Goal: Task Accomplishment & Management: Manage account settings

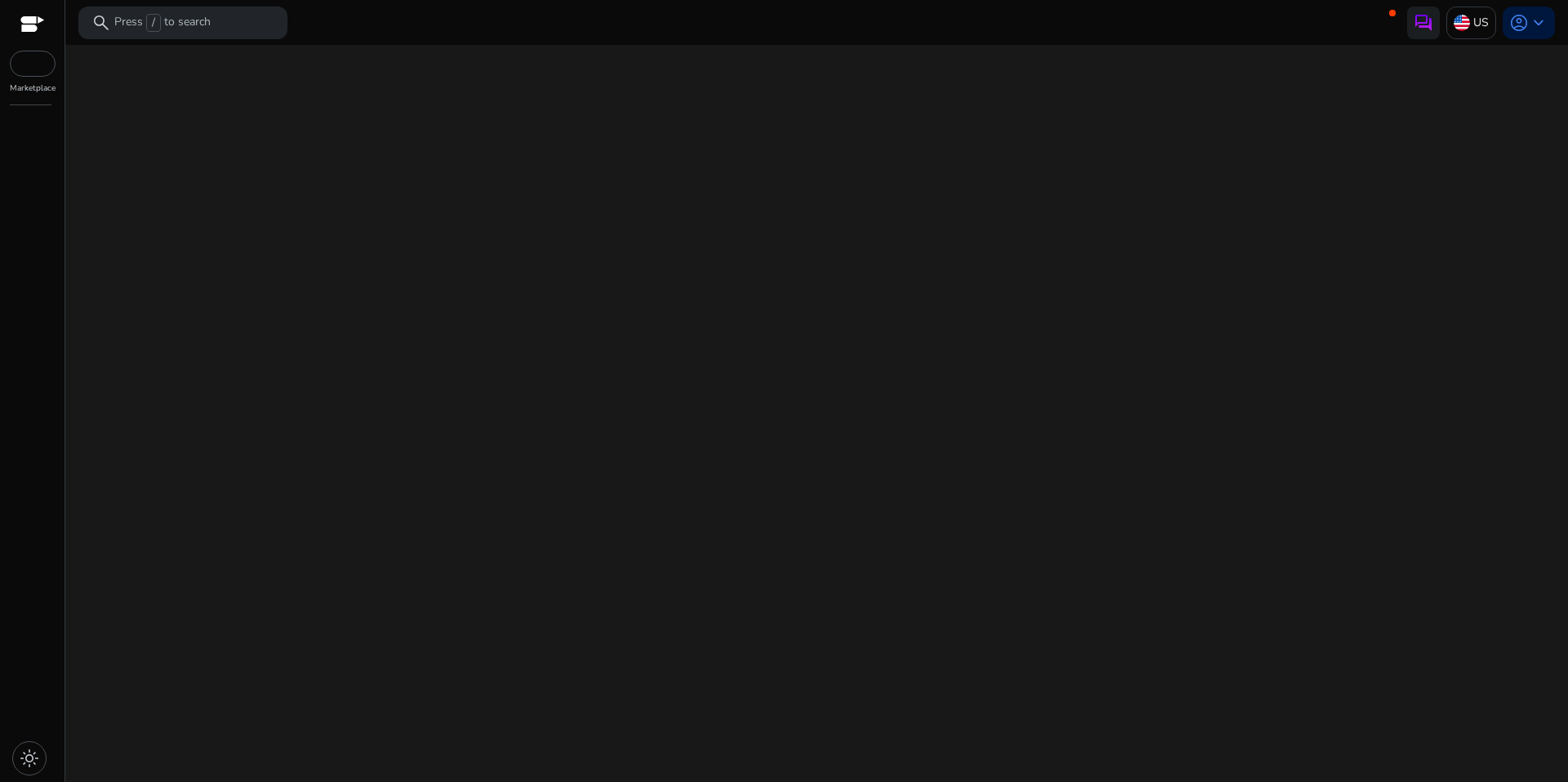
click at [719, 513] on div "We are getting things ready for you..." at bounding box center [817, 413] width 1490 height 737
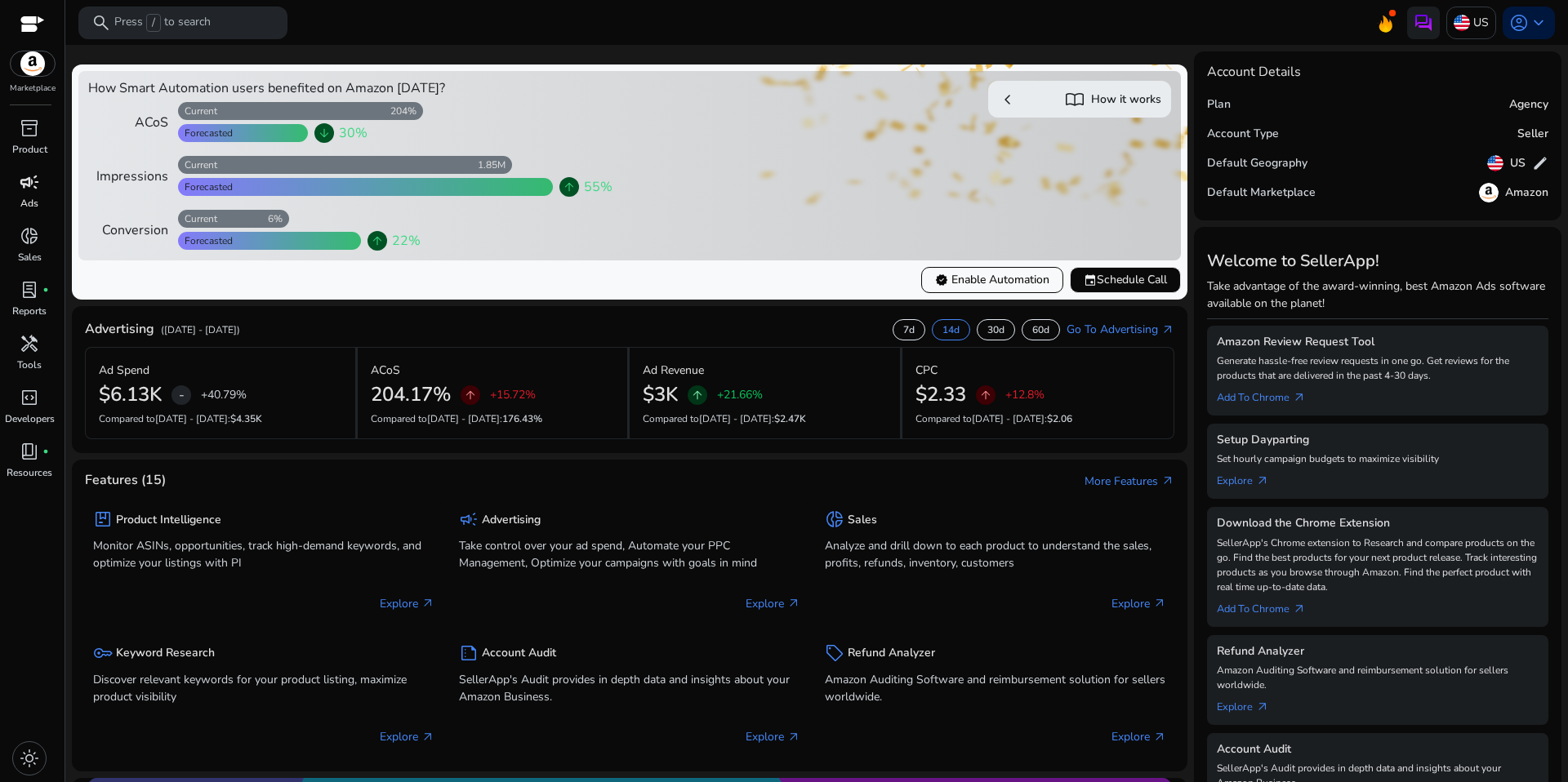
click at [36, 196] on link "campaign Ads" at bounding box center [29, 196] width 59 height 54
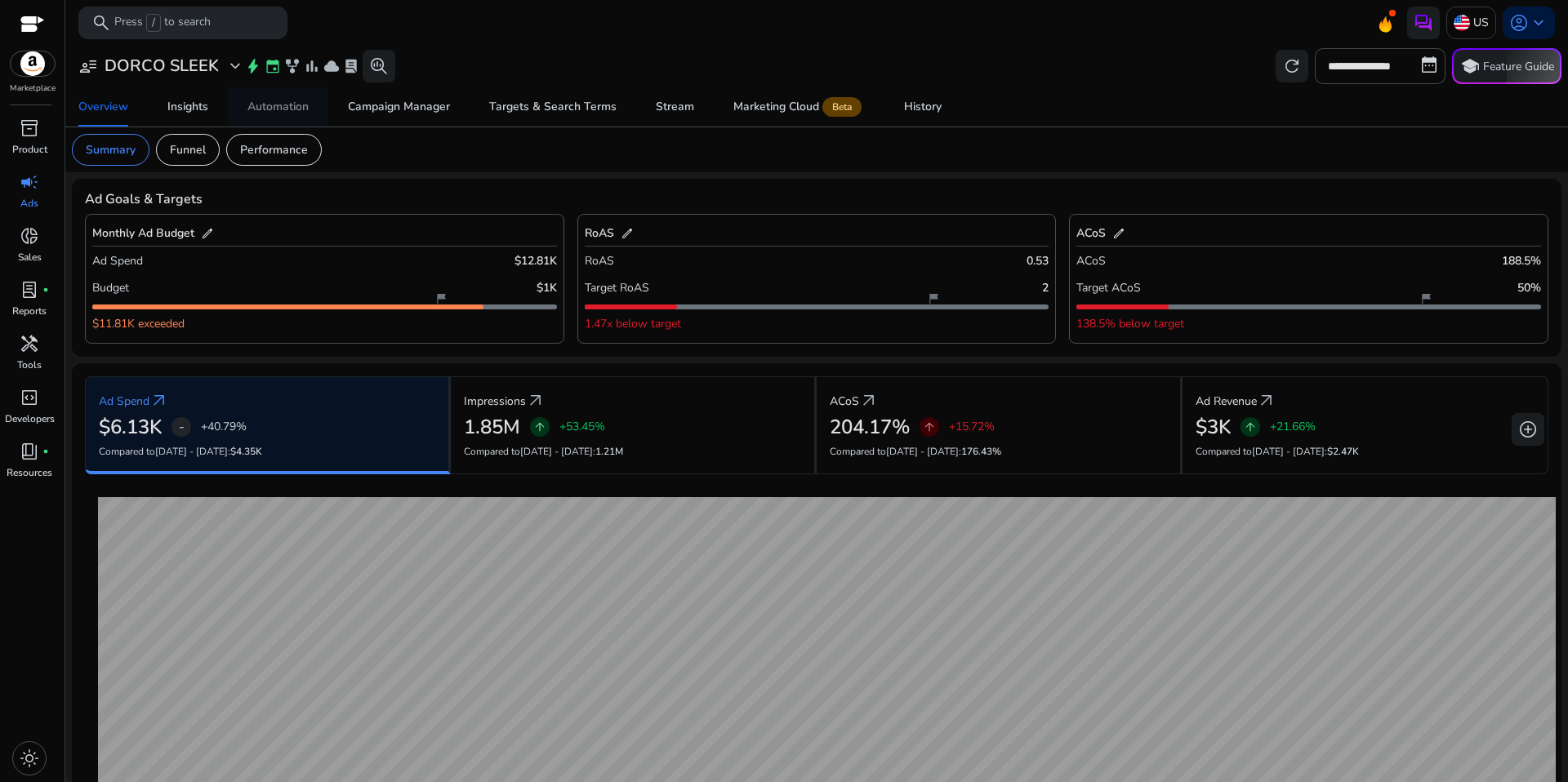
click at [270, 117] on span "Automation" at bounding box center [278, 107] width 62 height 40
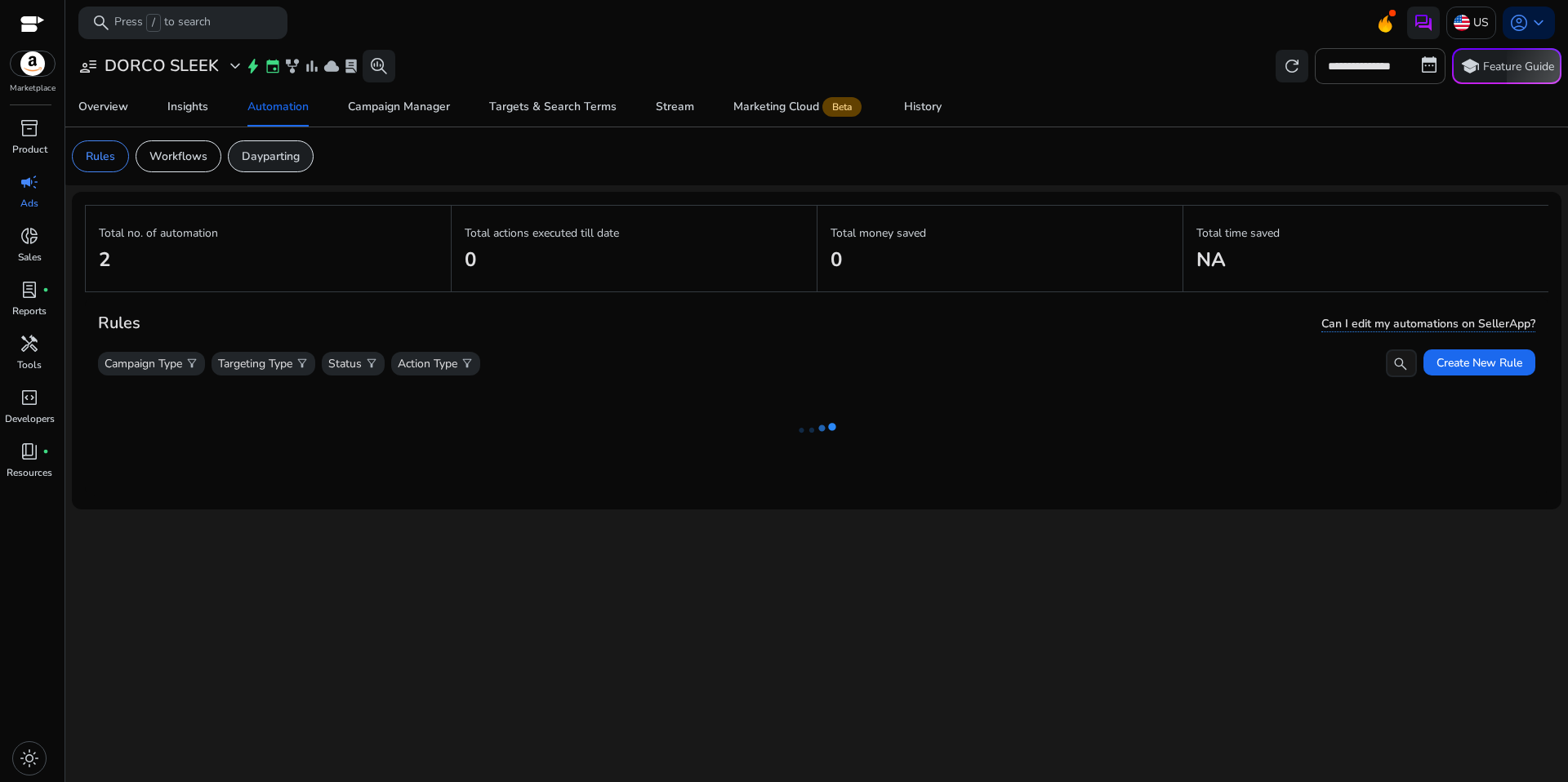
click at [274, 155] on p "Dayparting" at bounding box center [270, 156] width 58 height 17
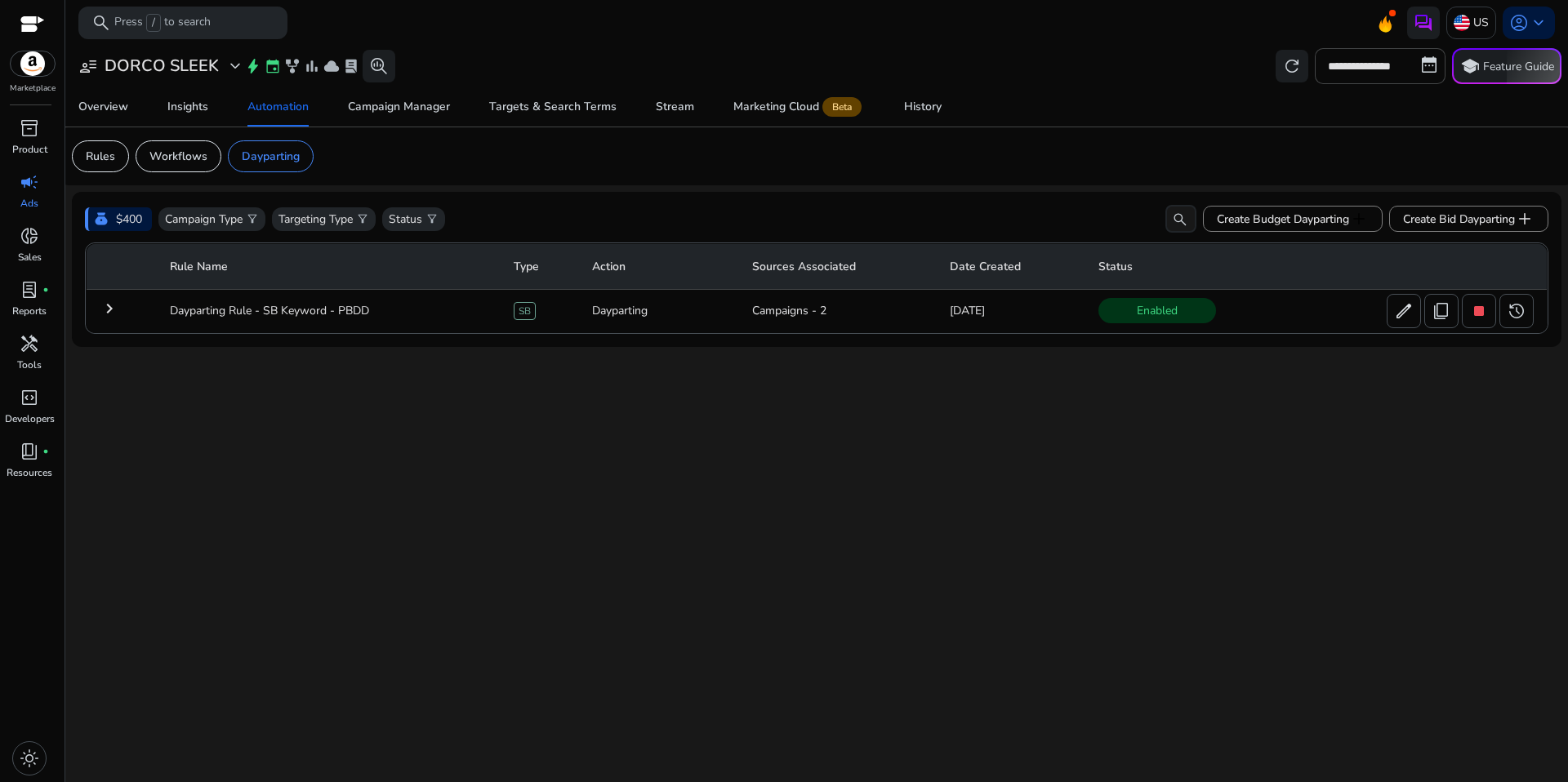
click at [651, 456] on div "**********" at bounding box center [817, 413] width 1490 height 737
click at [1407, 321] on span "edit" at bounding box center [1404, 311] width 19 height 19
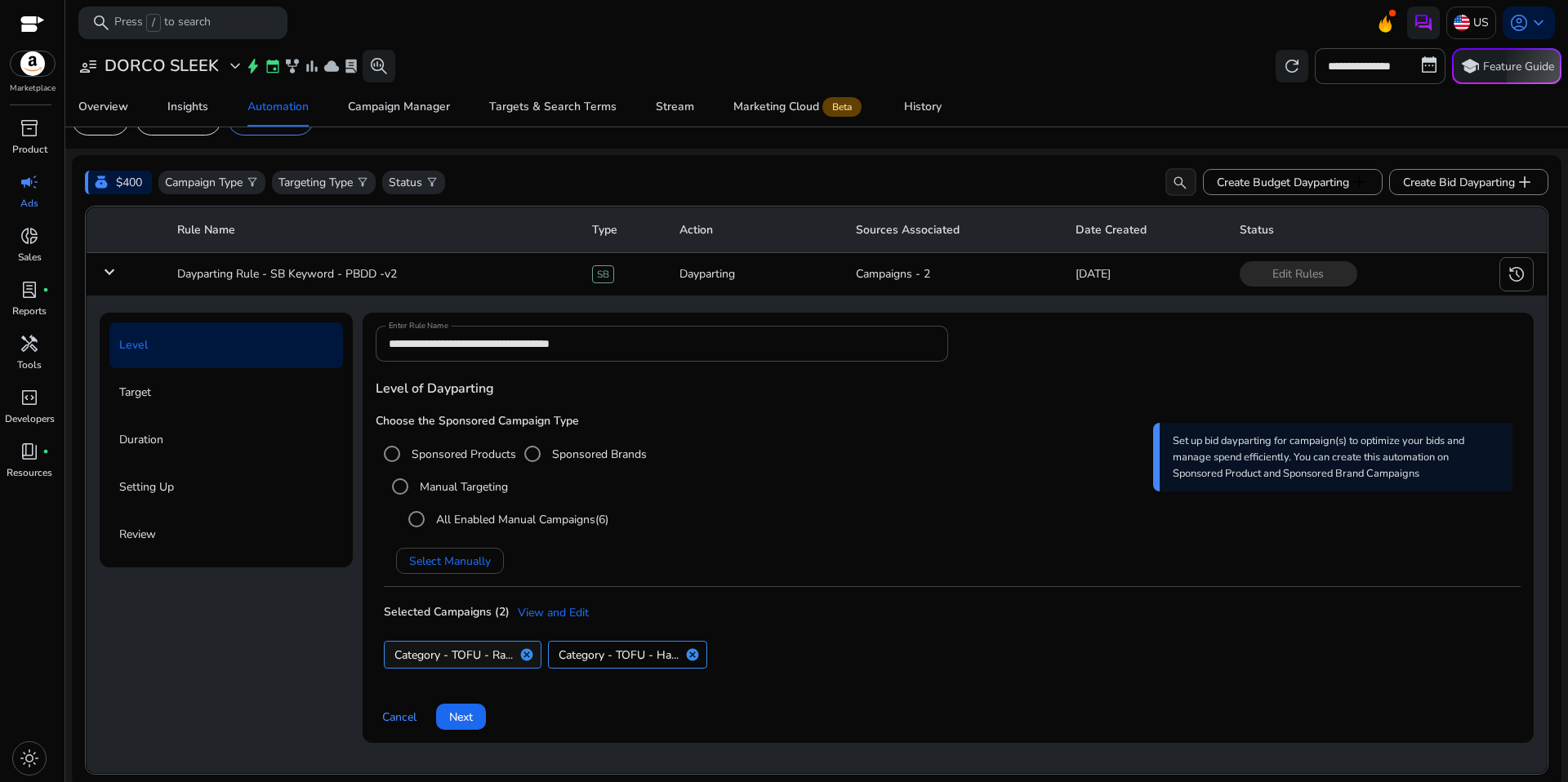
scroll to position [44, 0]
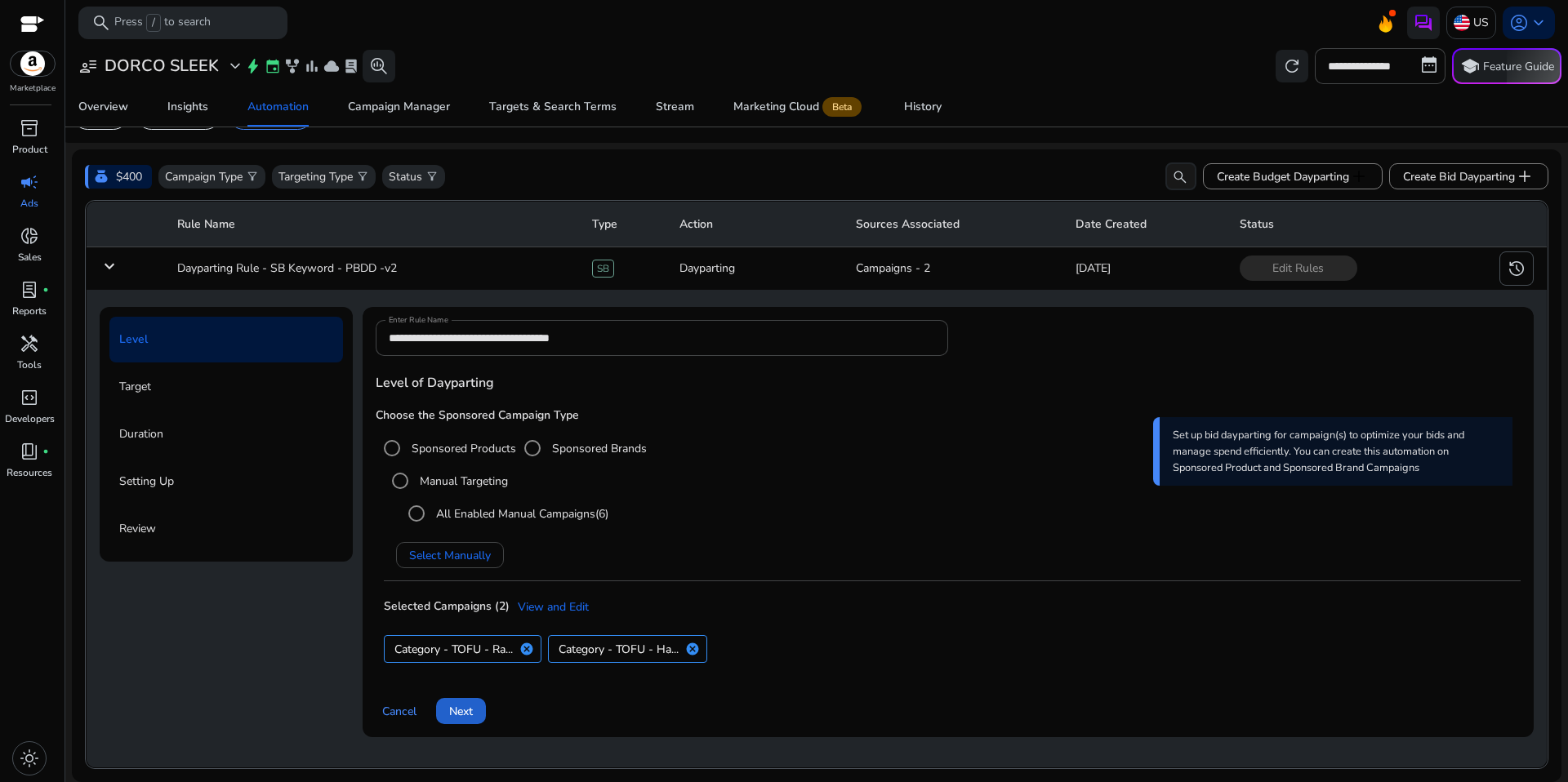
click at [469, 711] on span "Next" at bounding box center [461, 711] width 24 height 17
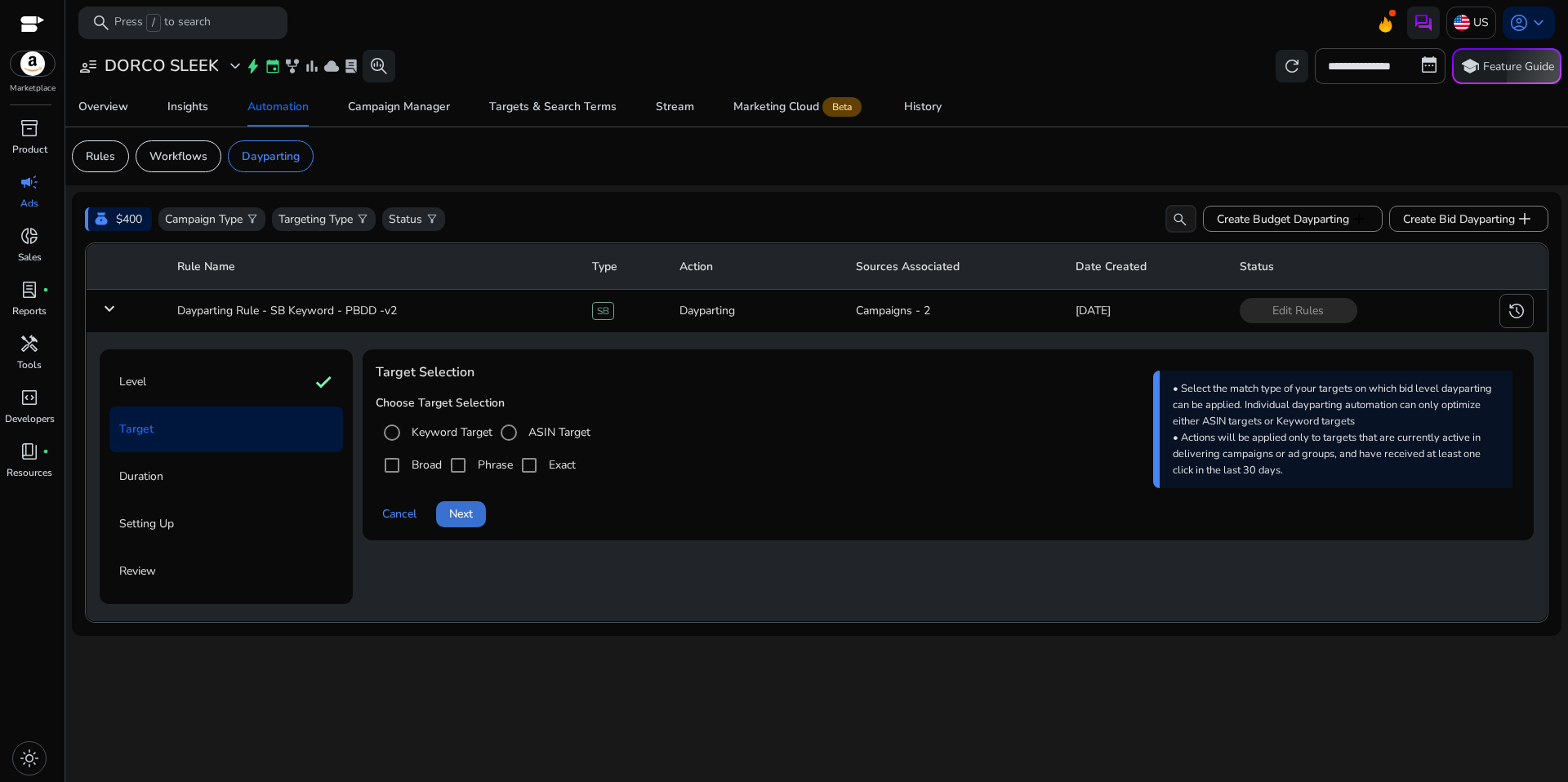
click at [457, 513] on span "Next" at bounding box center [461, 513] width 24 height 17
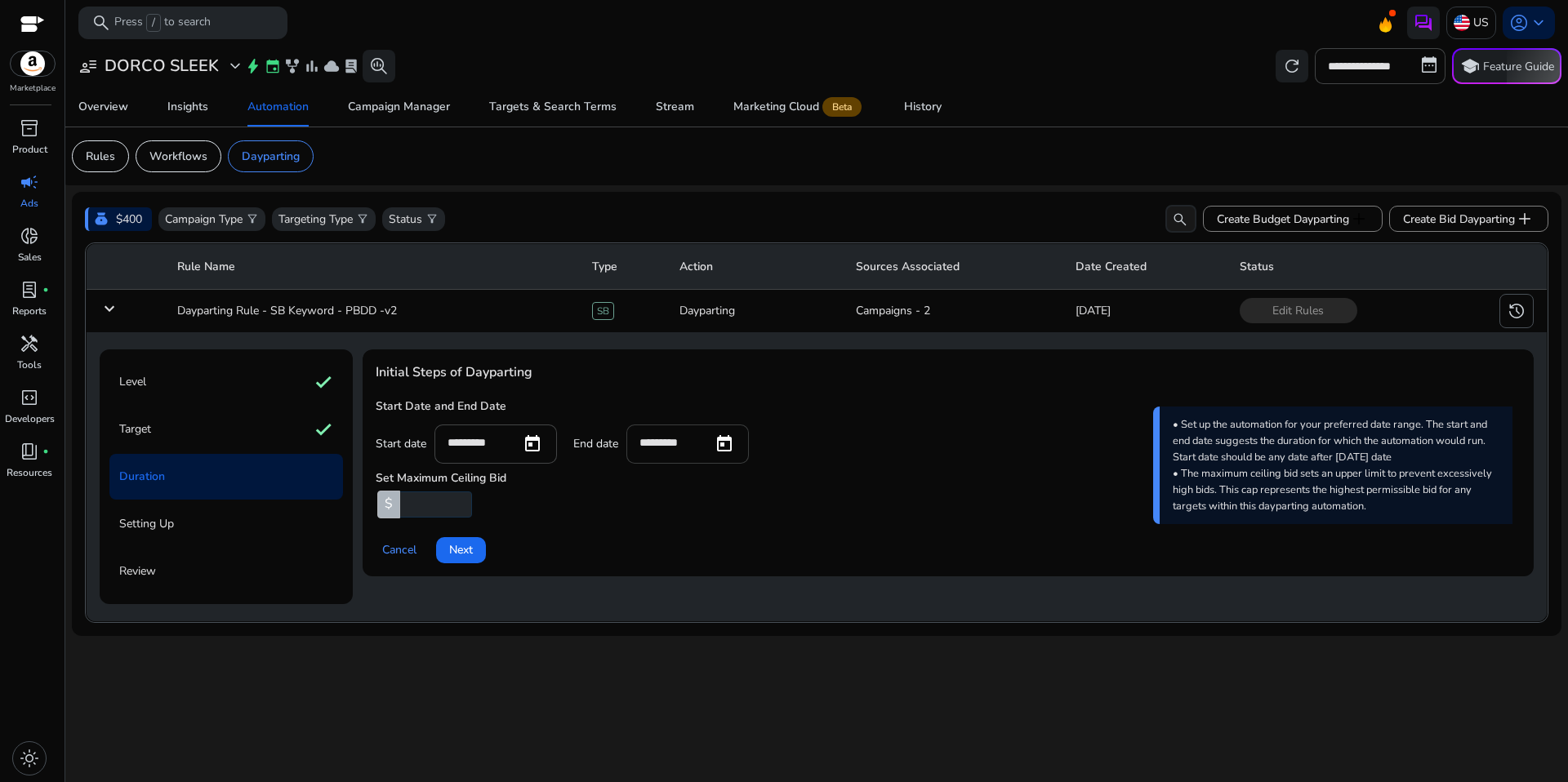
click at [700, 444] on input "*********" at bounding box center [669, 442] width 61 height 18
click at [734, 446] on span "Open calendar" at bounding box center [724, 444] width 40 height 40
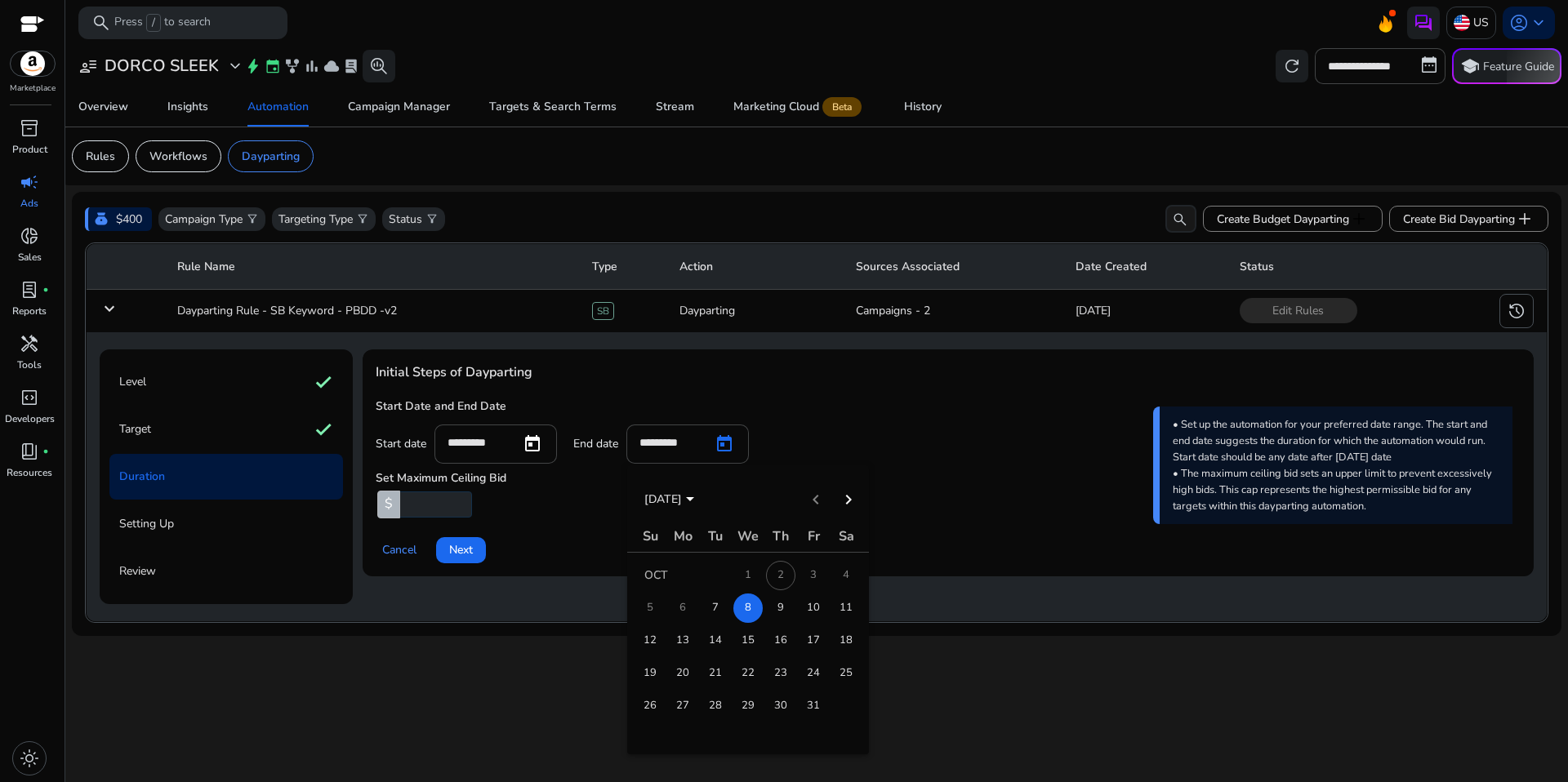
click at [785, 602] on span "9" at bounding box center [780, 608] width 29 height 29
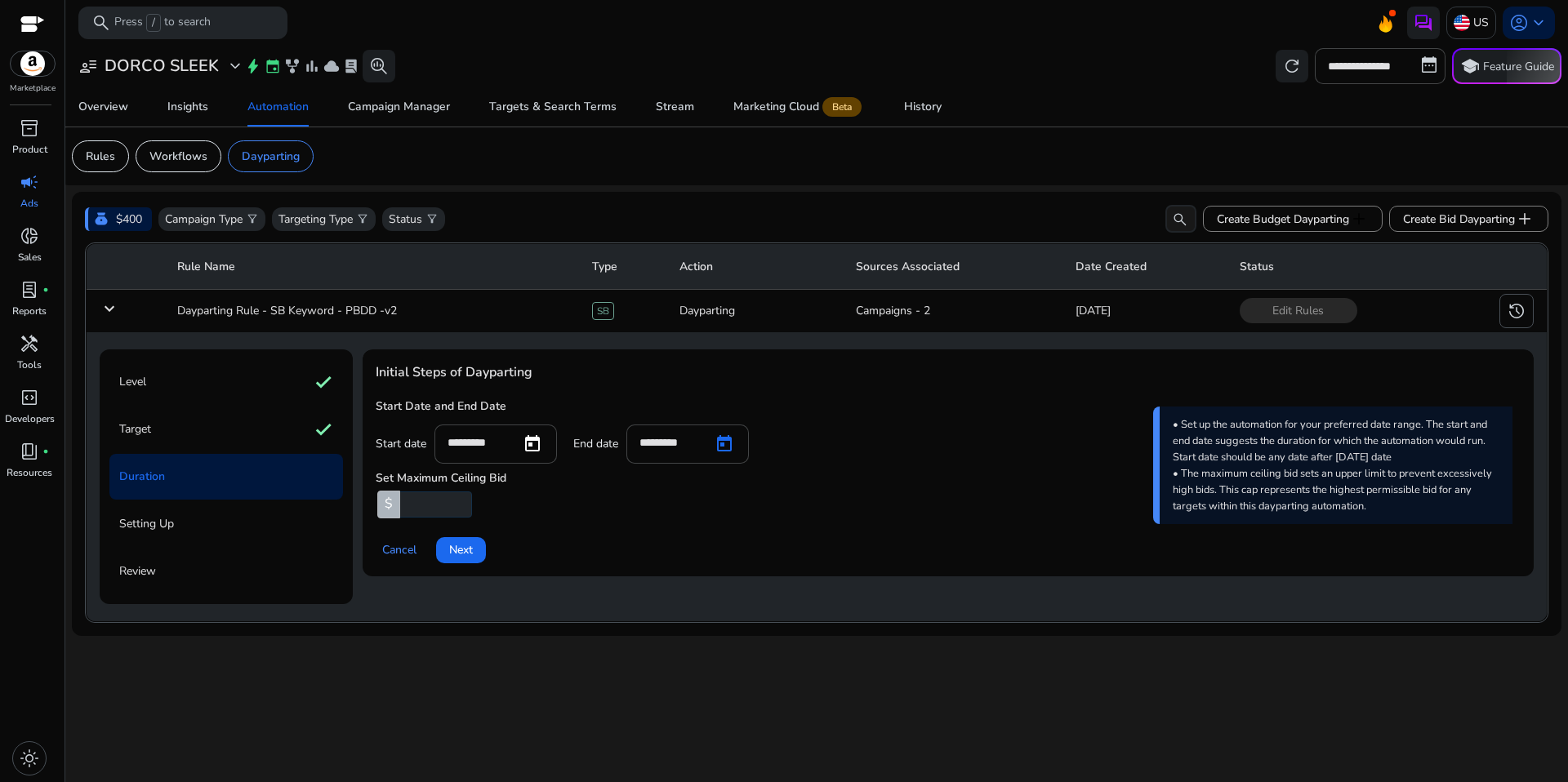
type input "*********"
click at [623, 610] on div "Level check Target check Duration Setting Up Review Initial Steps of Dayparting…" at bounding box center [817, 476] width 1434 height 289
click at [470, 558] on span "Next" at bounding box center [461, 550] width 24 height 17
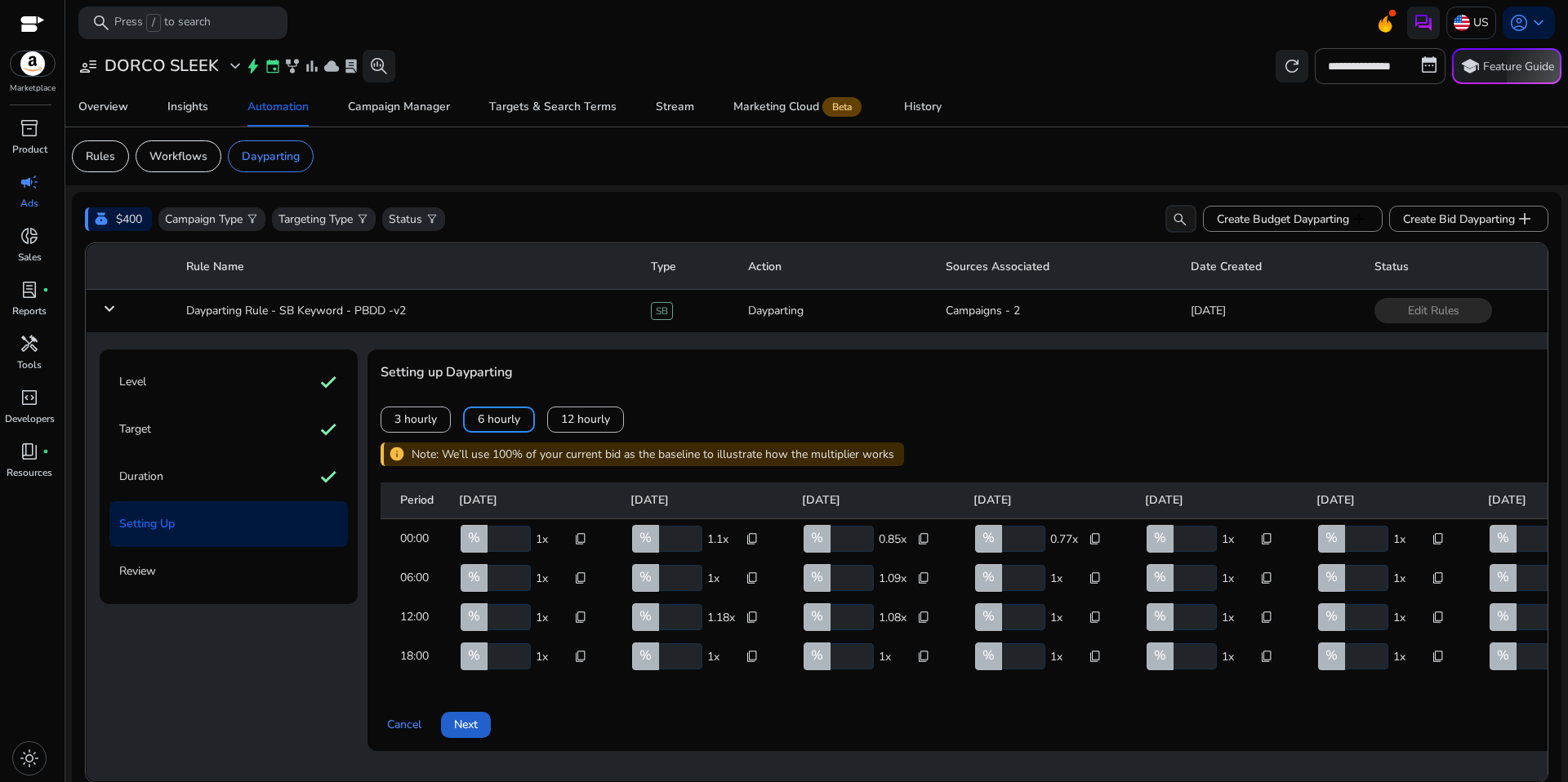
click at [480, 740] on span at bounding box center [466, 725] width 50 height 40
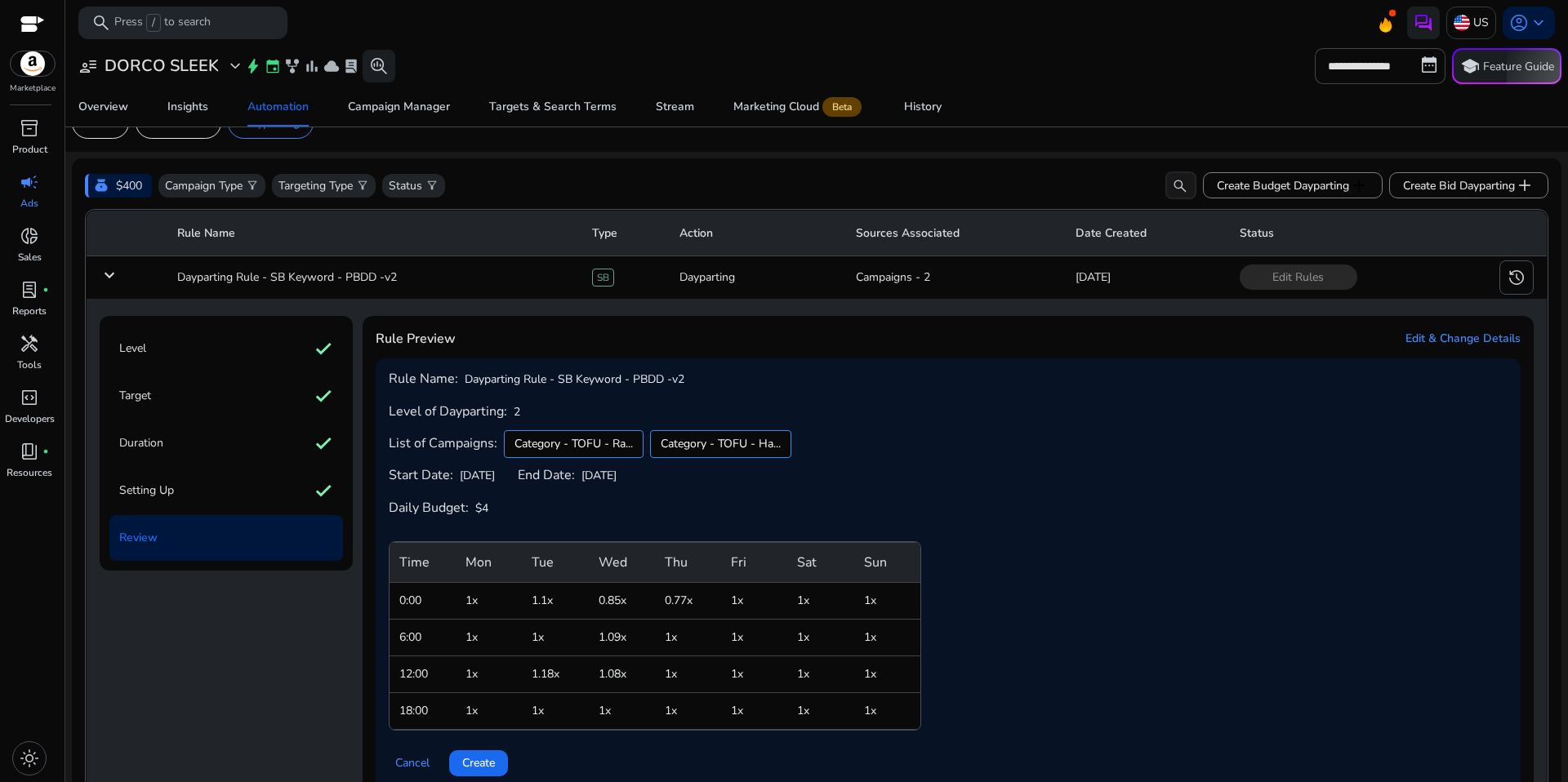
scroll to position [100, 0]
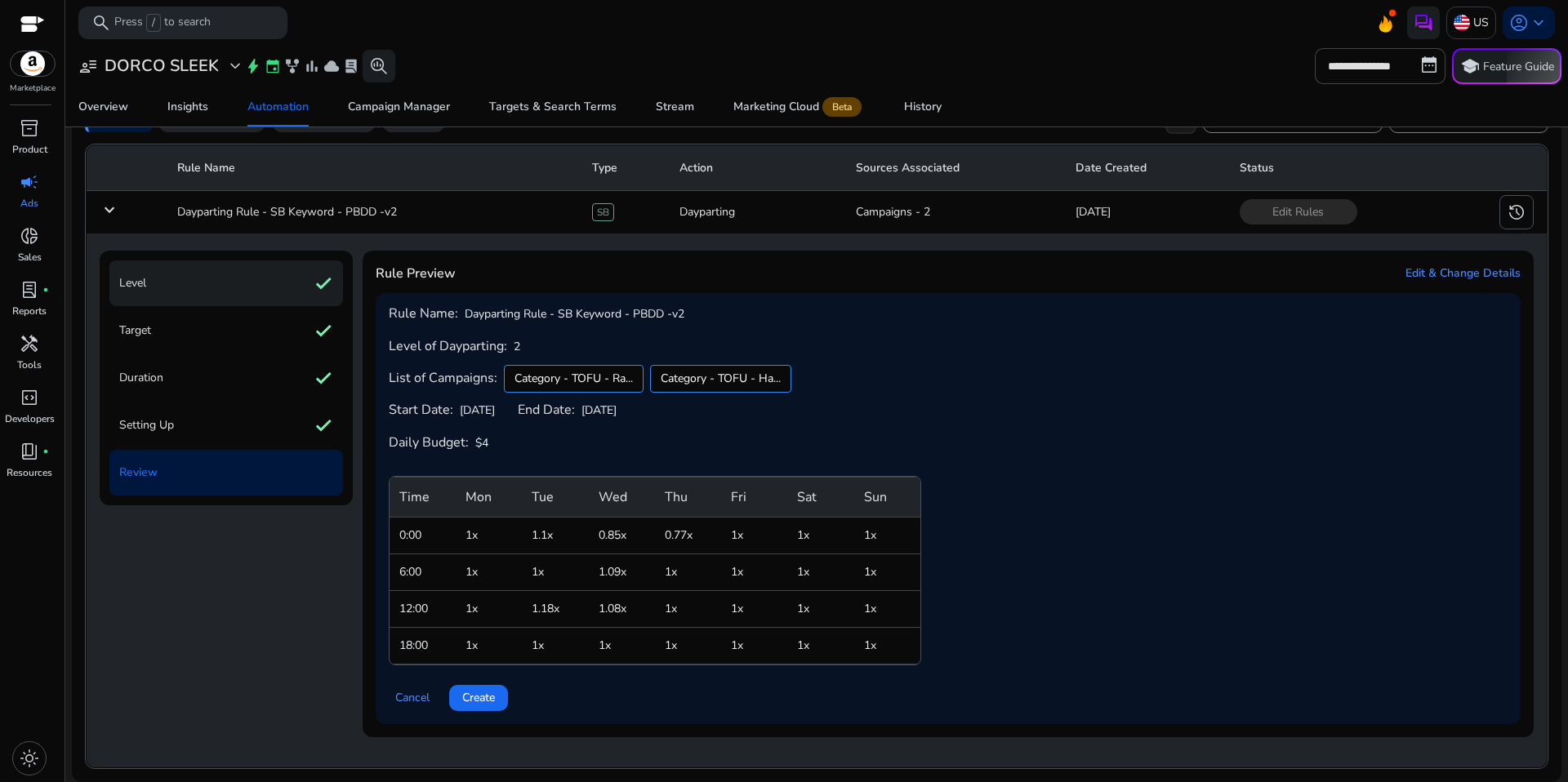
click at [167, 291] on div "Level check" at bounding box center [226, 284] width 233 height 46
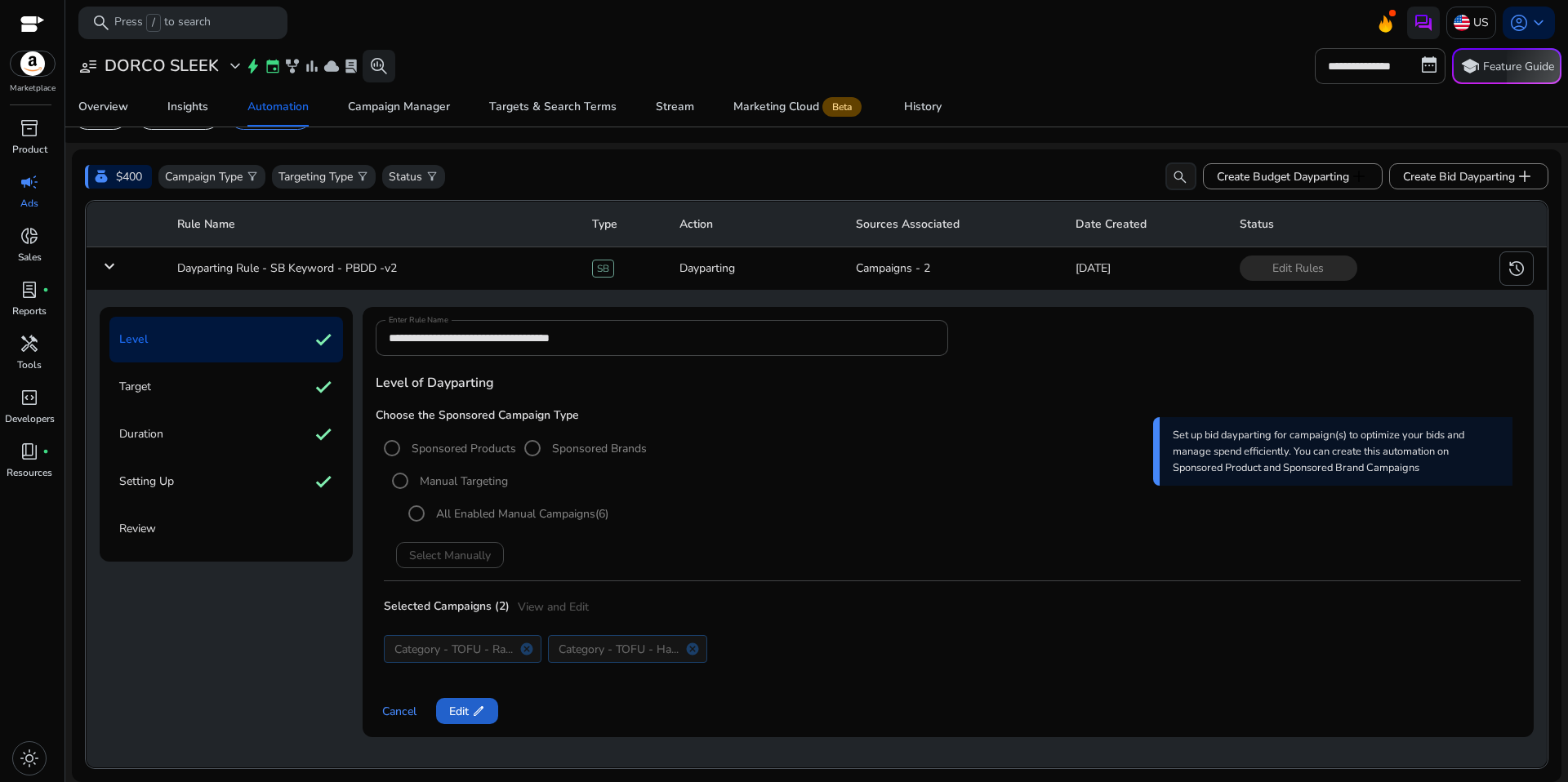
click at [483, 706] on span "edit" at bounding box center [478, 711] width 13 height 13
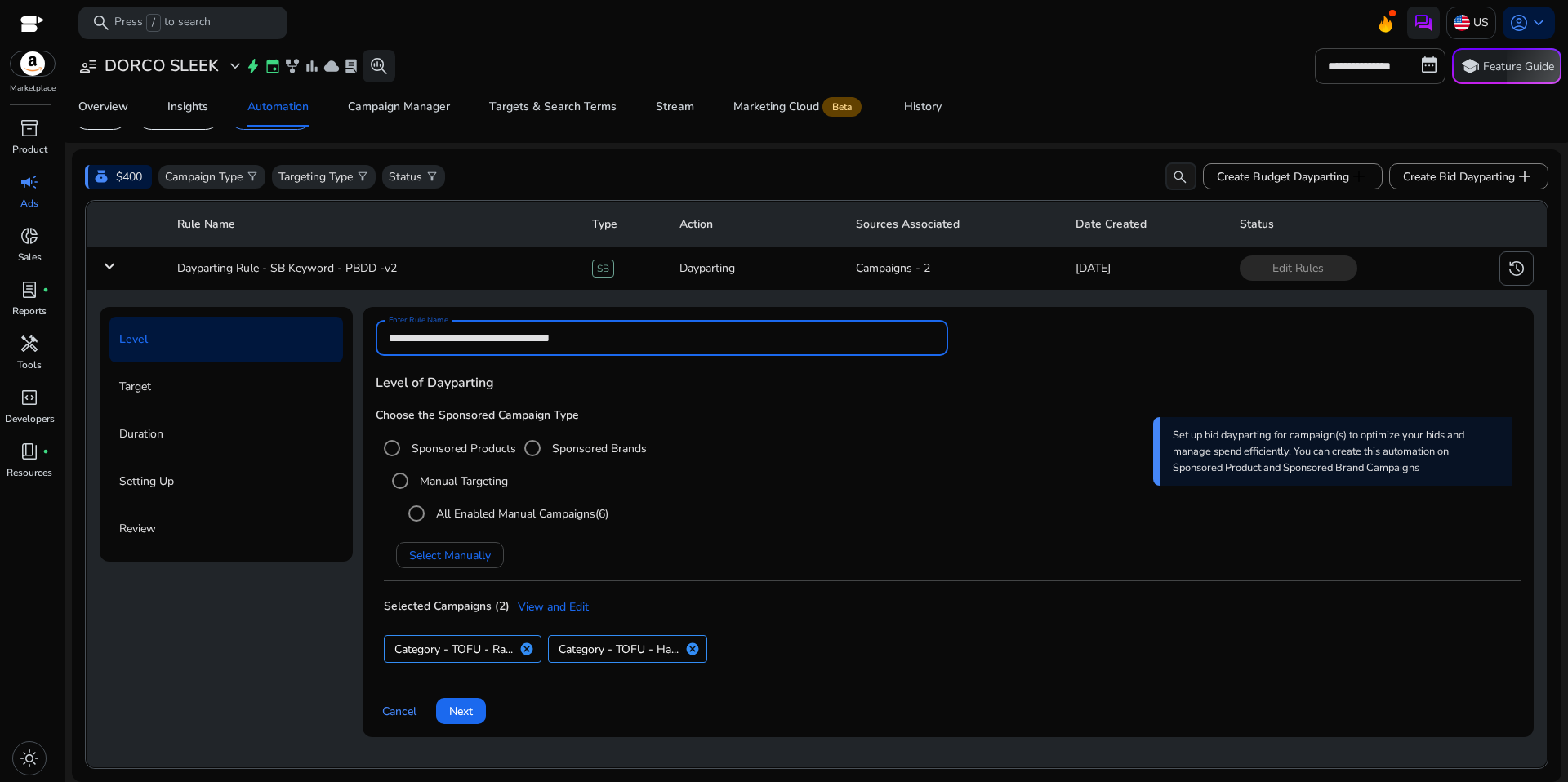
click at [634, 337] on input "**********" at bounding box center [662, 338] width 546 height 18
type input "**********"
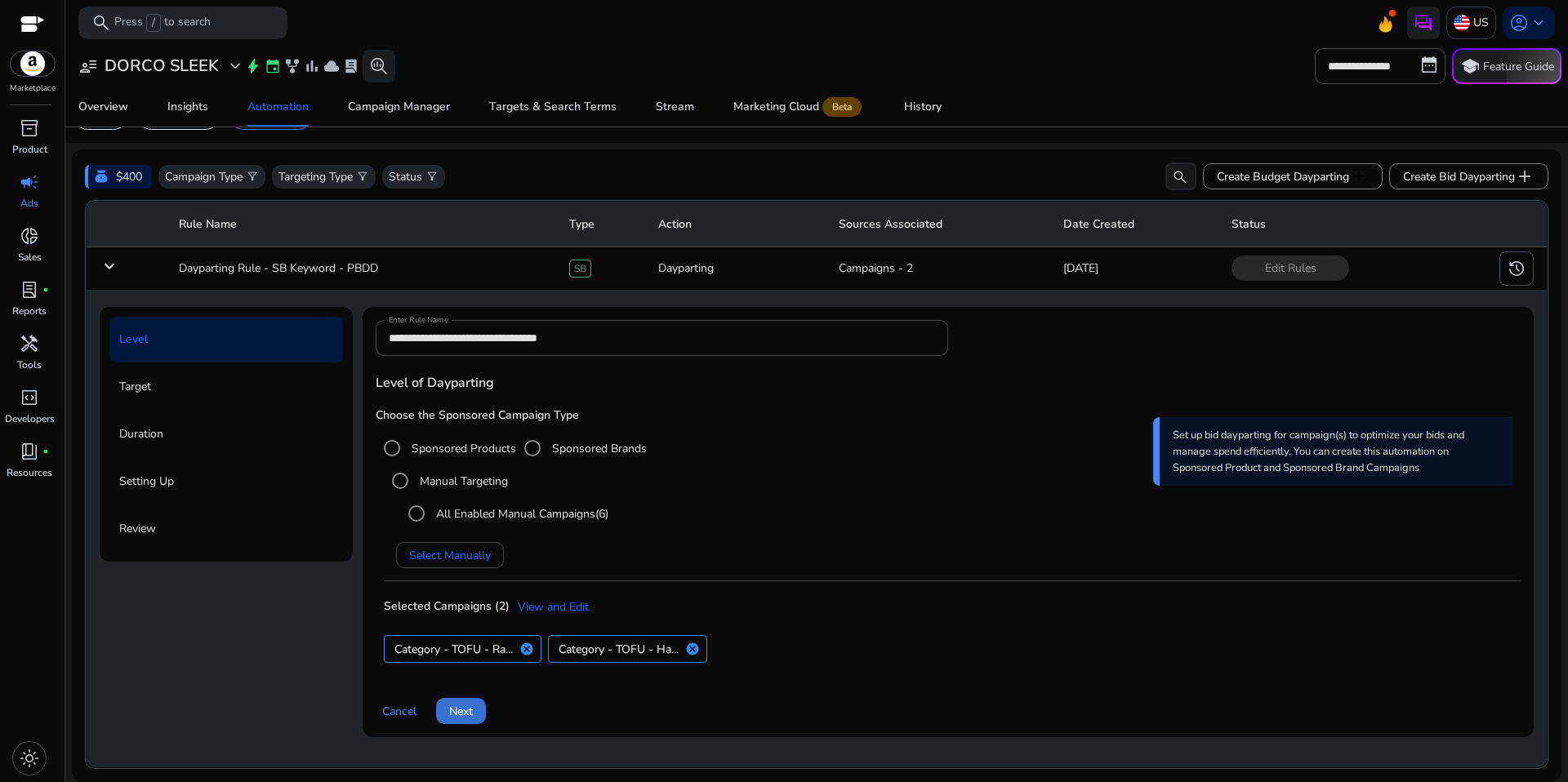
click at [472, 718] on span "Next" at bounding box center [461, 711] width 24 height 17
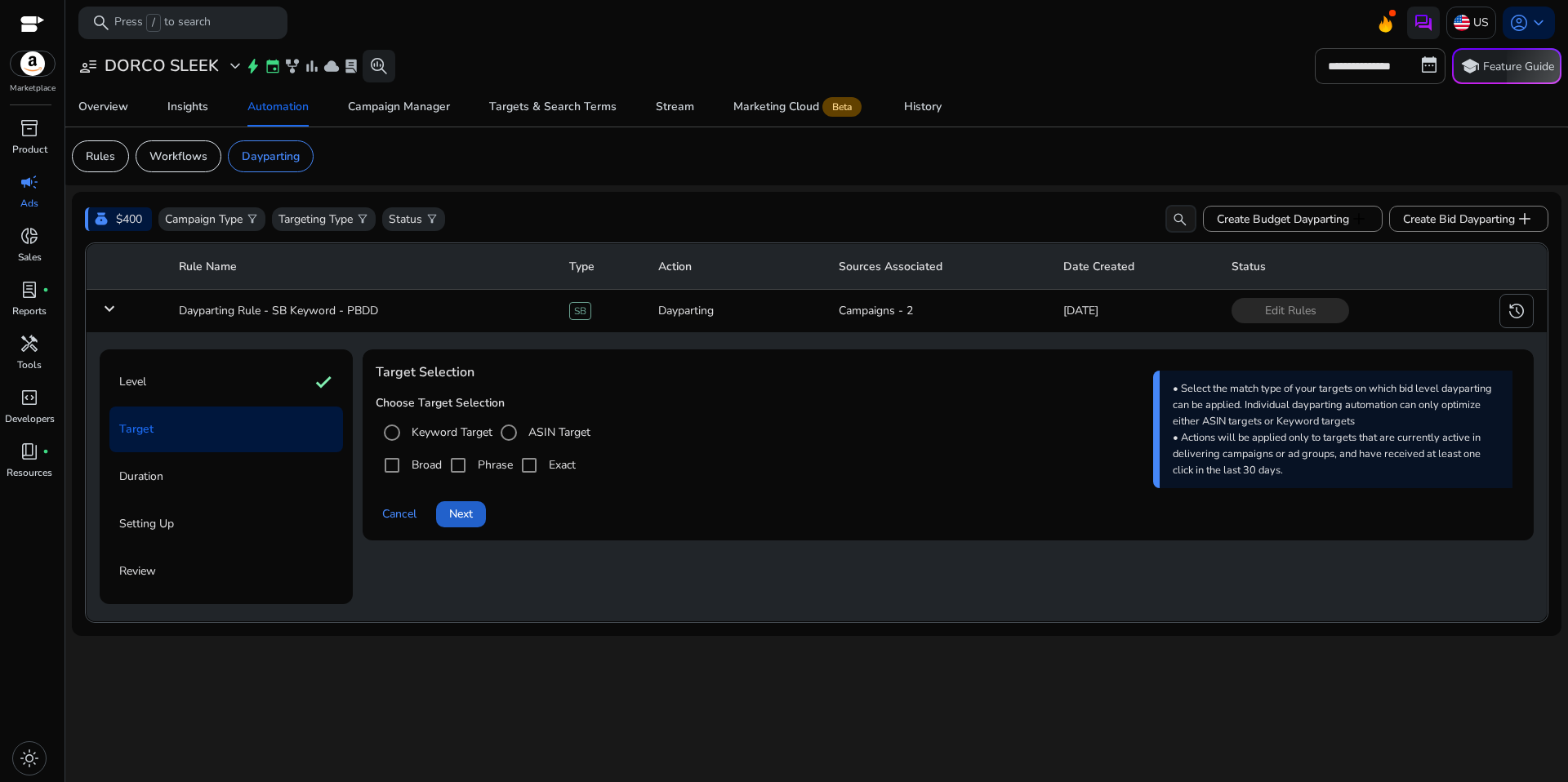
click at [457, 520] on span "Next" at bounding box center [461, 513] width 24 height 17
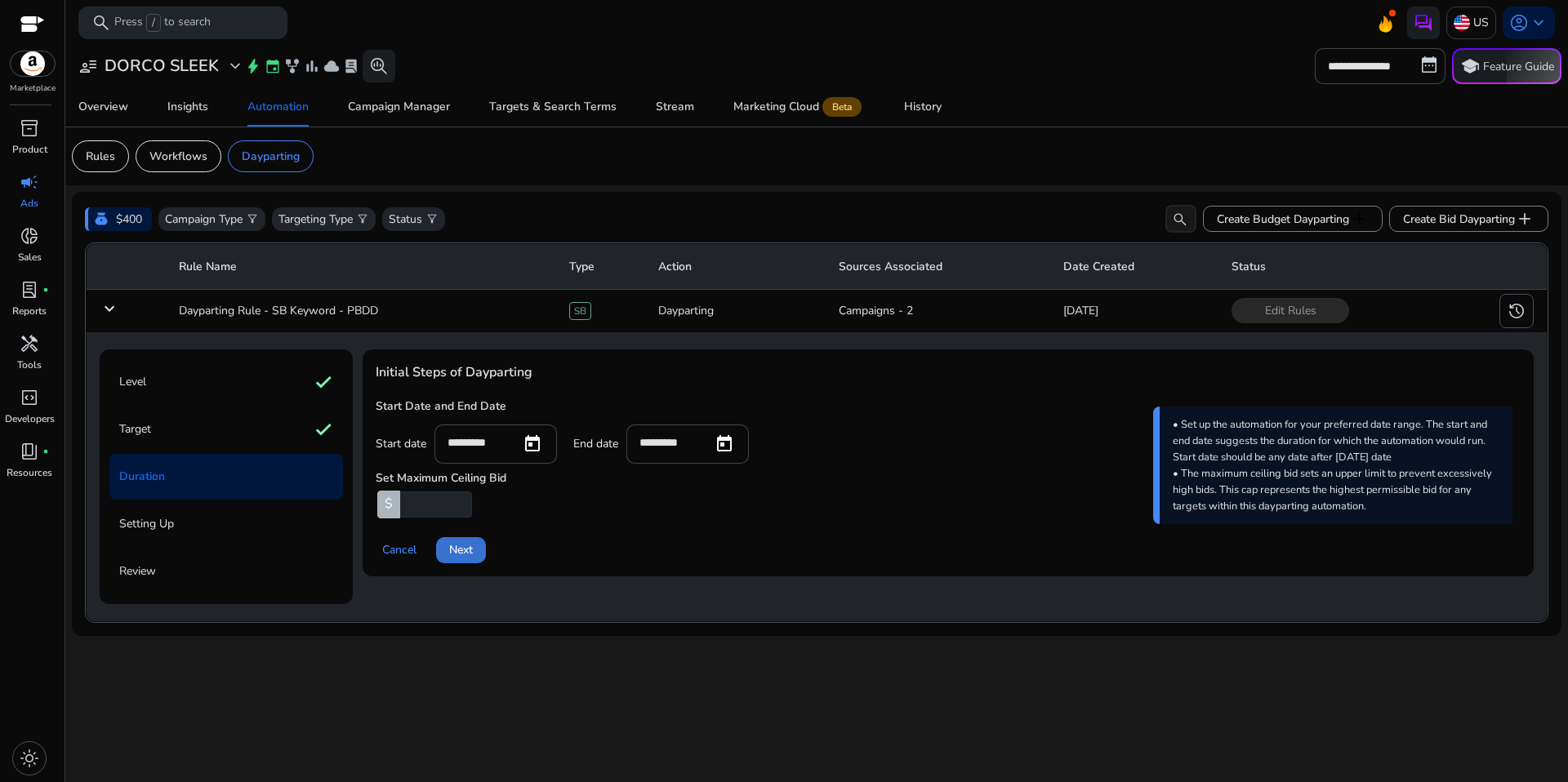
click at [469, 556] on span "Next" at bounding box center [461, 550] width 24 height 17
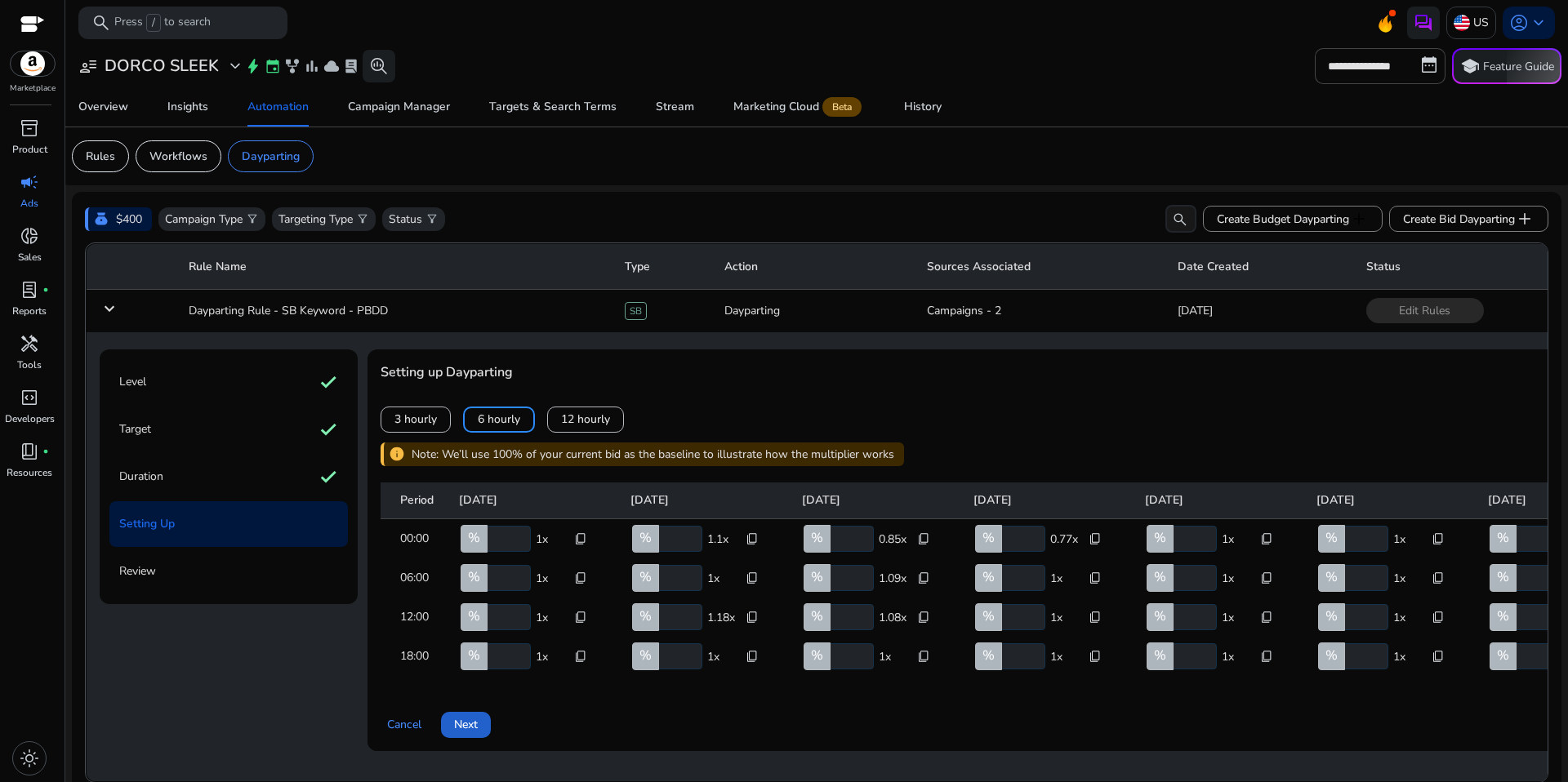
click at [483, 745] on span at bounding box center [466, 725] width 50 height 40
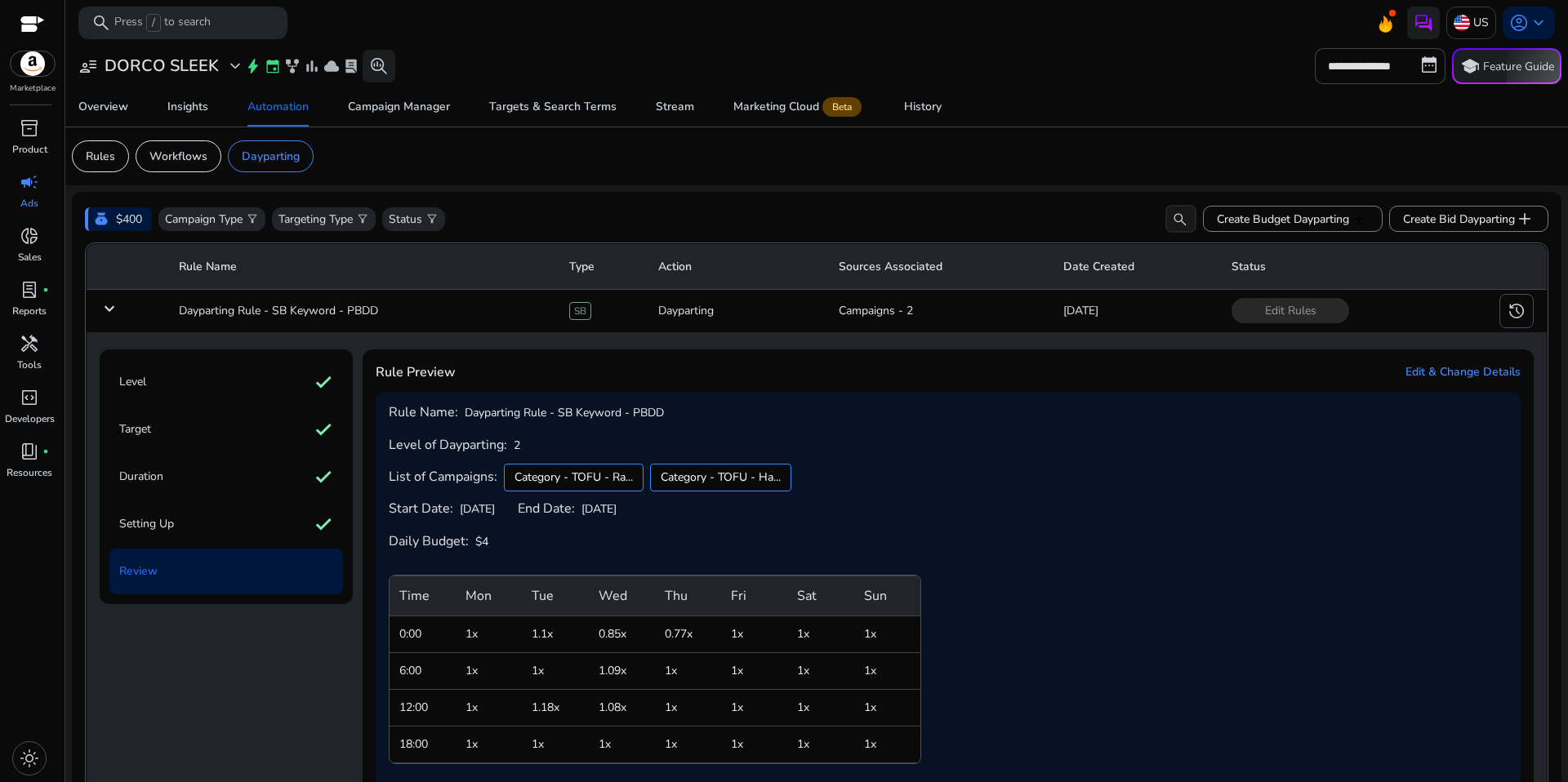
scroll to position [100, 0]
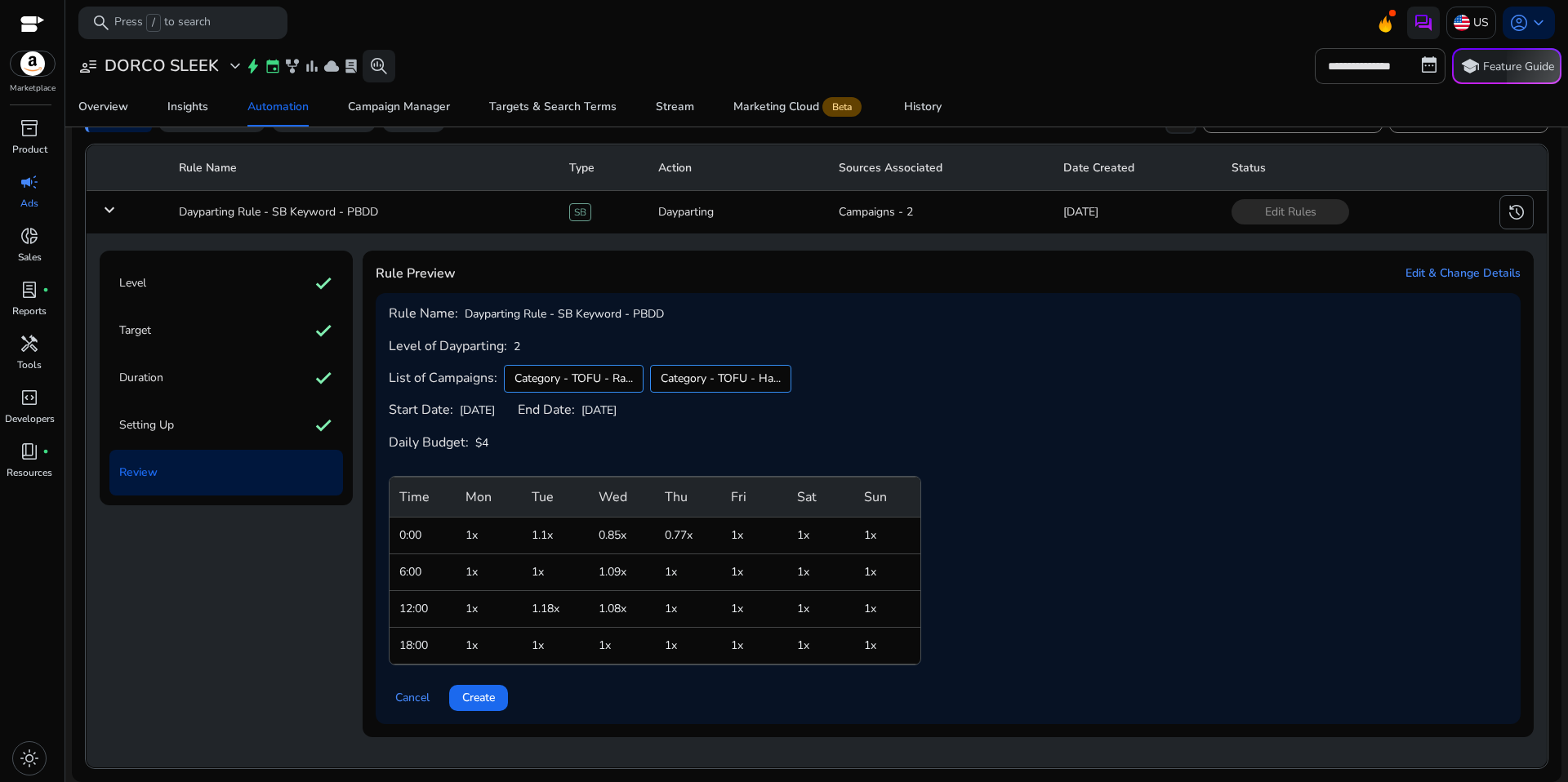
click at [489, 699] on span "Create" at bounding box center [478, 697] width 33 height 17
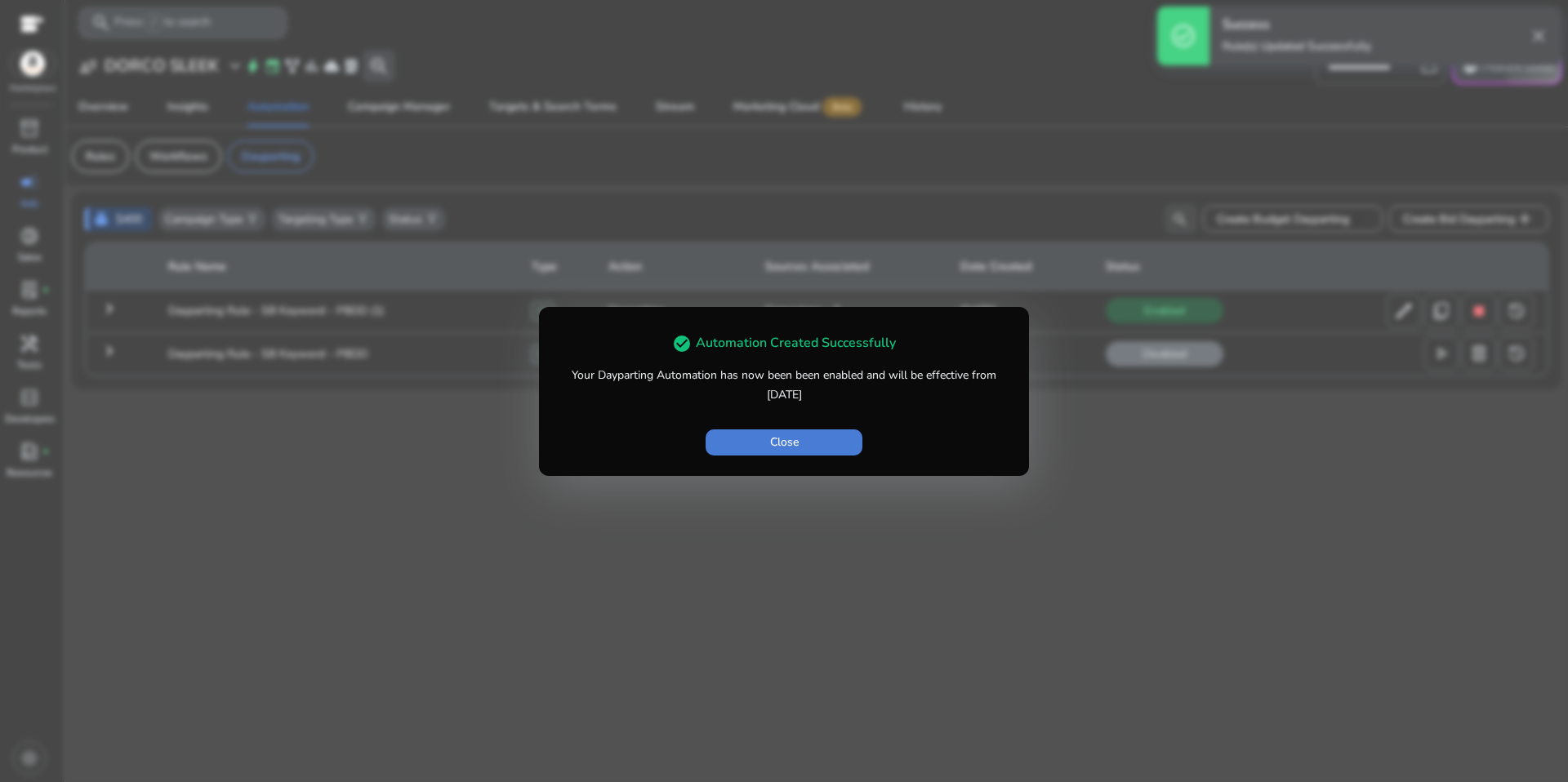
click at [788, 448] on span "Close" at bounding box center [784, 441] width 28 height 17
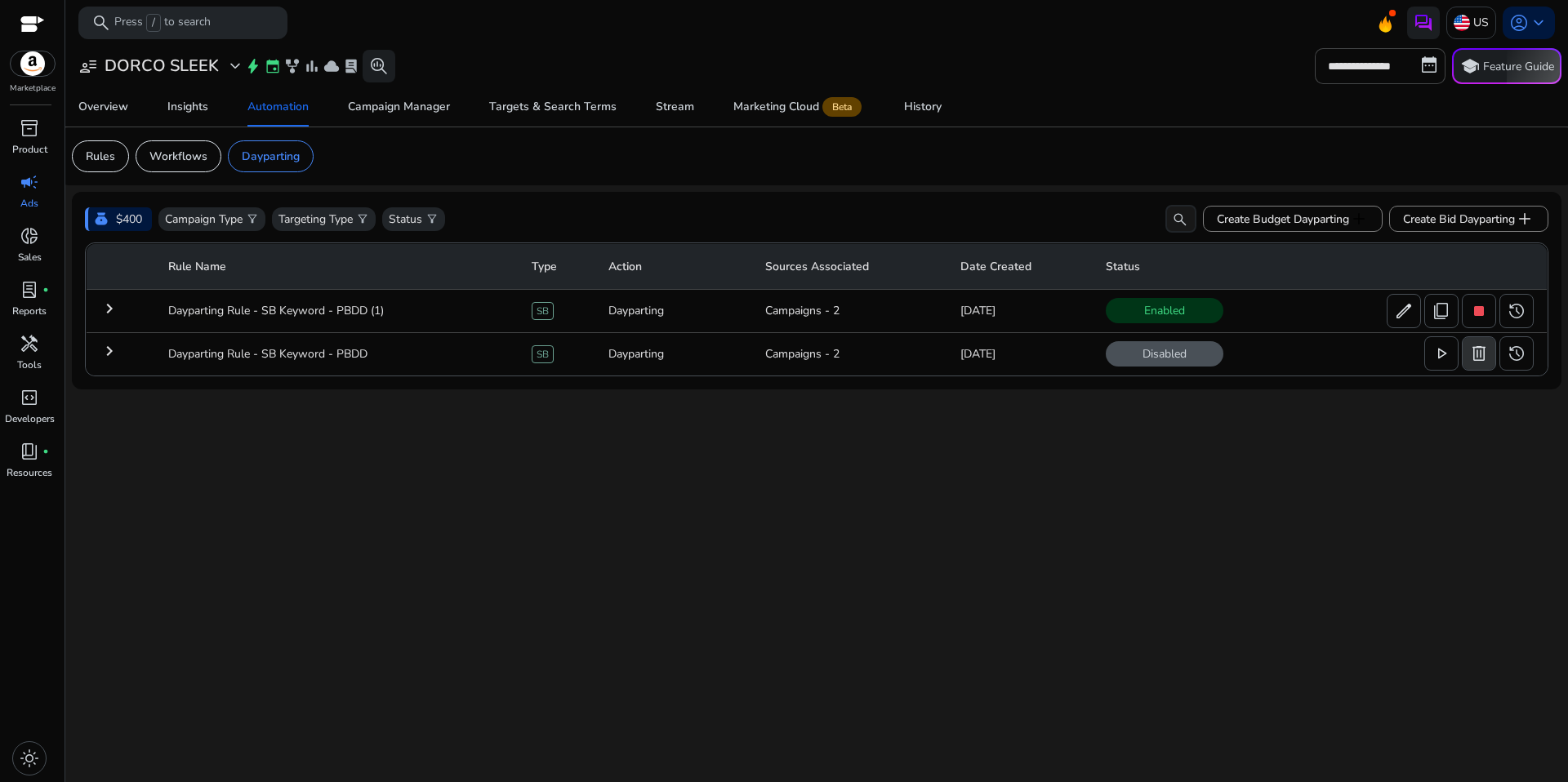
click at [1489, 359] on span "delete" at bounding box center [1479, 353] width 19 height 19
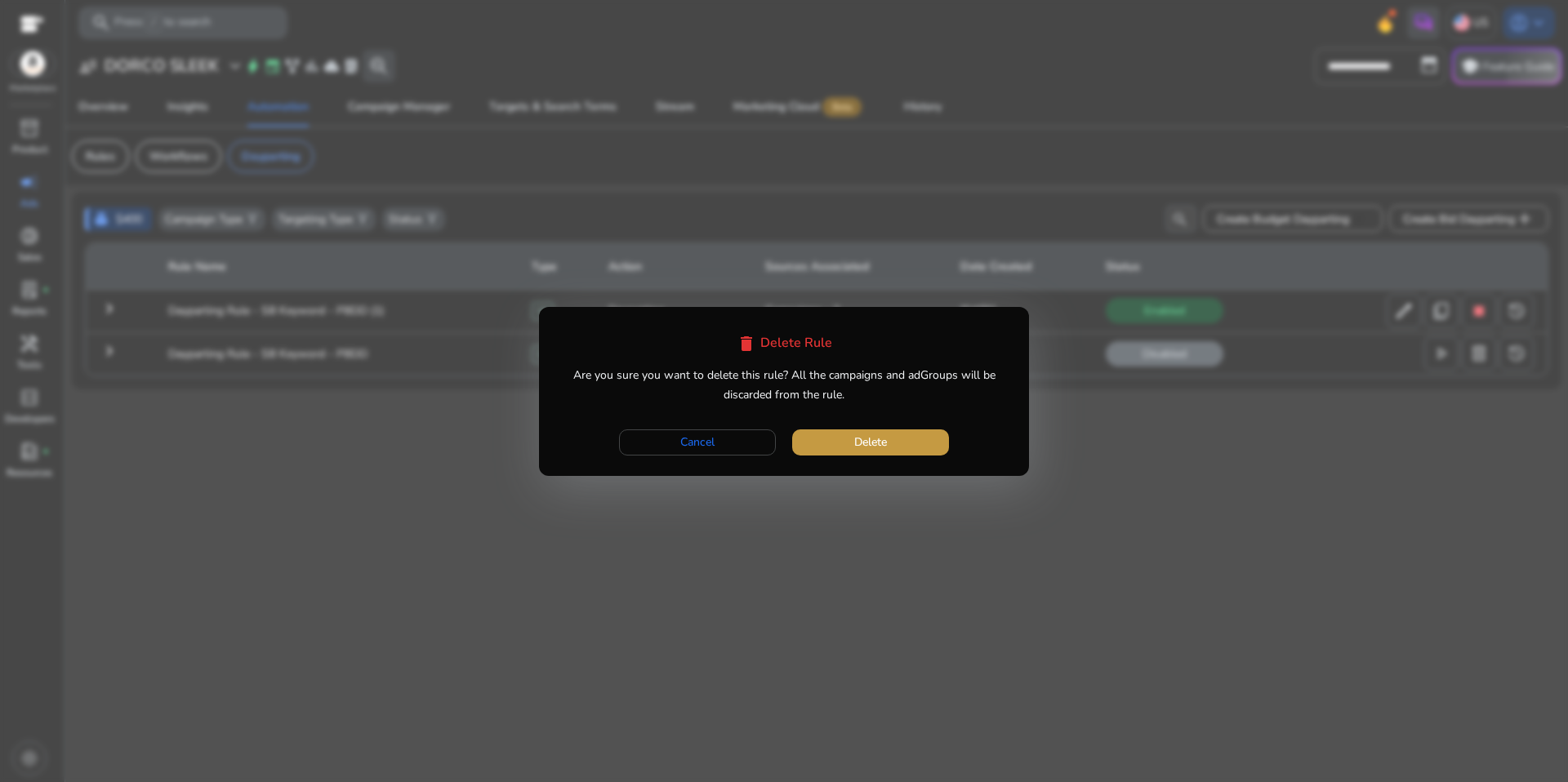
click at [839, 459] on span "button" at bounding box center [870, 442] width 157 height 40
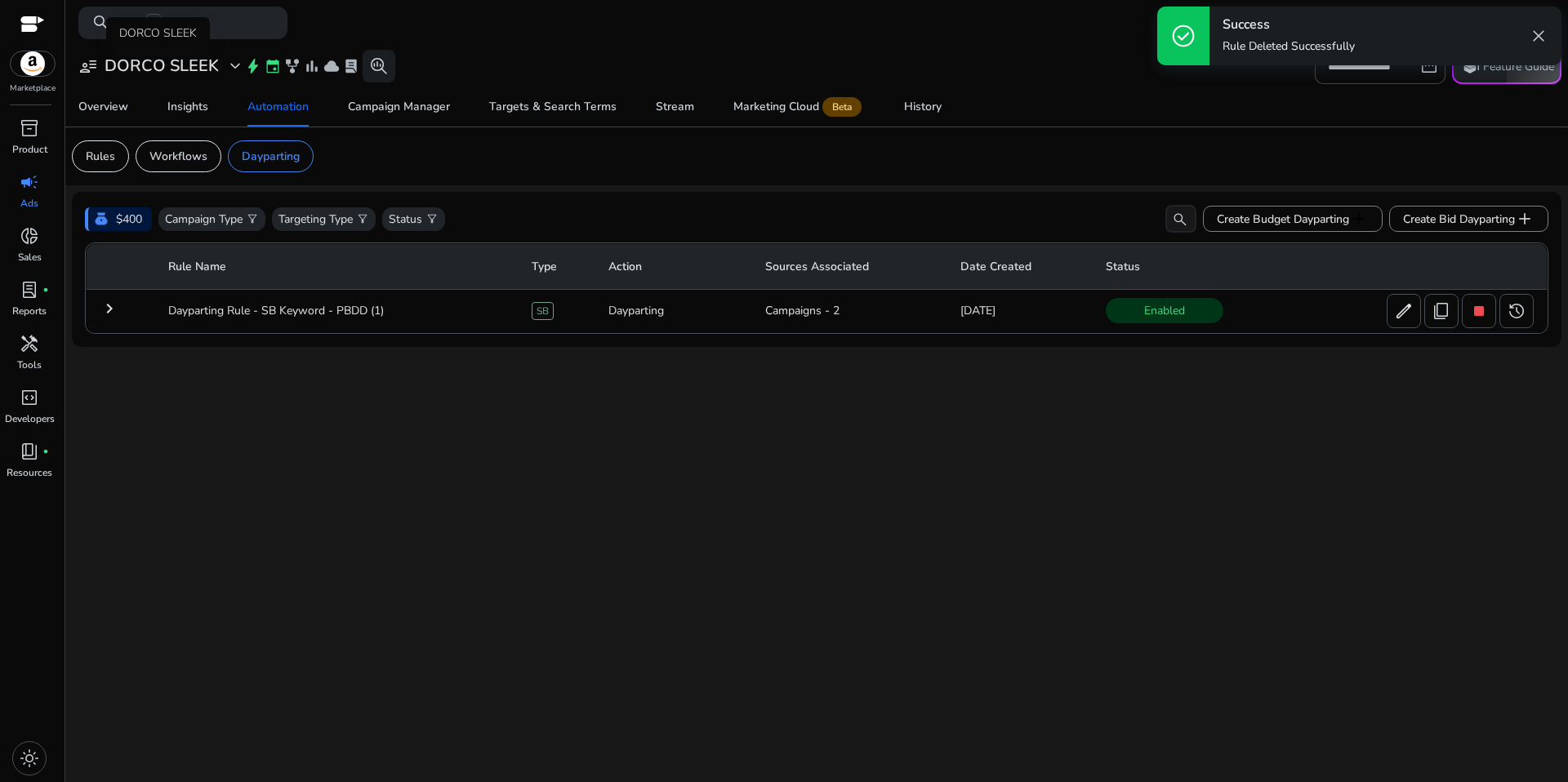
click at [228, 58] on span "expand_more" at bounding box center [235, 66] width 19 height 19
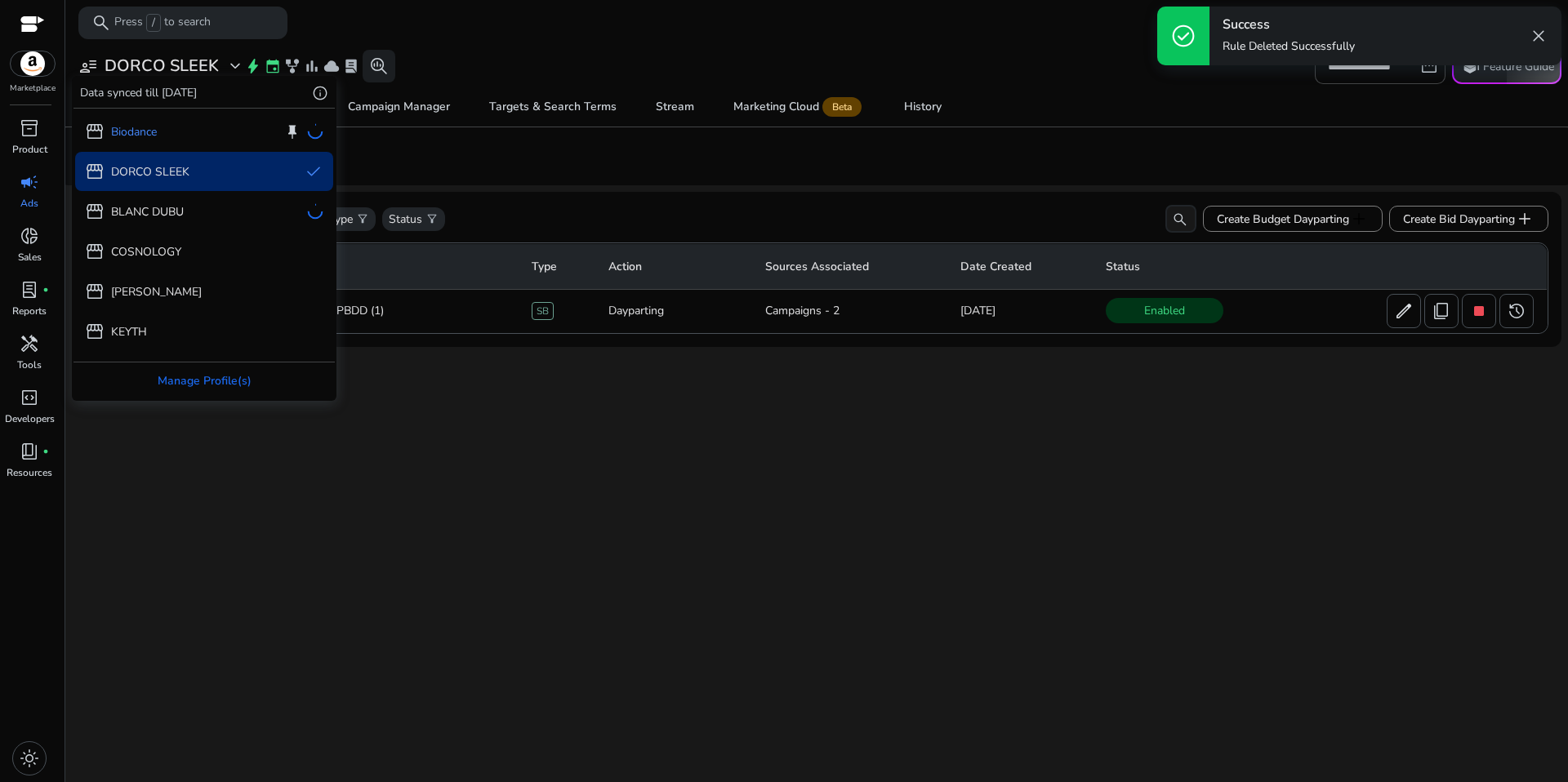
click at [208, 129] on div "storefront Biodance keep storefront DORCO SLEEK done storefront BLANC DUBU stor…" at bounding box center [203, 291] width 262 height 365
click at [507, 392] on div at bounding box center [784, 391] width 1568 height 782
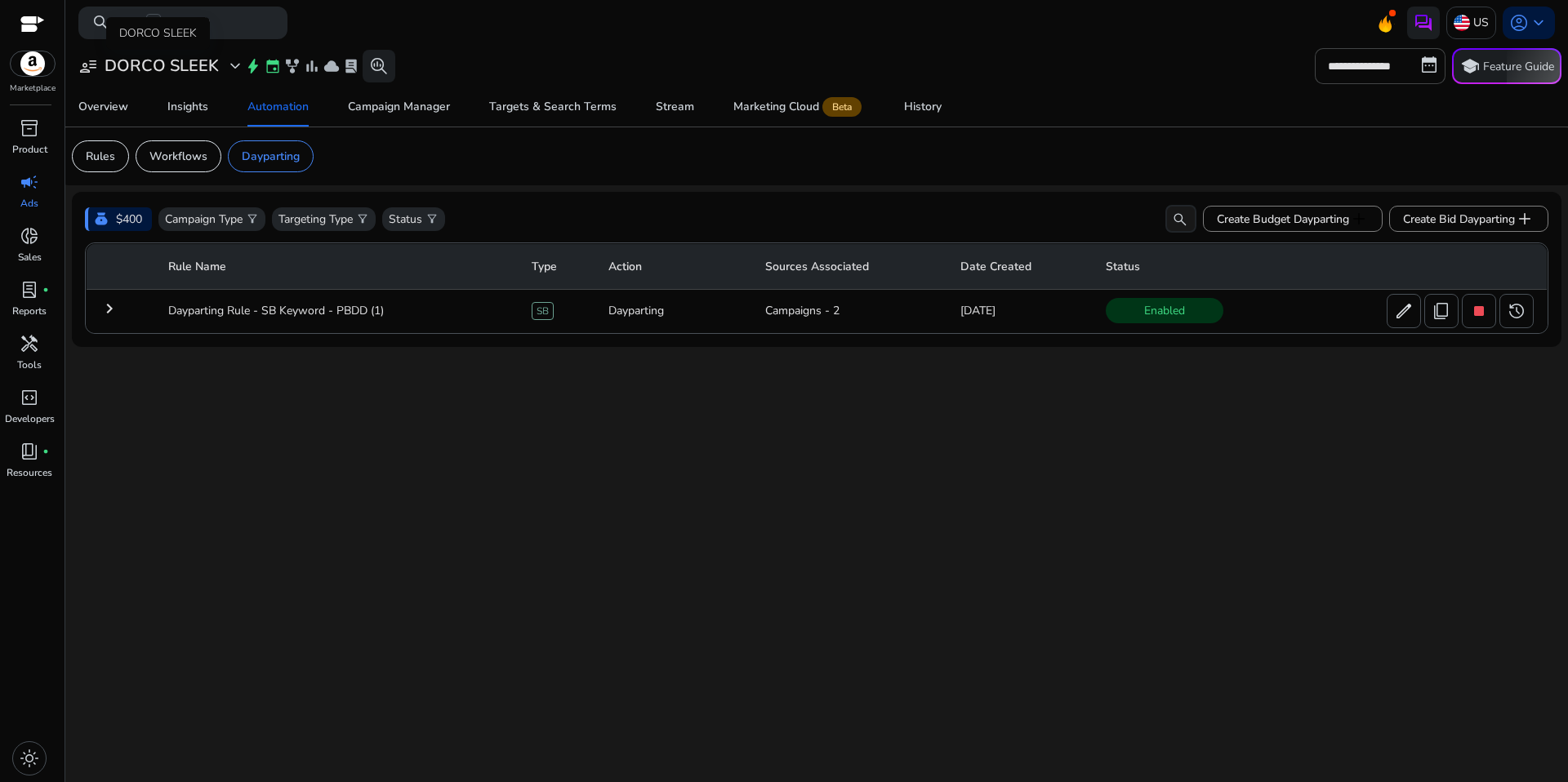
click at [206, 66] on h3 "DORCO SLEEK" at bounding box center [162, 66] width 115 height 19
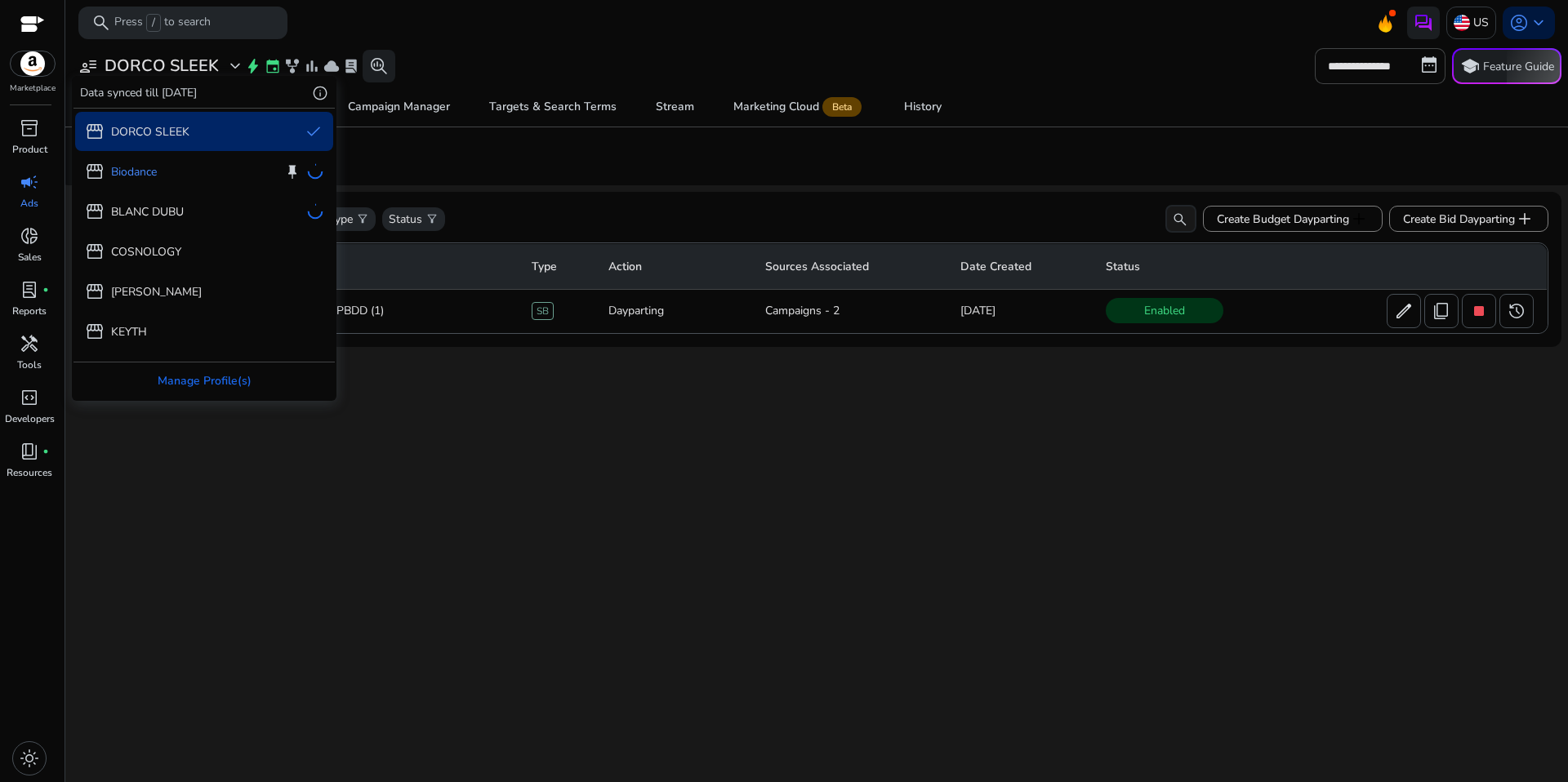
click at [129, 140] on div "storefront DORCO SLEEK" at bounding box center [137, 131] width 105 height 19
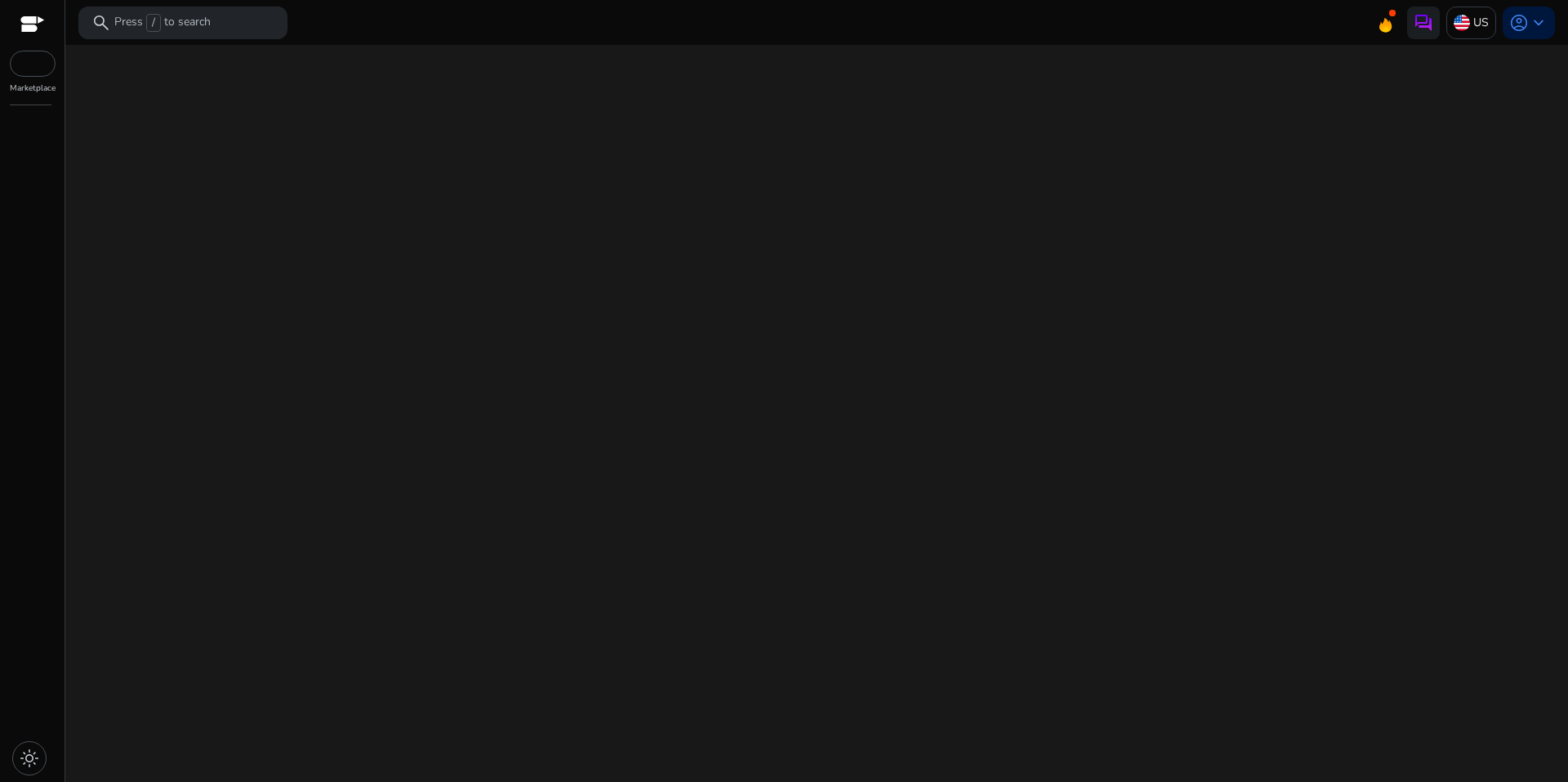
click at [184, 52] on div "We are getting things ready for you..." at bounding box center [817, 413] width 1490 height 737
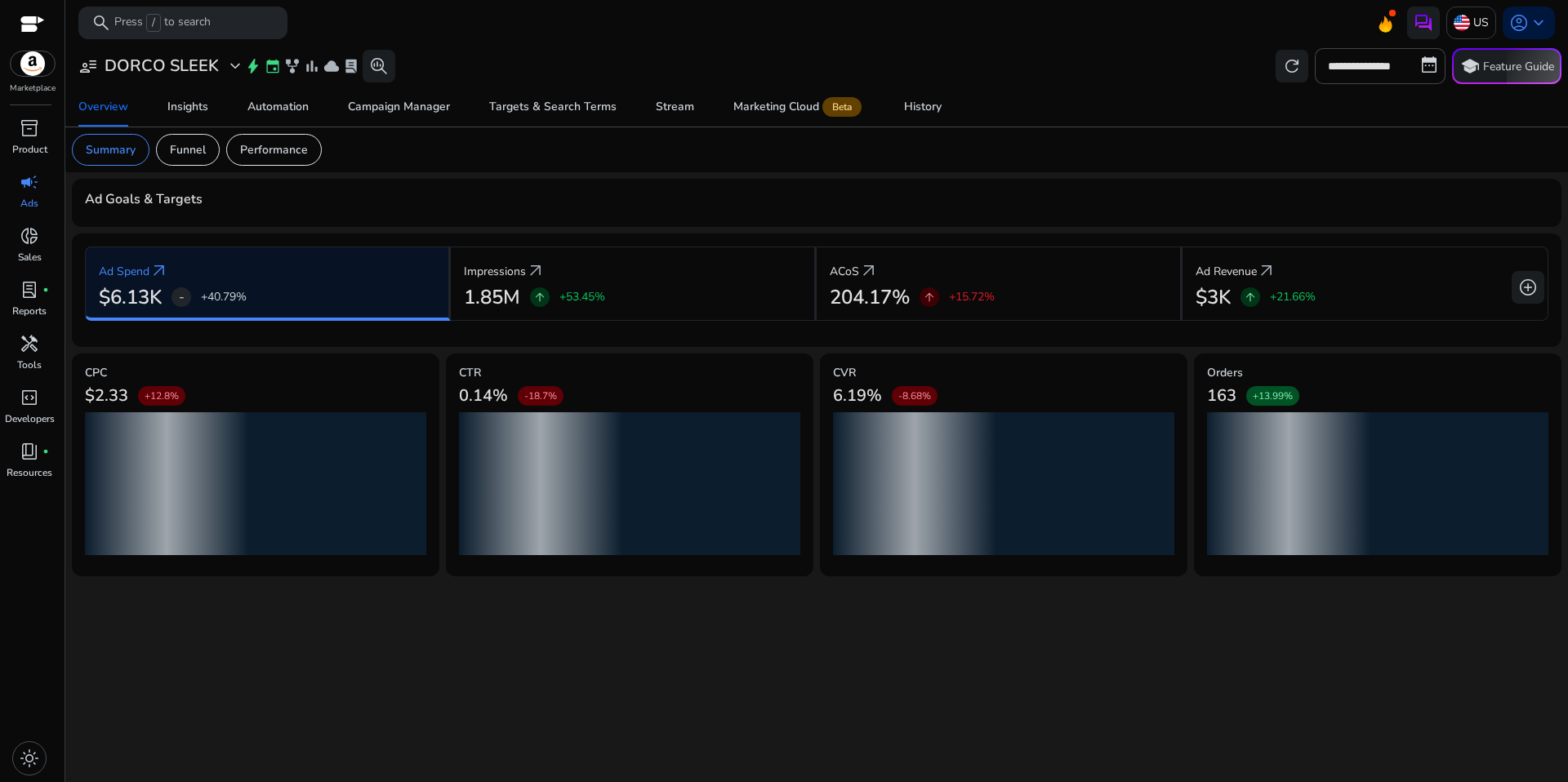
click at [180, 63] on h3 "DORCO SLEEK" at bounding box center [162, 66] width 115 height 19
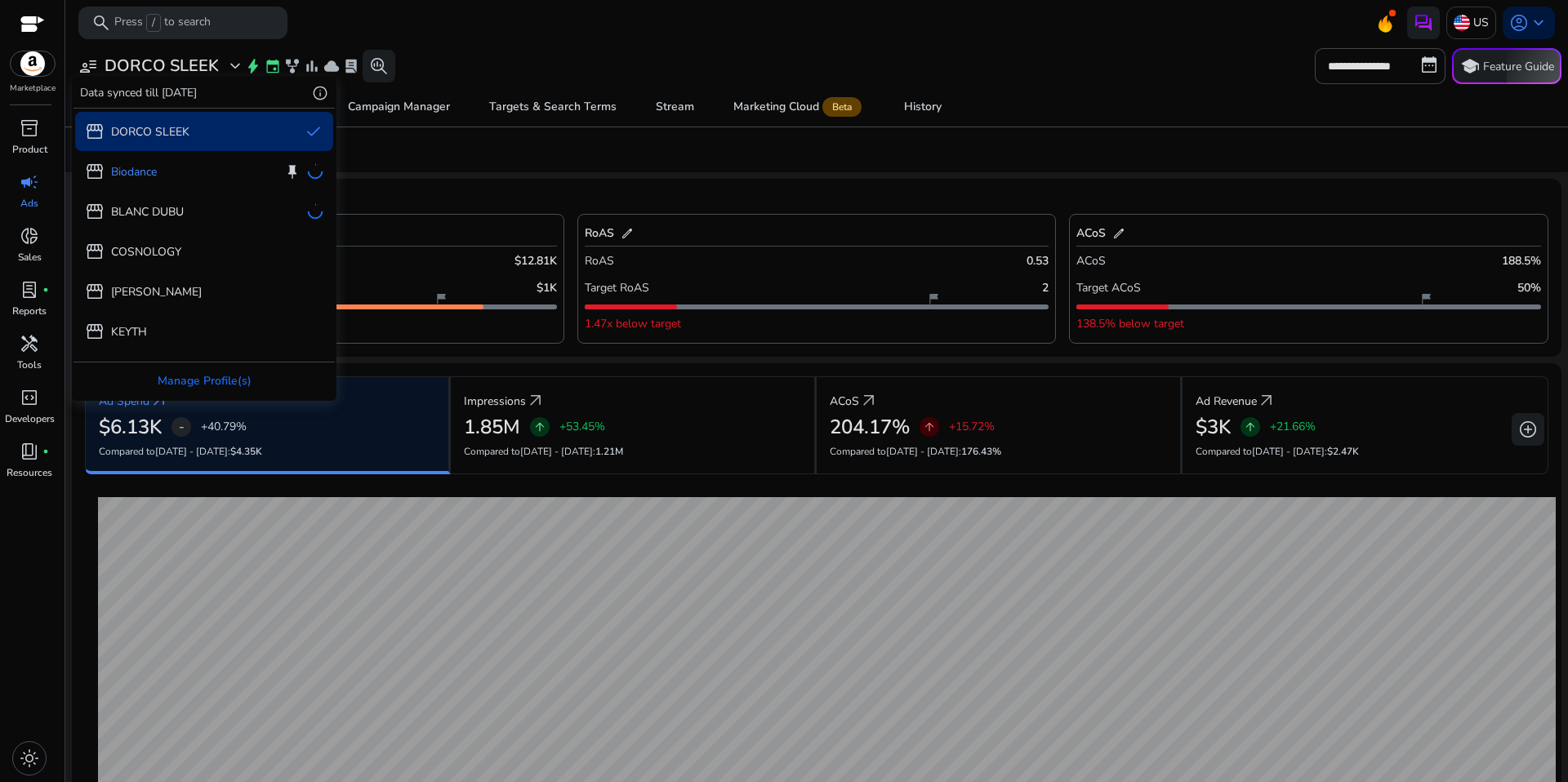
click at [587, 180] on div at bounding box center [784, 391] width 1568 height 782
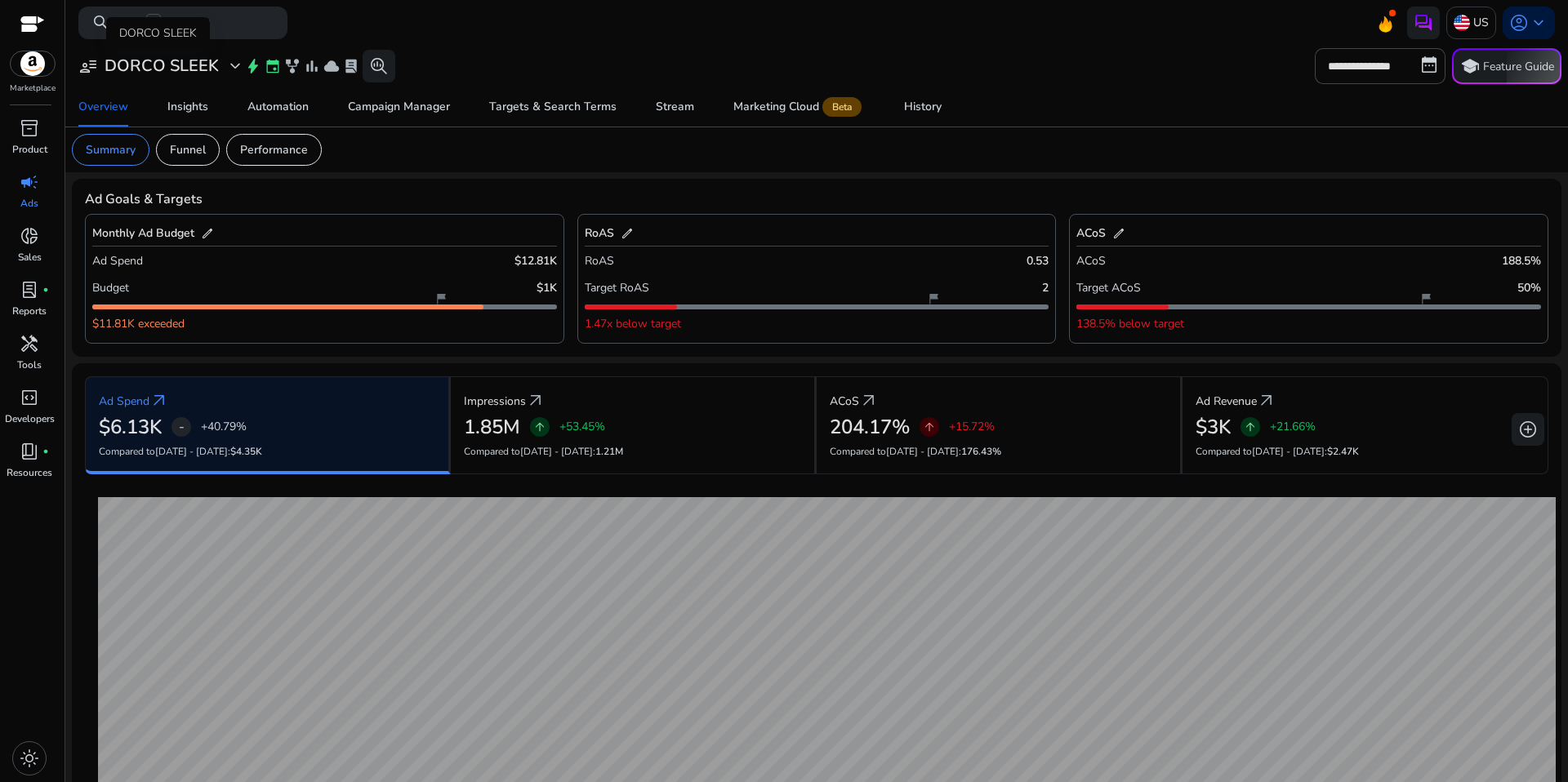
click at [203, 71] on h3 "DORCO SLEEK" at bounding box center [162, 66] width 115 height 19
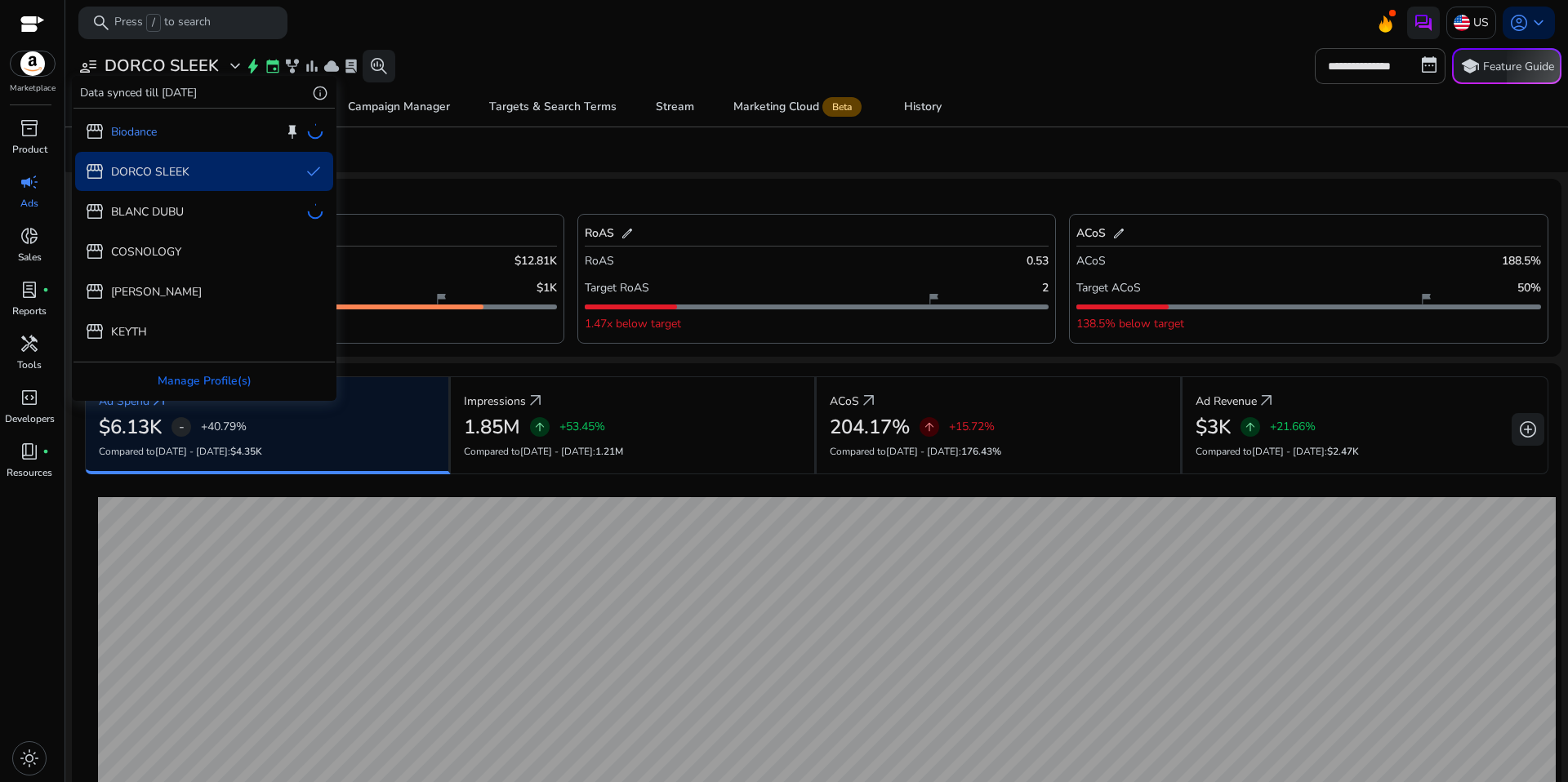
click at [121, 180] on div "storefront DORCO SLEEK" at bounding box center [137, 172] width 105 height 19
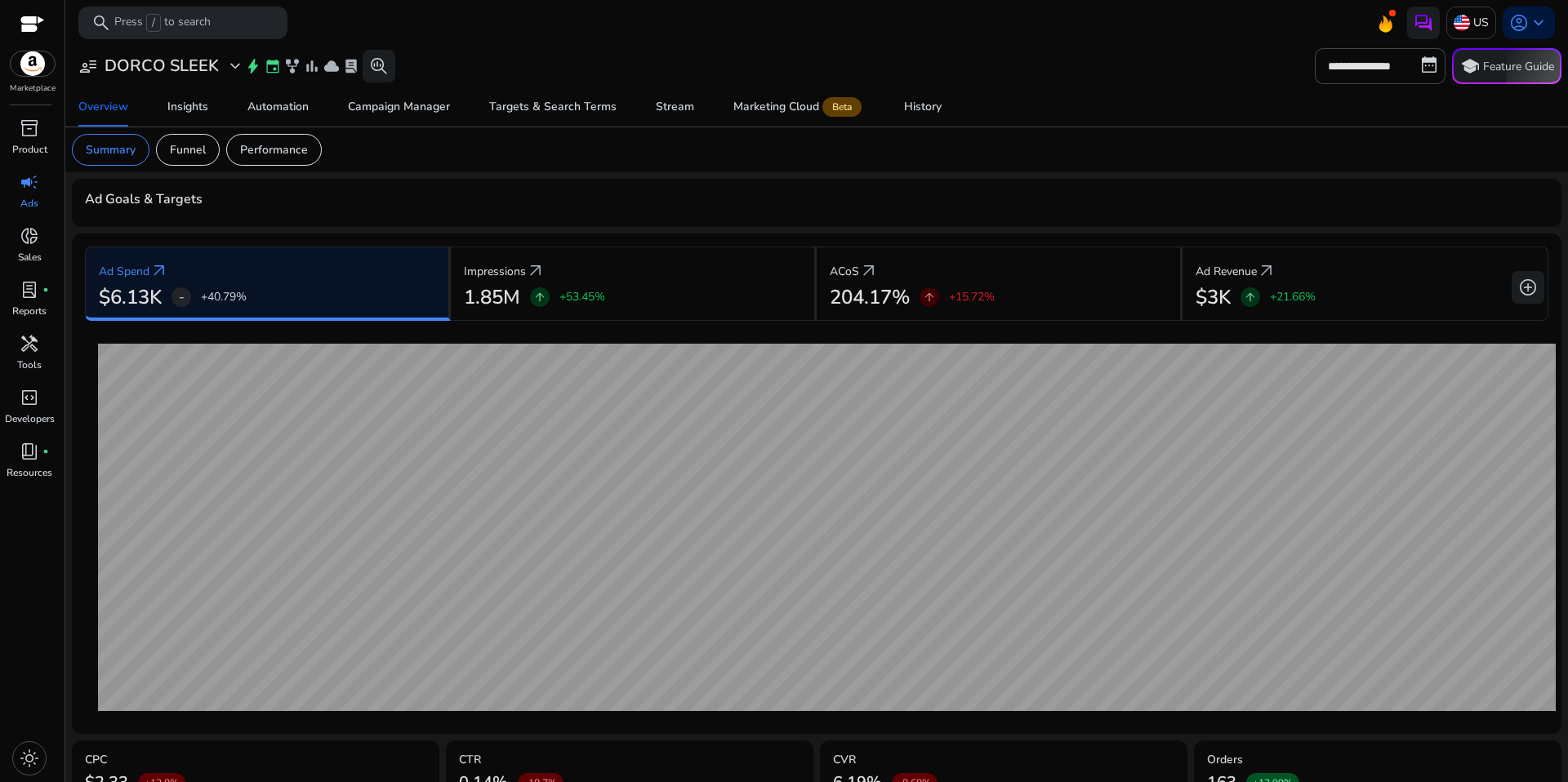
click at [169, 76] on h3 "DORCO SLEEK" at bounding box center [162, 66] width 115 height 19
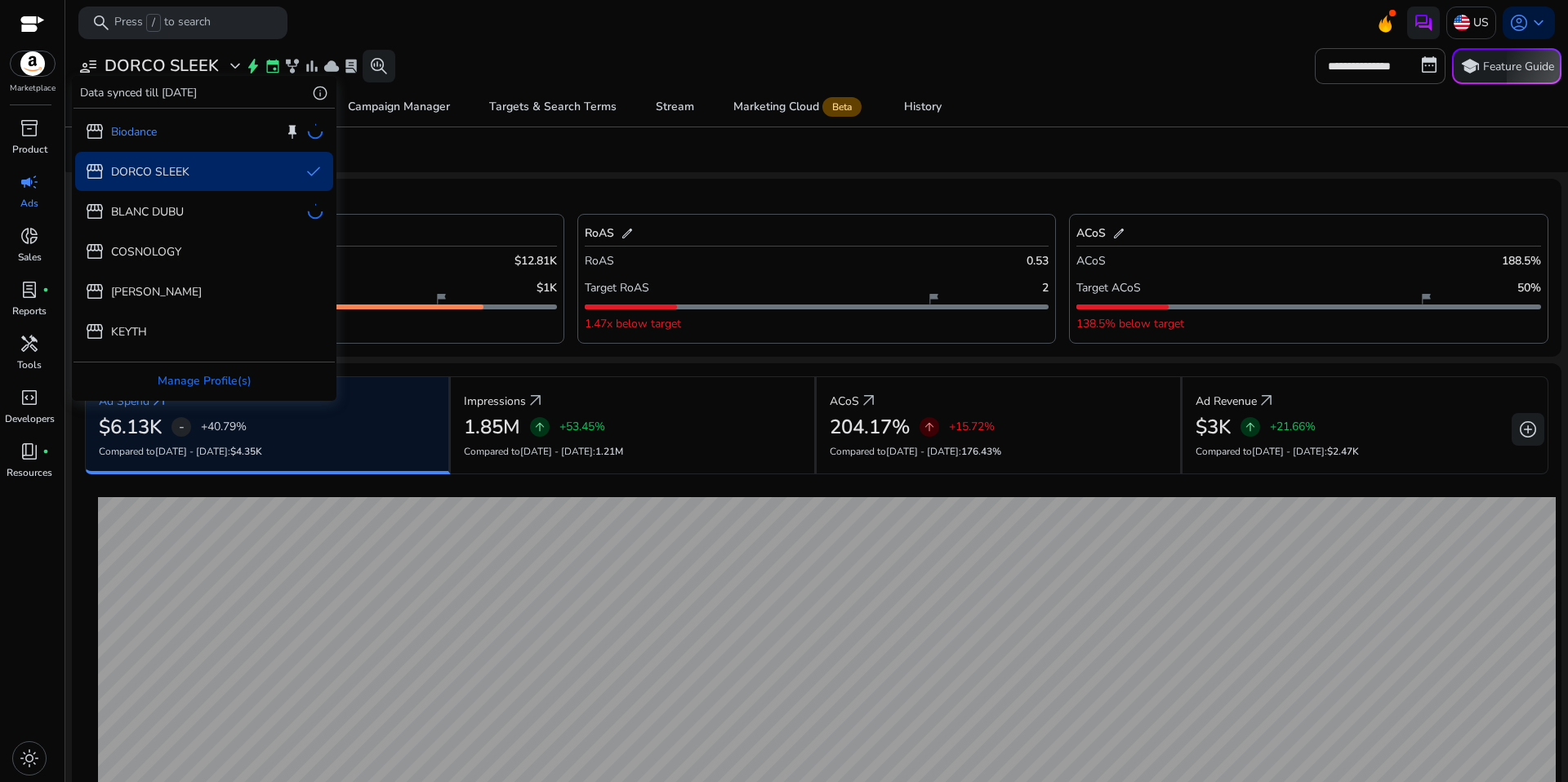
click at [825, 170] on div at bounding box center [784, 391] width 1568 height 782
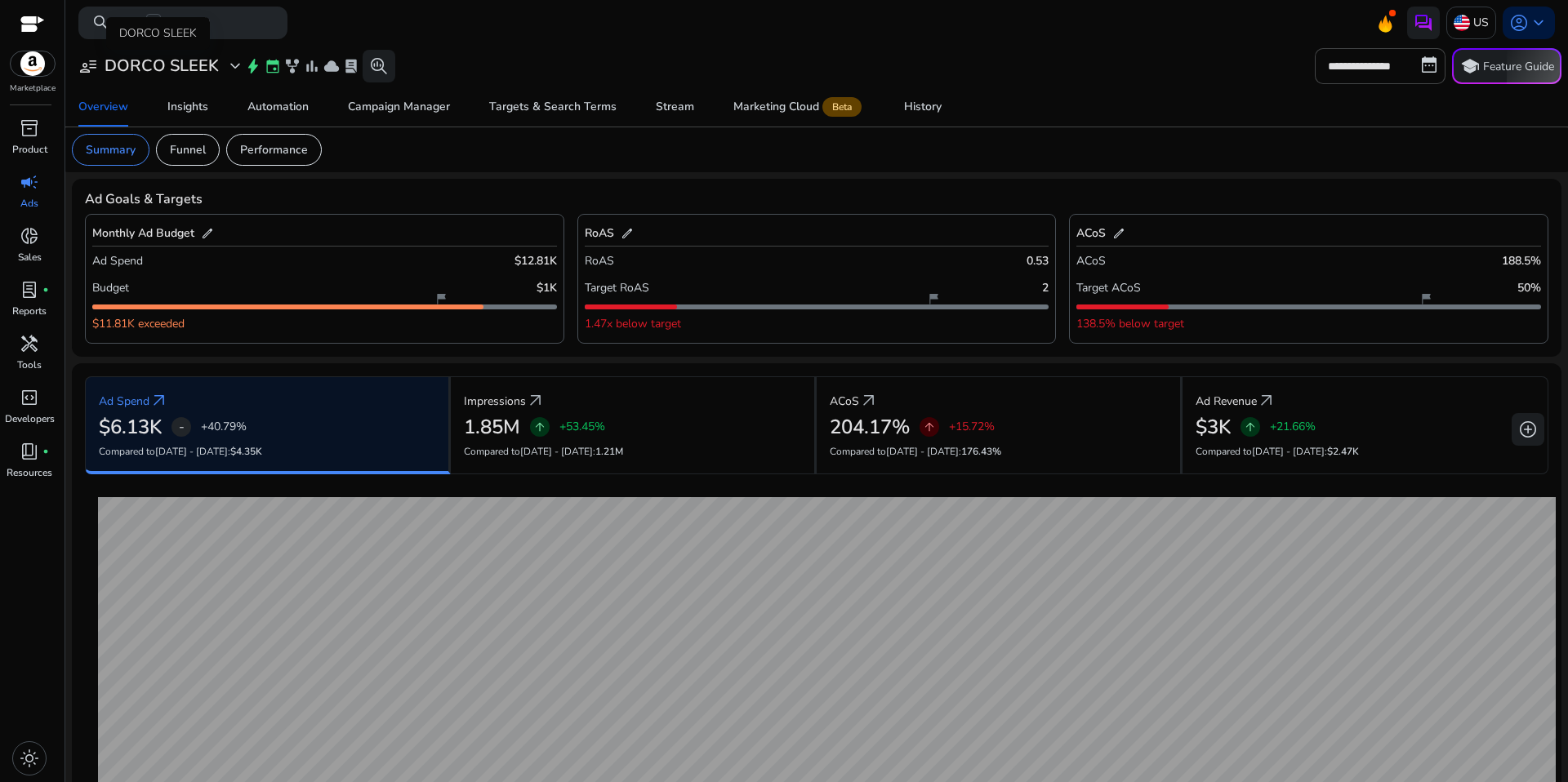
click at [144, 60] on h3 "DORCO SLEEK" at bounding box center [162, 66] width 115 height 19
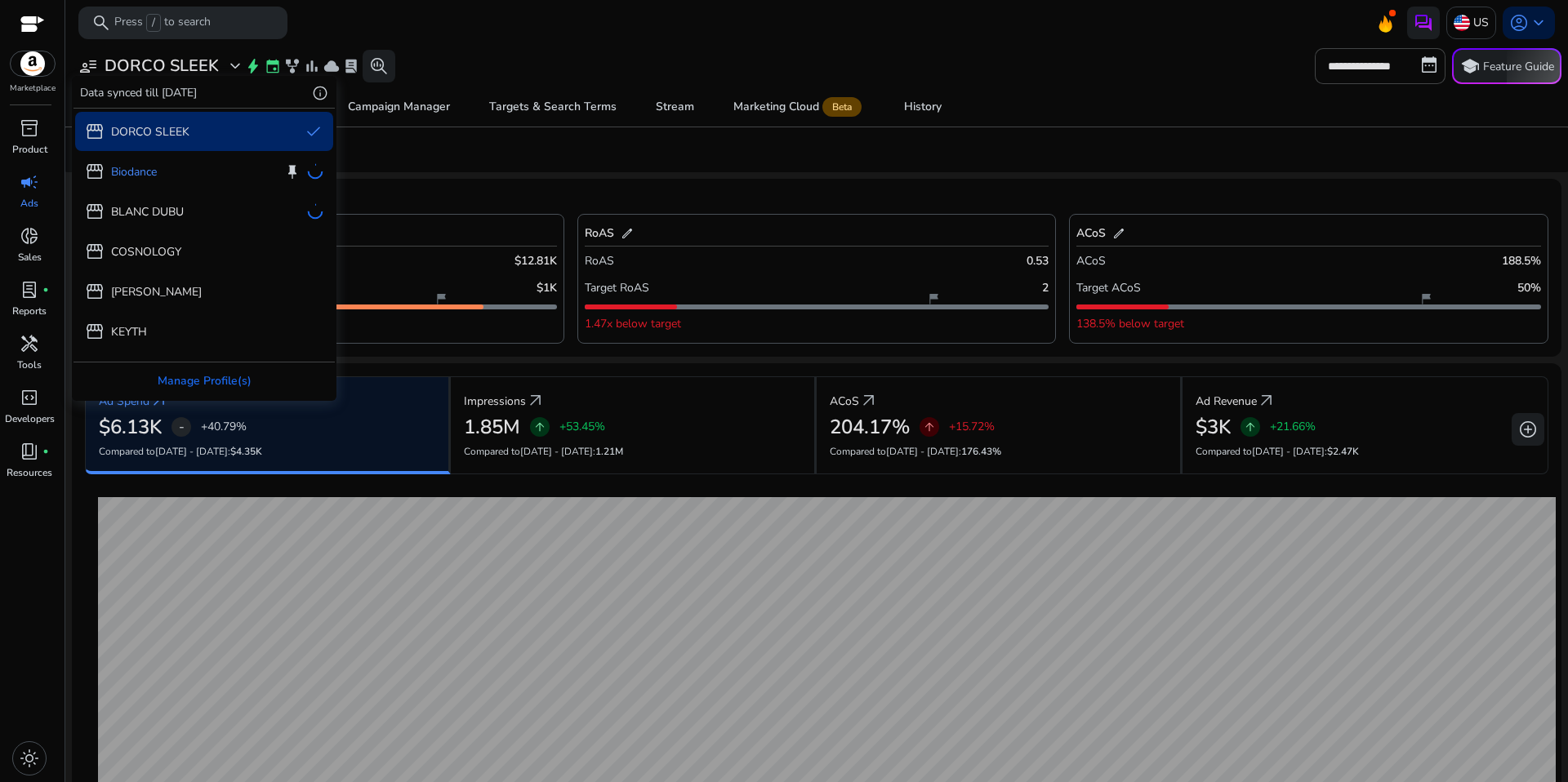
click at [134, 180] on div "storefront DORCO SLEEK done storefront Biodance keep storefront BLANC DUBU stor…" at bounding box center [203, 291] width 262 height 365
click at [134, 178] on div "storefront DORCO SLEEK done storefront Biodance keep storefront BLANC DUBU stor…" at bounding box center [203, 291] width 262 height 365
drag, startPoint x: 134, startPoint y: 175, endPoint x: 168, endPoint y: 172, distance: 34.1
click at [135, 175] on div "storefront DORCO SLEEK done storefront Biodance keep storefront BLANC DUBU stor…" at bounding box center [203, 291] width 262 height 365
click at [311, 167] on div "storefront DORCO SLEEK done storefront Biodance keep storefront BLANC DUBU stor…" at bounding box center [203, 291] width 262 height 365
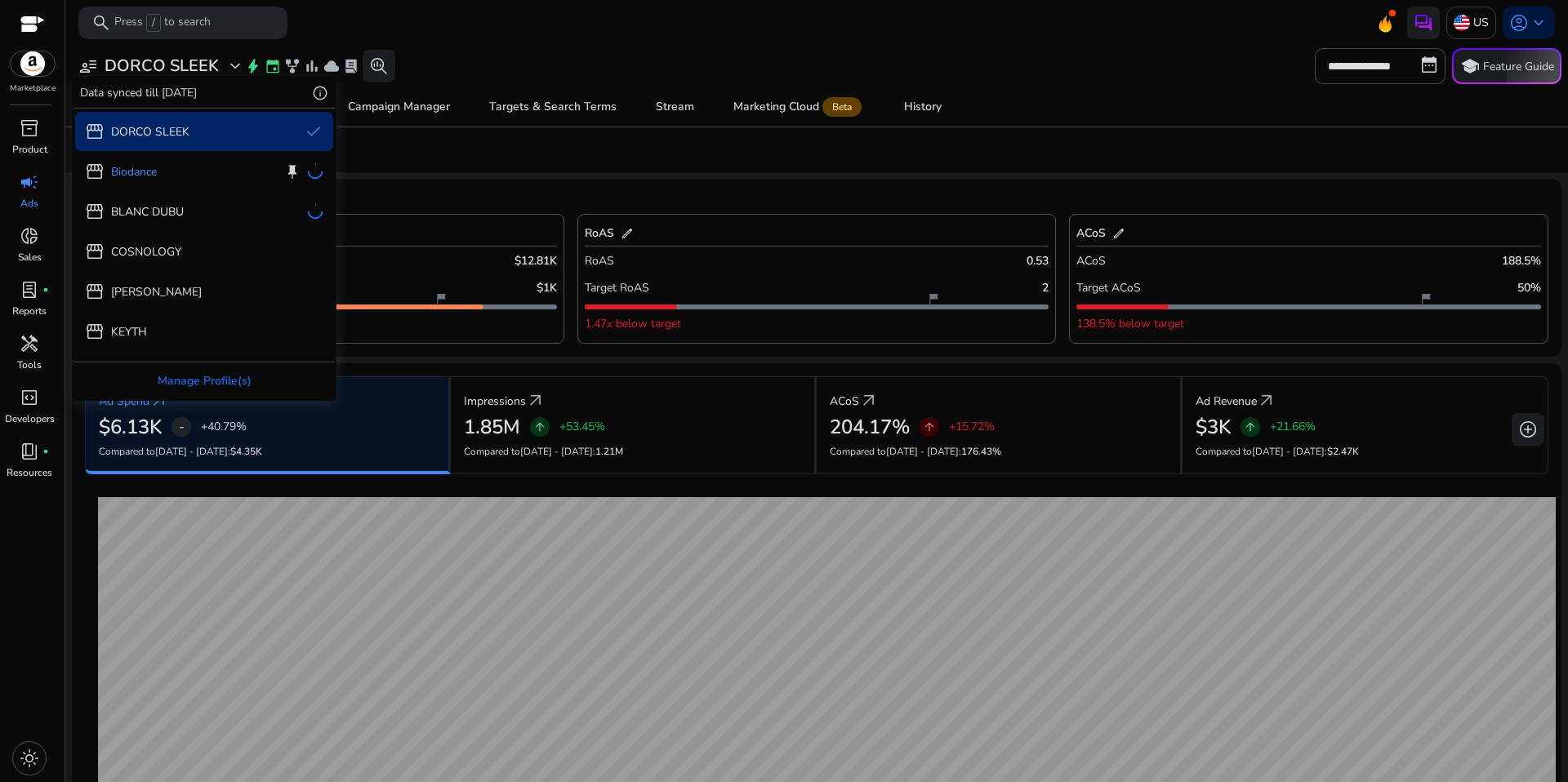
click at [312, 169] on div "storefront DORCO SLEEK done storefront Biodance keep storefront BLANC DUBU stor…" at bounding box center [203, 291] width 262 height 365
click at [313, 172] on div "storefront DORCO SLEEK done storefront Biodance keep storefront BLANC DUBU stor…" at bounding box center [203, 291] width 262 height 365
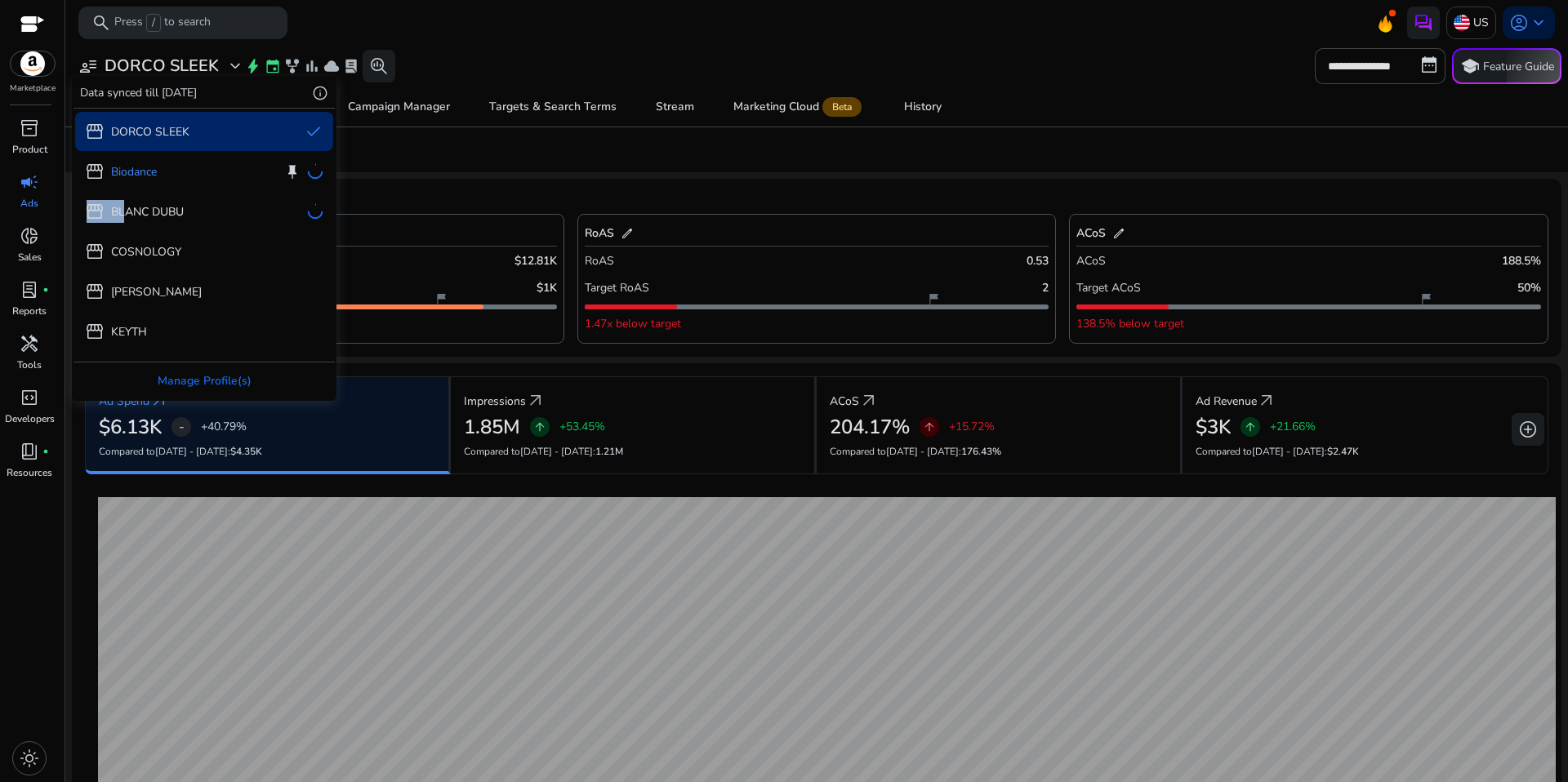
click at [313, 172] on div "storefront DORCO SLEEK done storefront Biodance keep storefront BLANC DUBU stor…" at bounding box center [203, 291] width 262 height 365
click at [540, 178] on div at bounding box center [784, 391] width 1568 height 782
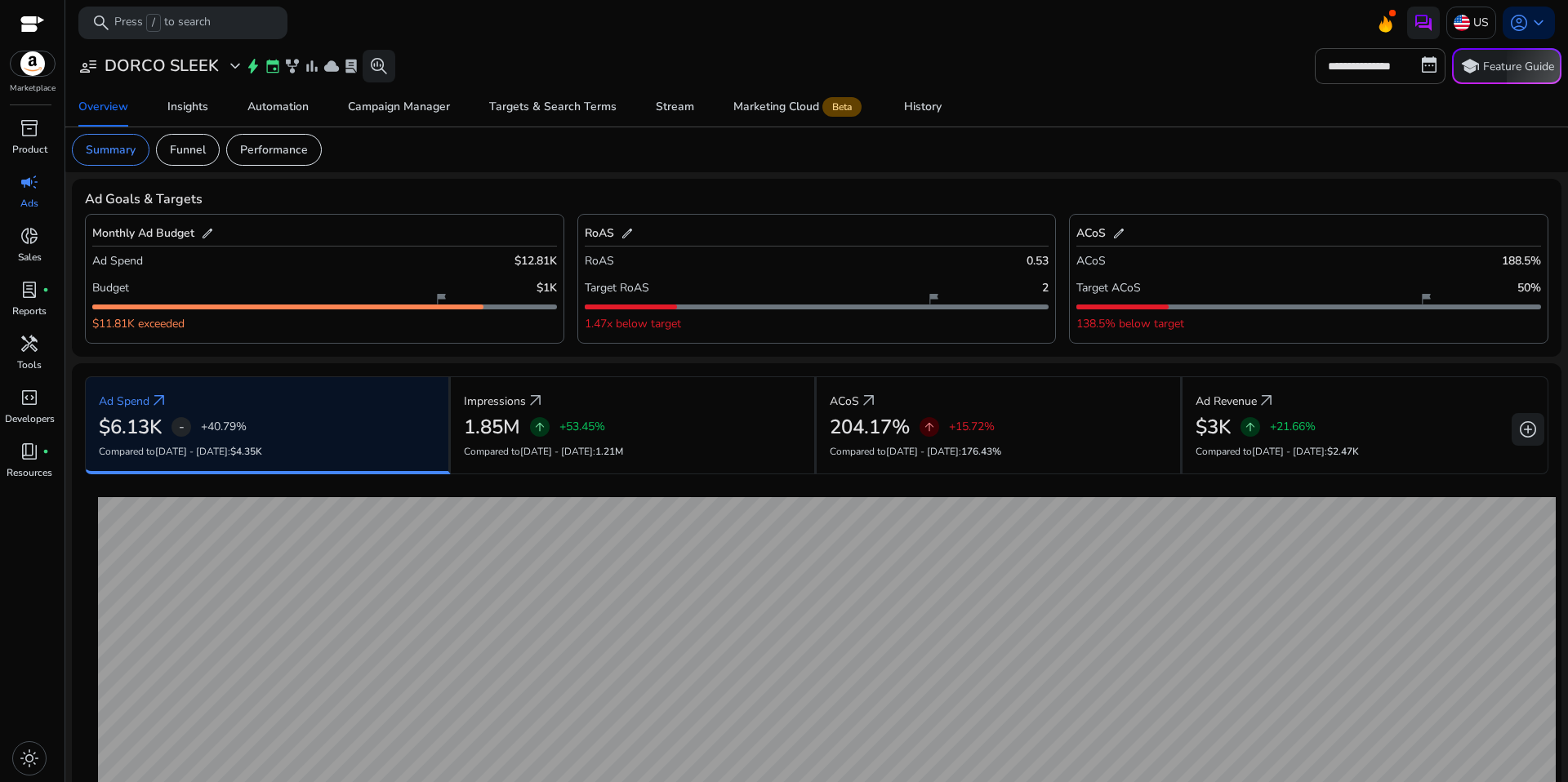
click at [32, 203] on p "Ads" at bounding box center [29, 203] width 18 height 15
drag, startPoint x: 506, startPoint y: 196, endPoint x: 425, endPoint y: 158, distance: 89.5
click at [505, 196] on div "Ad Goals & Targets" at bounding box center [817, 200] width 1464 height 16
click at [152, 70] on h3 "DORCO SLEEK" at bounding box center [162, 66] width 115 height 19
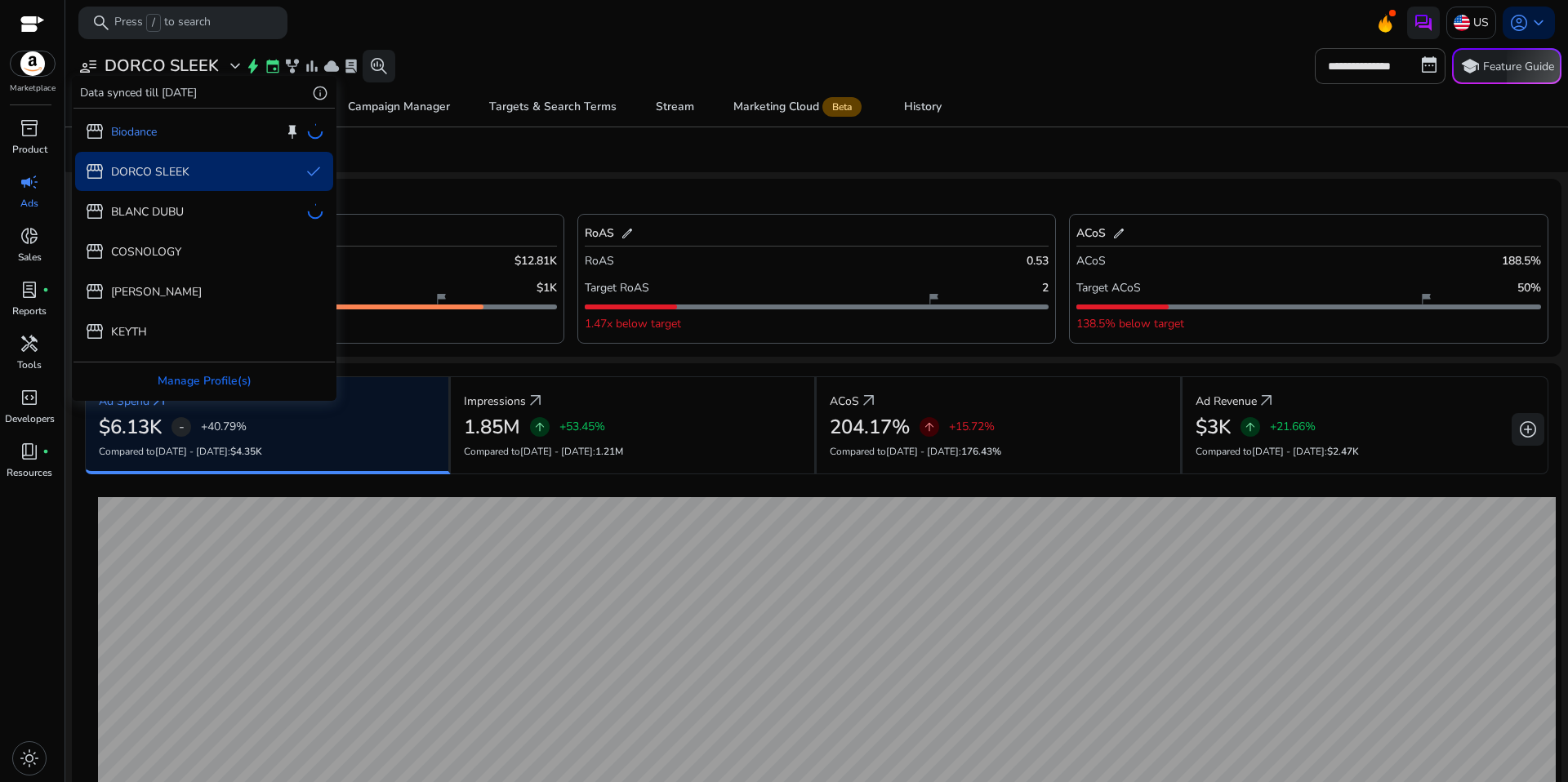
click at [143, 133] on div "storefront Biodance keep storefront DORCO SLEEK done storefront BLANC DUBU stor…" at bounding box center [203, 291] width 262 height 365
click at [142, 132] on div "storefront Biodance keep storefront DORCO SLEEK done storefront BLANC DUBU stor…" at bounding box center [203, 291] width 262 height 365
click at [486, 169] on div at bounding box center [784, 391] width 1568 height 782
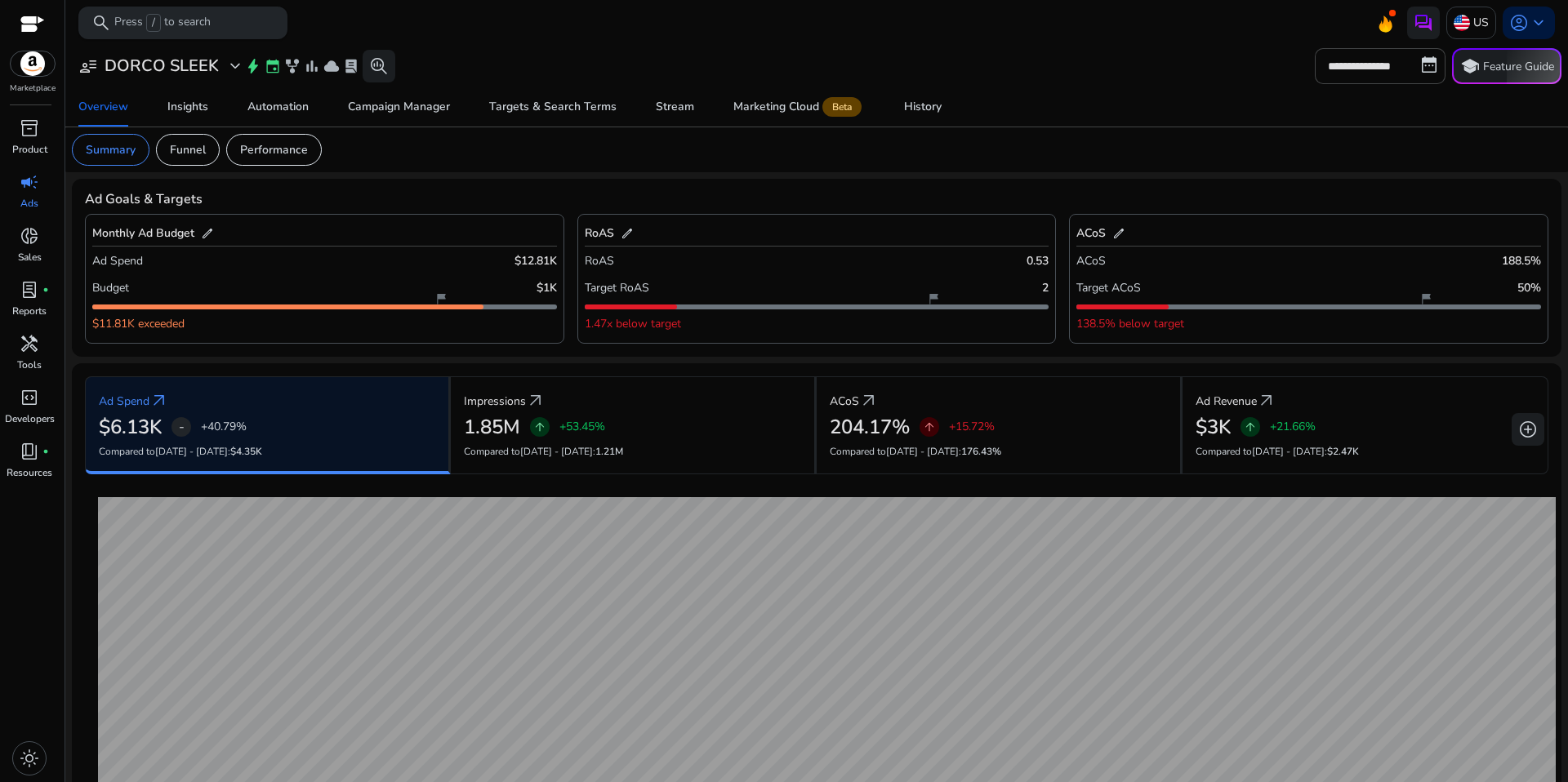
click at [218, 14] on div "search Press / to search" at bounding box center [182, 22] width 209 height 33
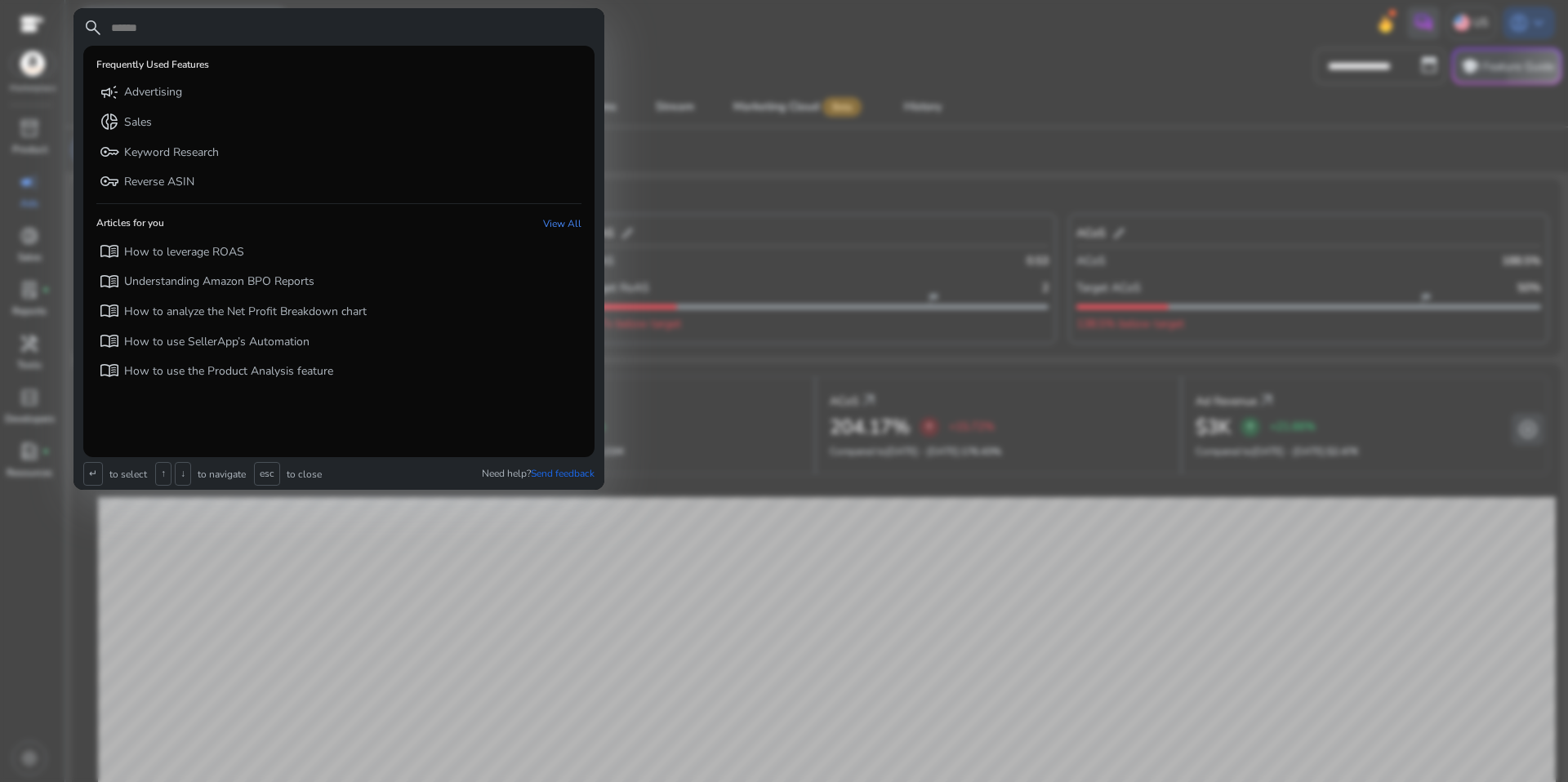
click at [848, 211] on div at bounding box center [784, 391] width 1568 height 782
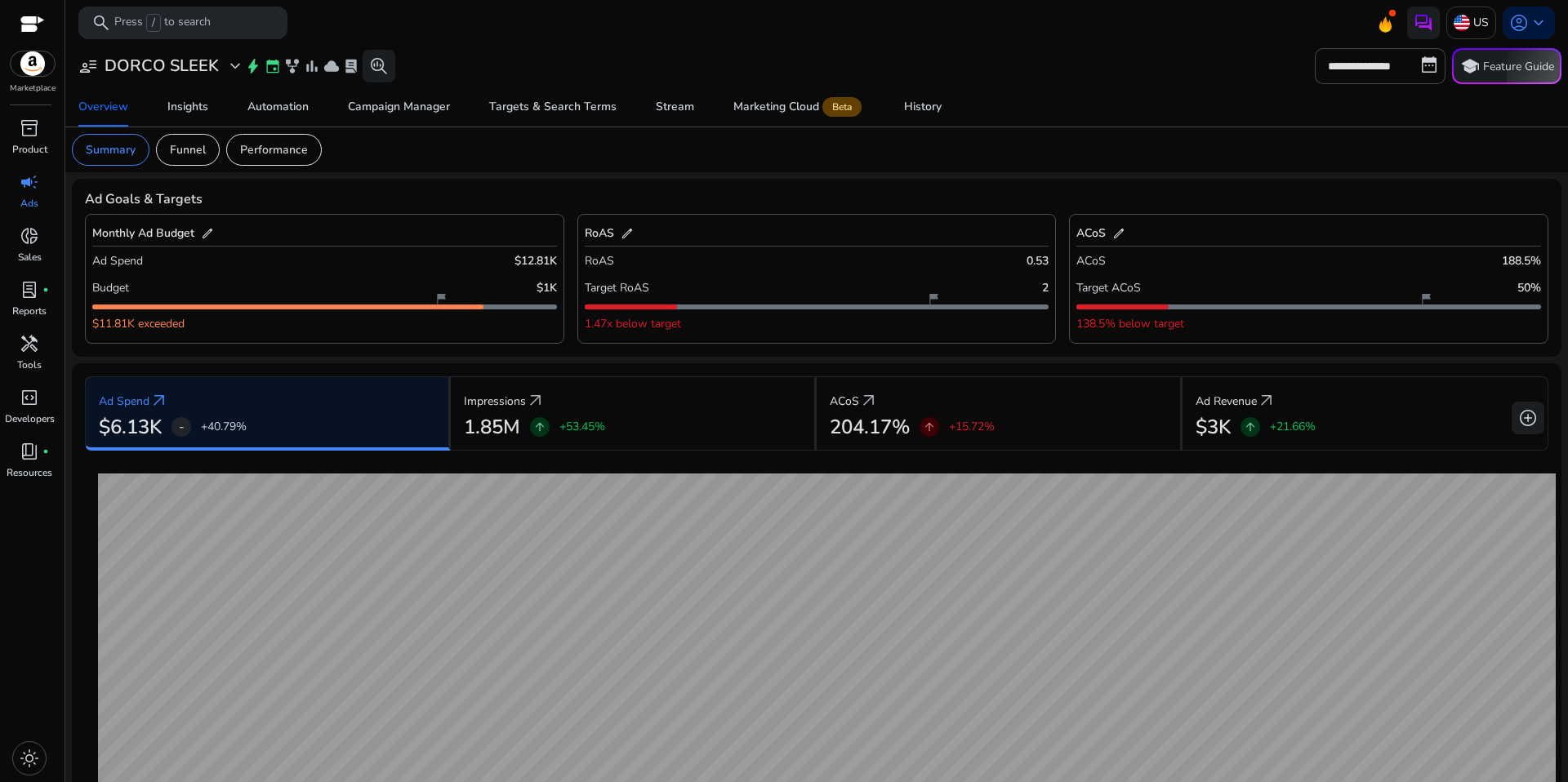
click at [579, 195] on div "Ad Goals & Targets" at bounding box center [817, 200] width 1464 height 16
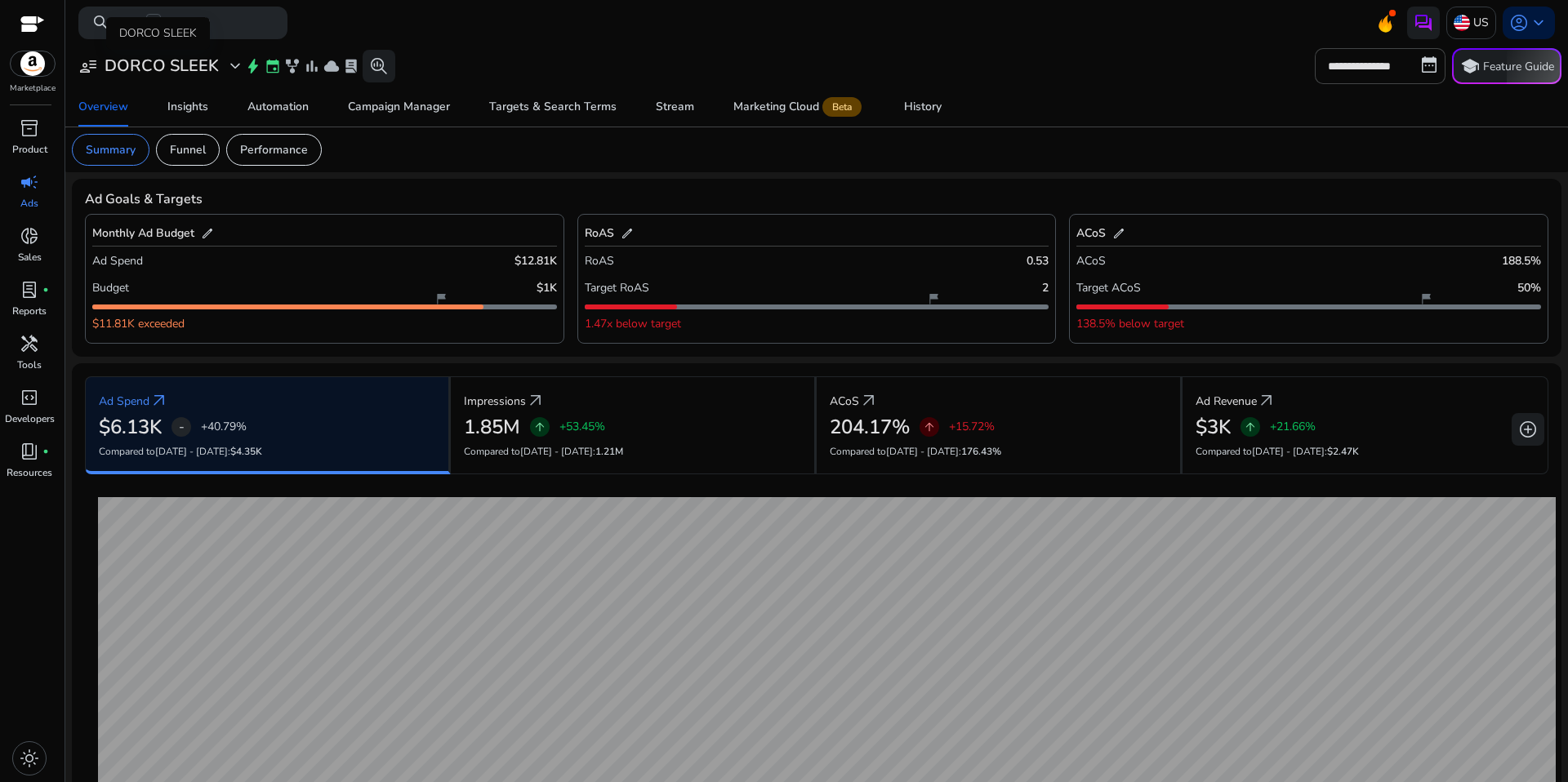
click at [238, 71] on span "expand_more" at bounding box center [235, 66] width 19 height 19
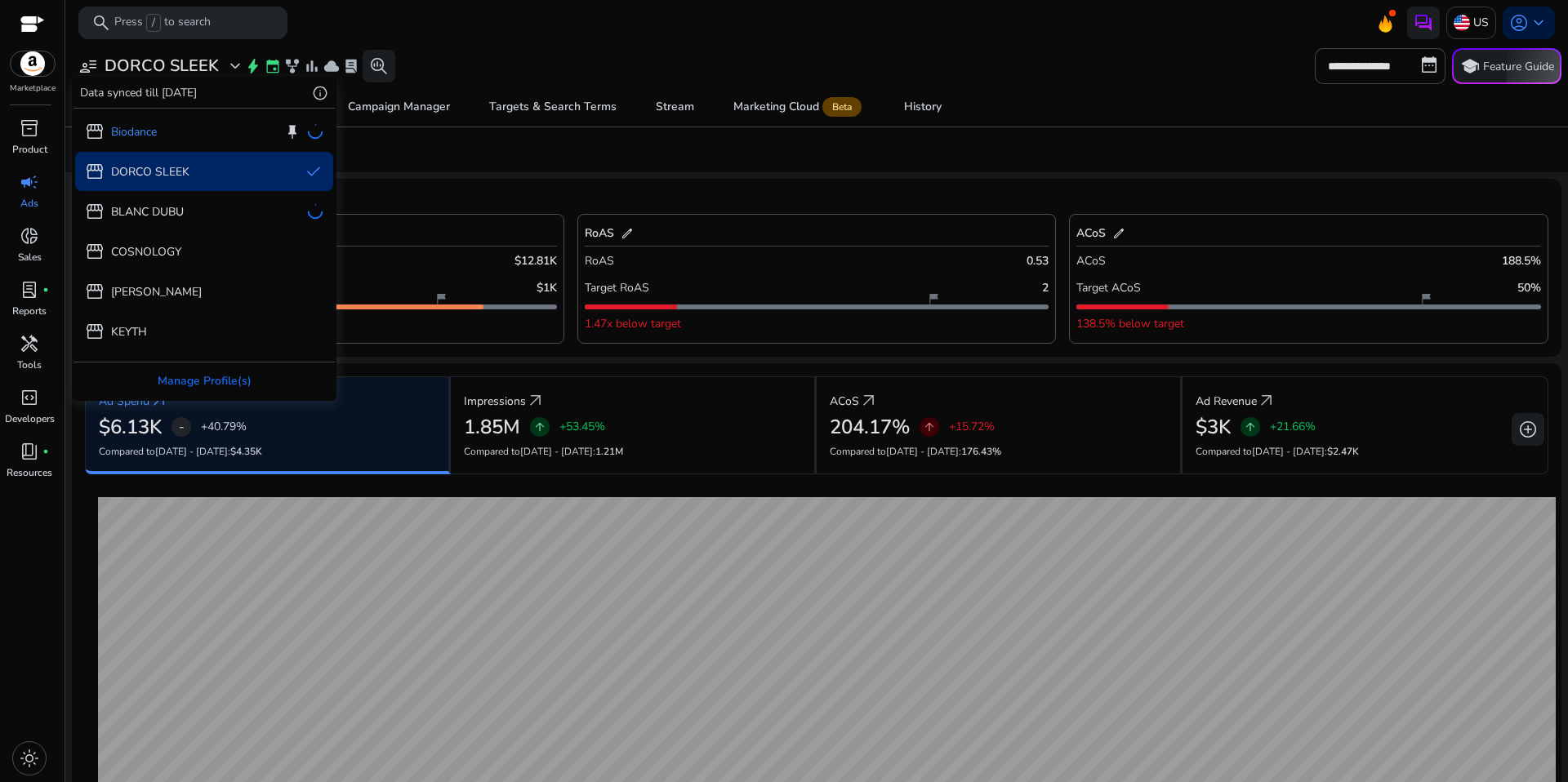
click at [164, 130] on div "storefront Biodance keep storefront DORCO SLEEK done storefront BLANC DUBU stor…" at bounding box center [203, 291] width 262 height 365
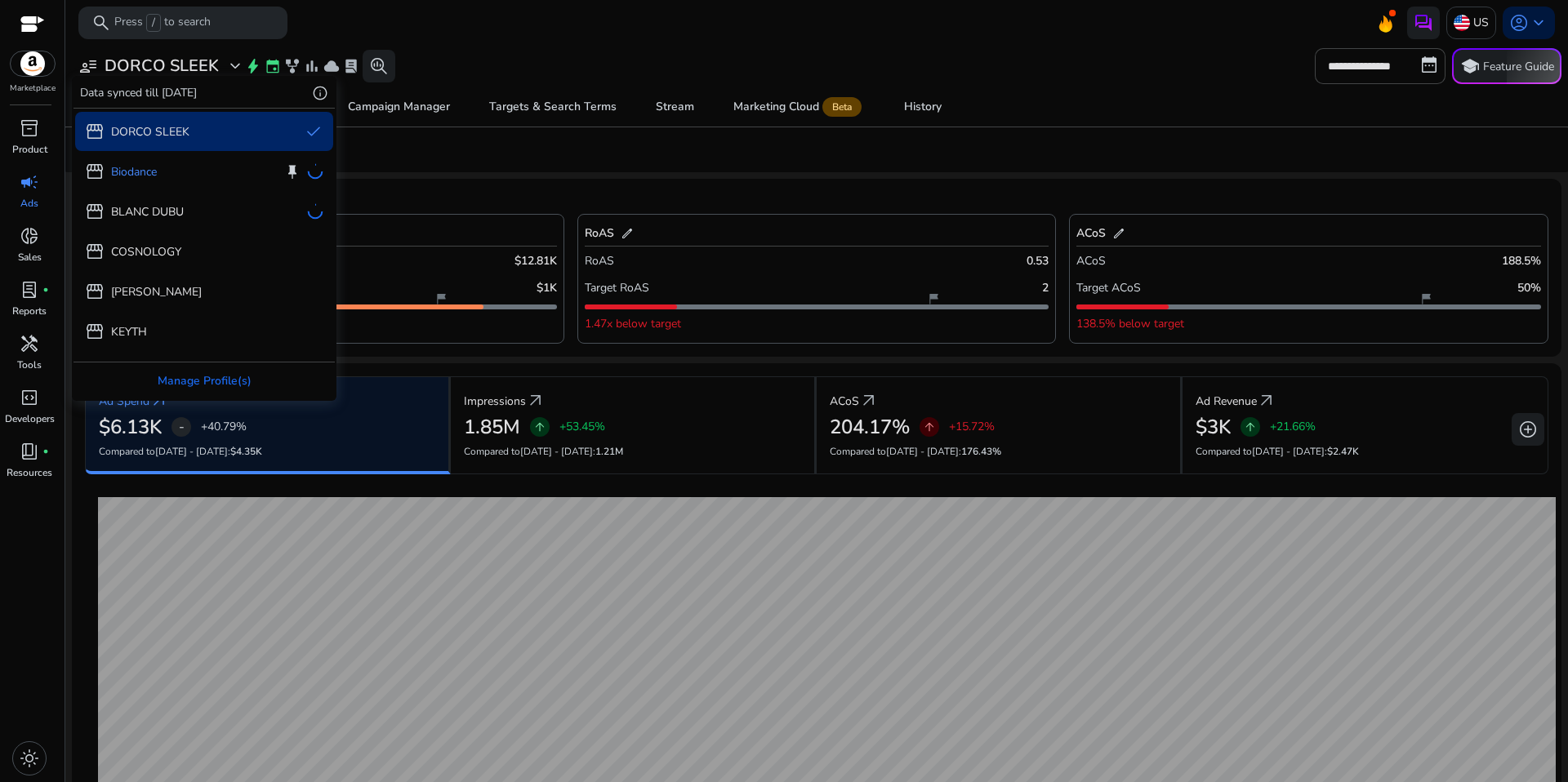
click at [148, 173] on div "storefront DORCO SLEEK done storefront Biodance keep storefront BLANC DUBU stor…" at bounding box center [203, 291] width 262 height 365
click at [148, 172] on div "storefront DORCO SLEEK done storefront Biodance keep storefront BLANC DUBU stor…" at bounding box center [203, 291] width 262 height 365
drag, startPoint x: 148, startPoint y: 172, endPoint x: 267, endPoint y: 163, distance: 119.3
click at [174, 171] on div "storefront DORCO SLEEK done storefront Biodance keep storefront BLANC DUBU stor…" at bounding box center [203, 291] width 262 height 365
click at [307, 174] on div "storefront DORCO SLEEK done storefront Biodance keep storefront BLANC DUBU stor…" at bounding box center [203, 291] width 262 height 365
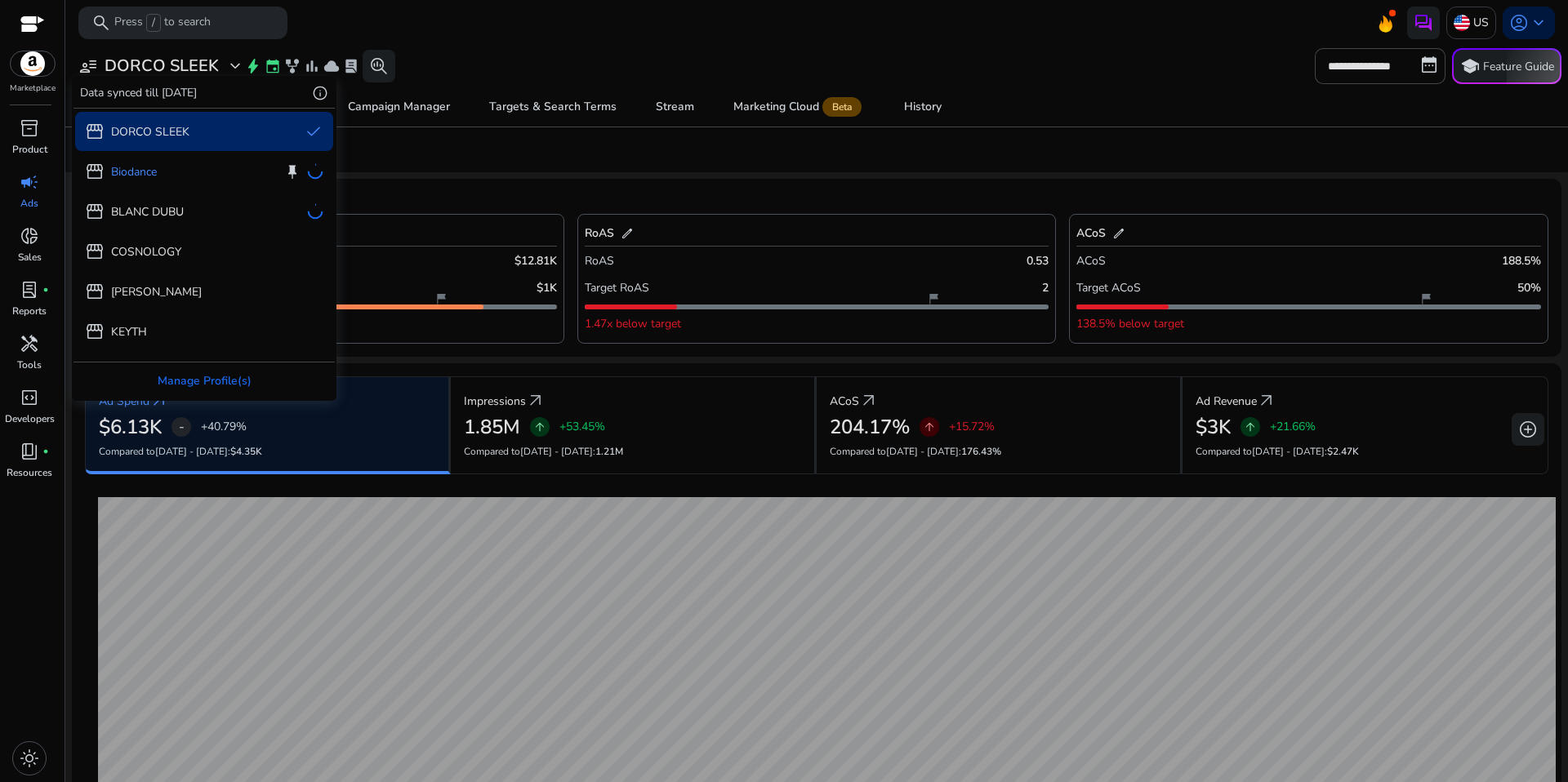
click at [307, 173] on div "storefront DORCO SLEEK done storefront Biodance keep storefront BLANC DUBU stor…" at bounding box center [203, 291] width 262 height 365
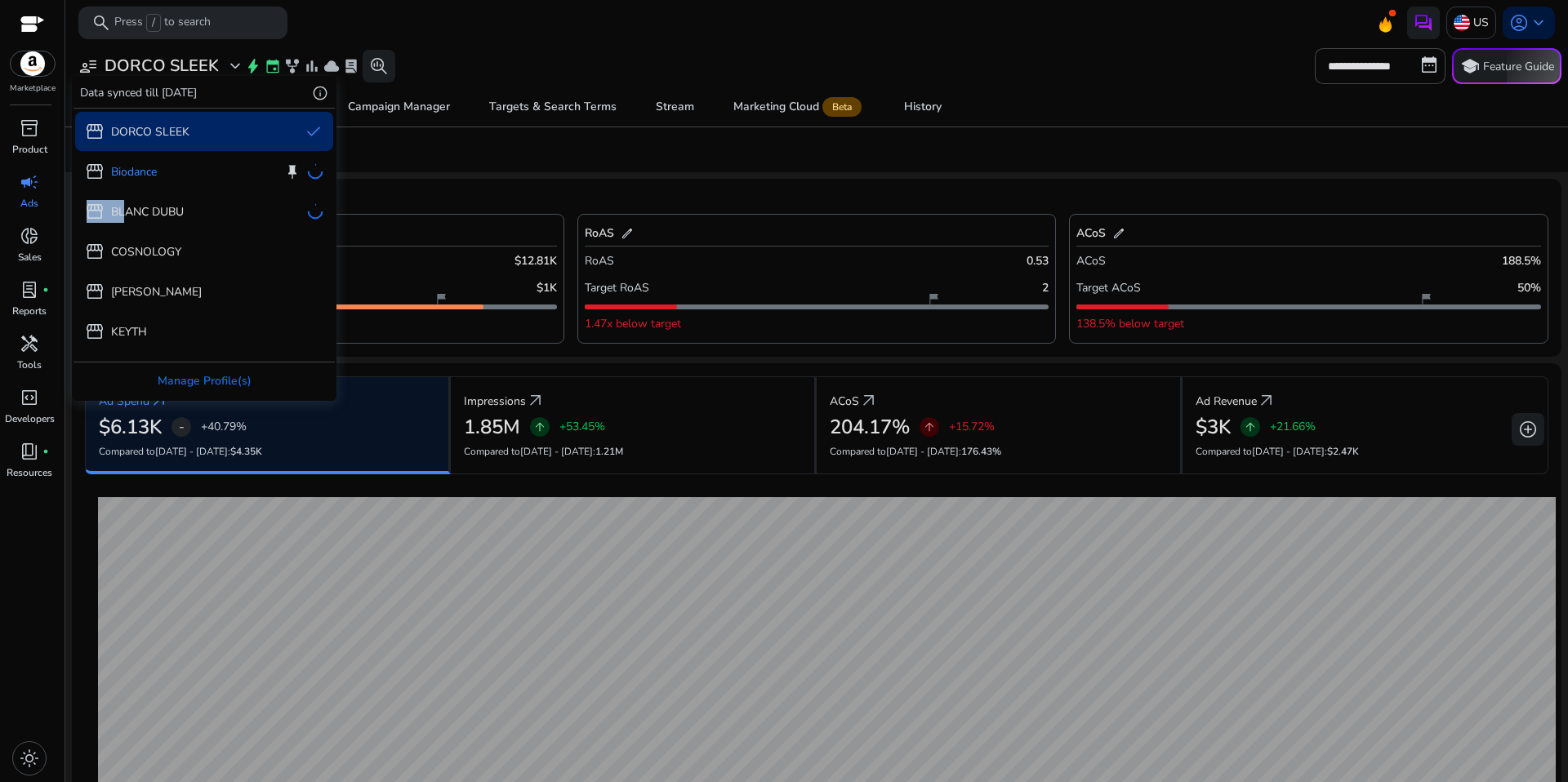
click at [307, 173] on div "storefront DORCO SLEEK done storefront Biodance keep storefront BLANC DUBU stor…" at bounding box center [203, 291] width 262 height 365
click at [427, 174] on div at bounding box center [784, 391] width 1568 height 782
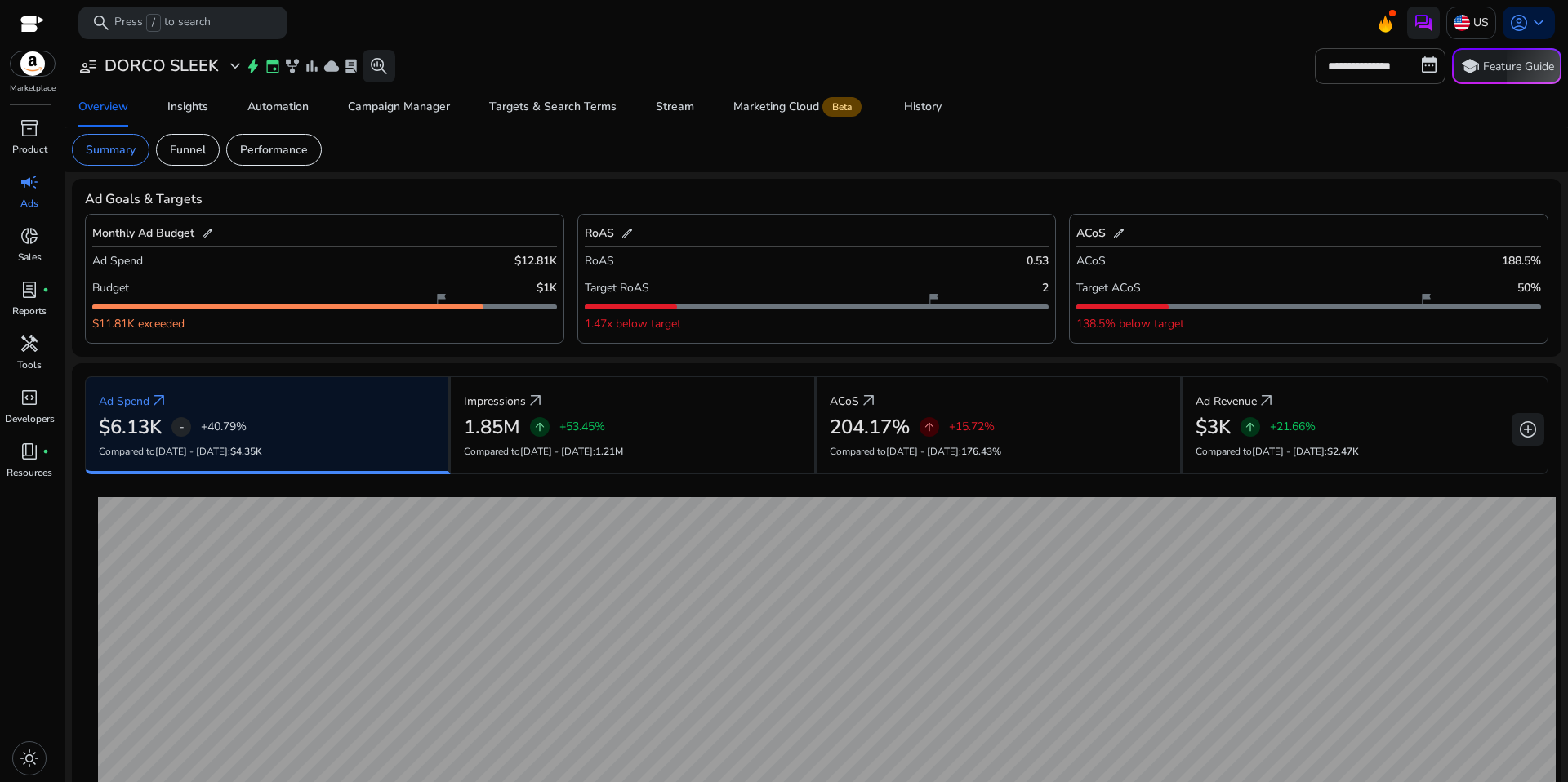
click at [499, 204] on div "Ad Goals & Targets" at bounding box center [817, 200] width 1464 height 16
click at [303, 107] on div "Automation" at bounding box center [278, 107] width 62 height 11
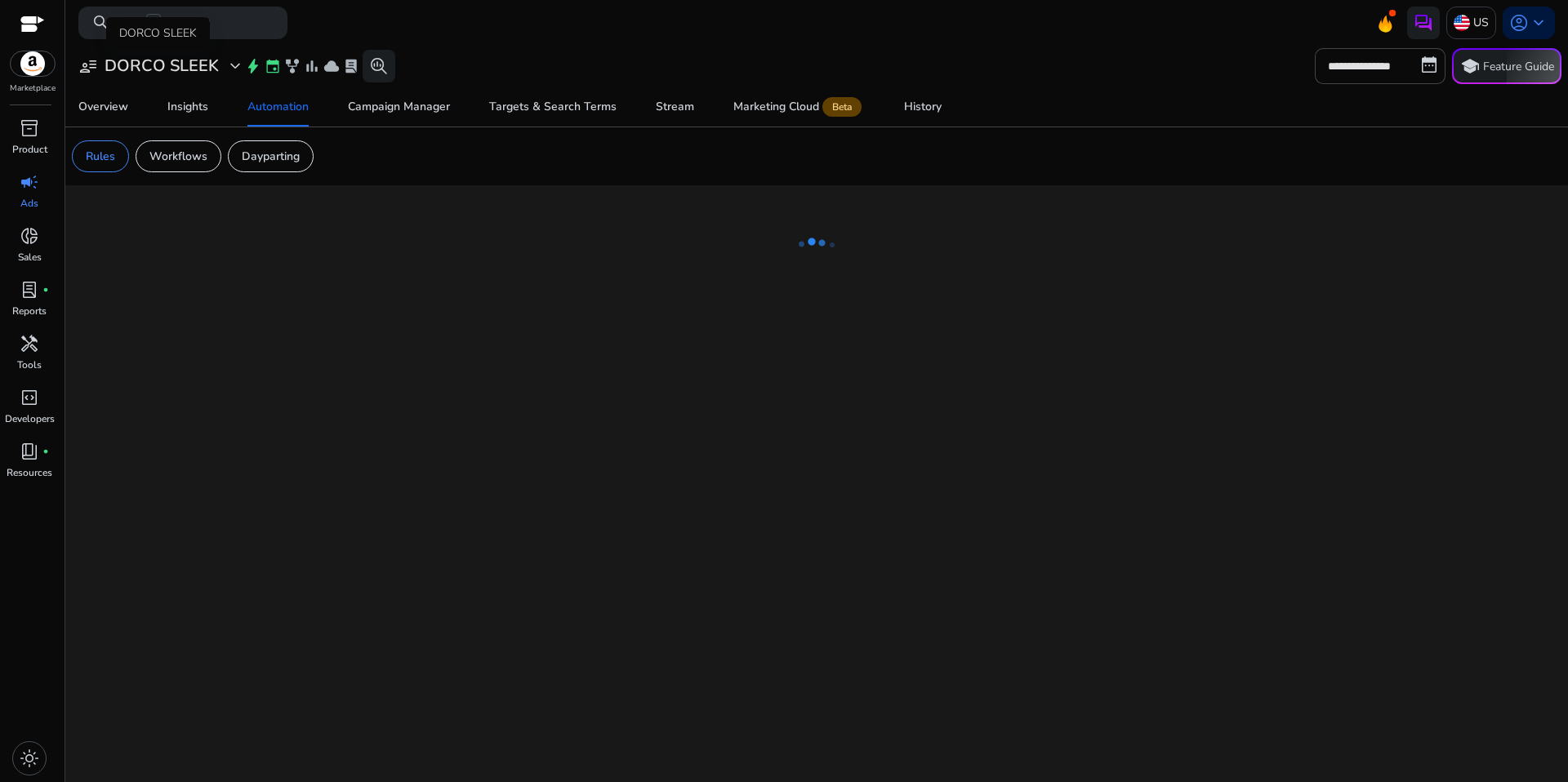
click at [197, 63] on h3 "DORCO SLEEK" at bounding box center [162, 66] width 115 height 19
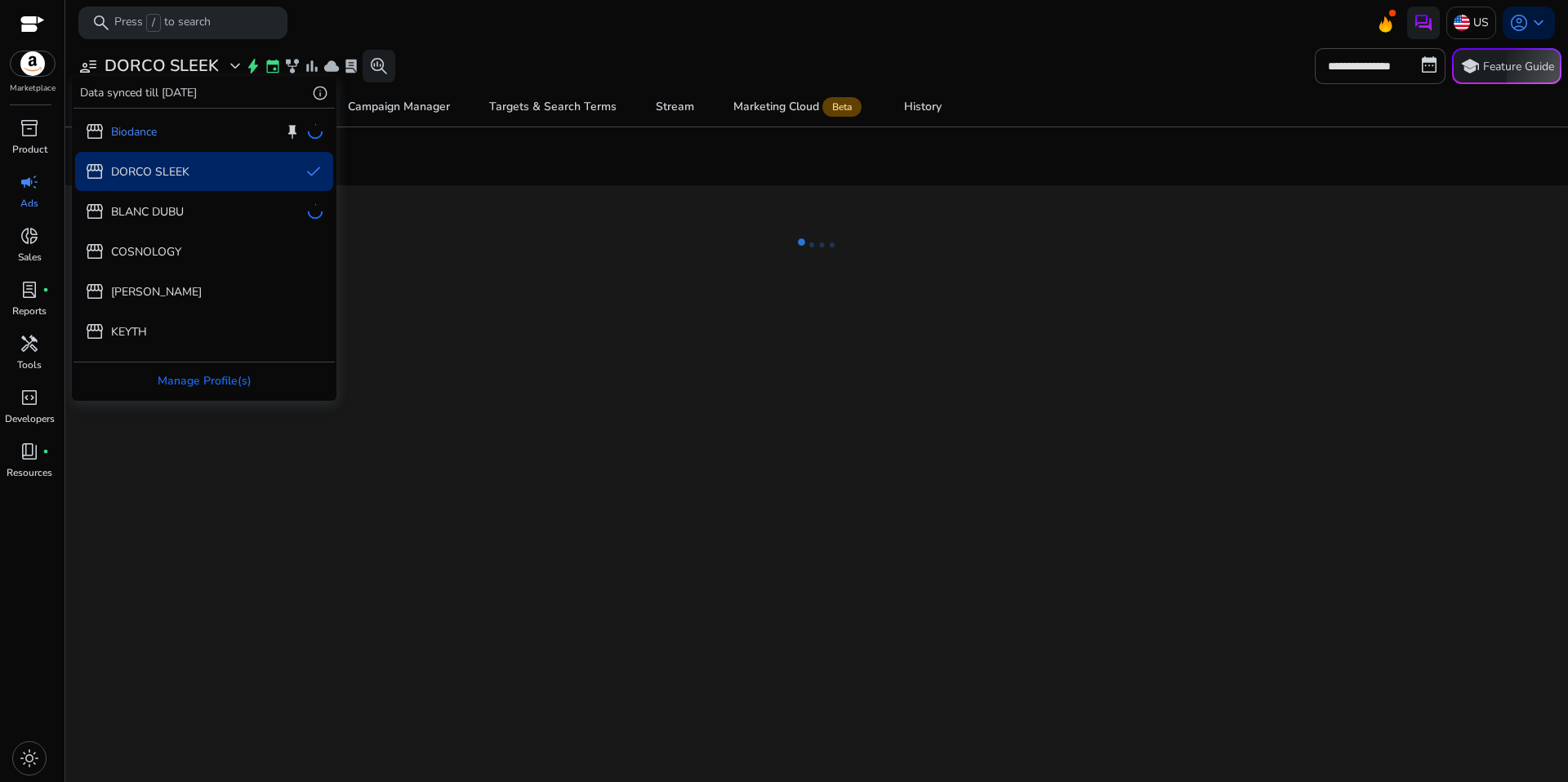
click at [137, 159] on div "storefront DORCO SLEEK done" at bounding box center [203, 171] width 258 height 40
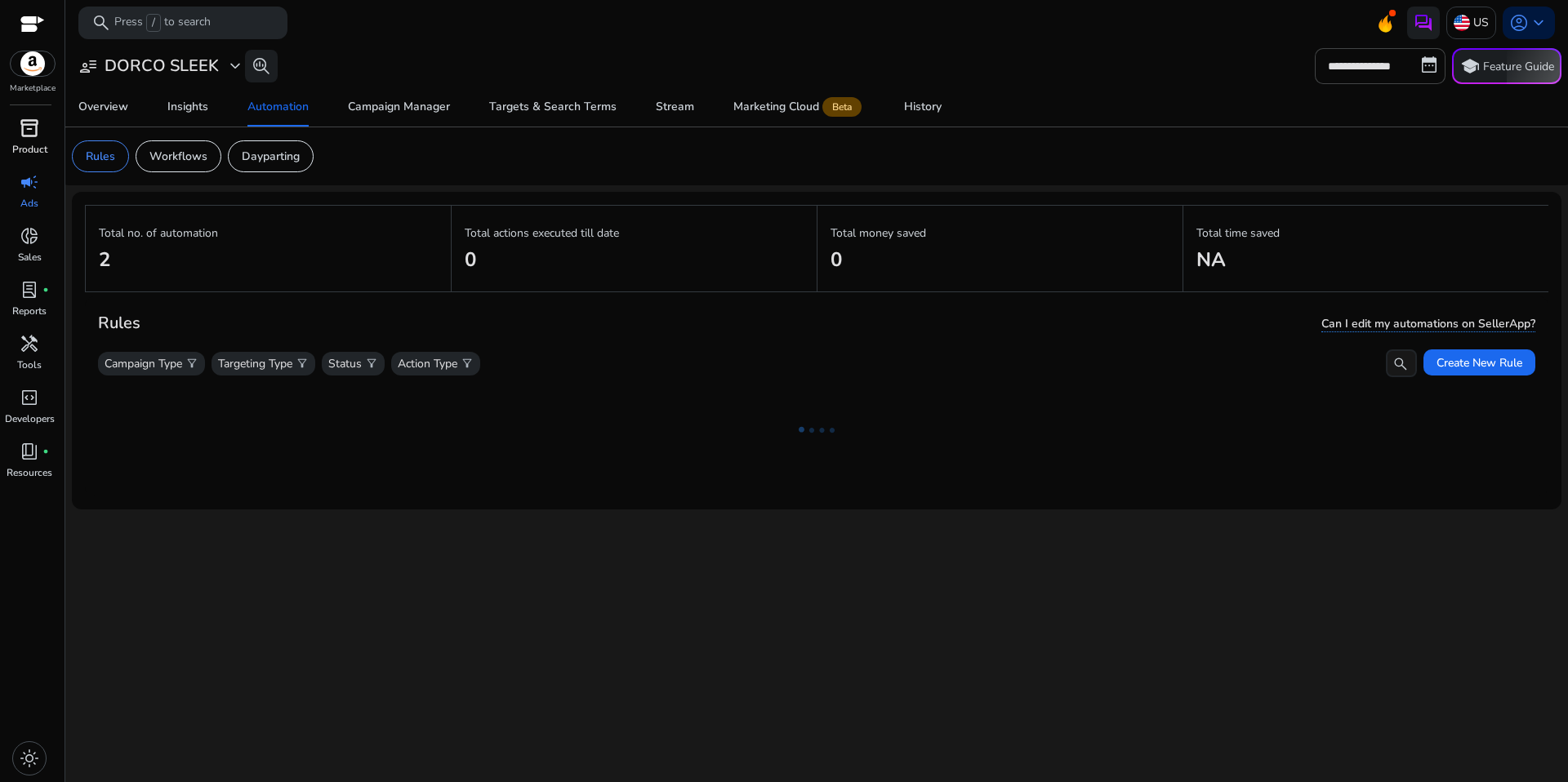
click at [31, 142] on p "Product" at bounding box center [30, 149] width 35 height 15
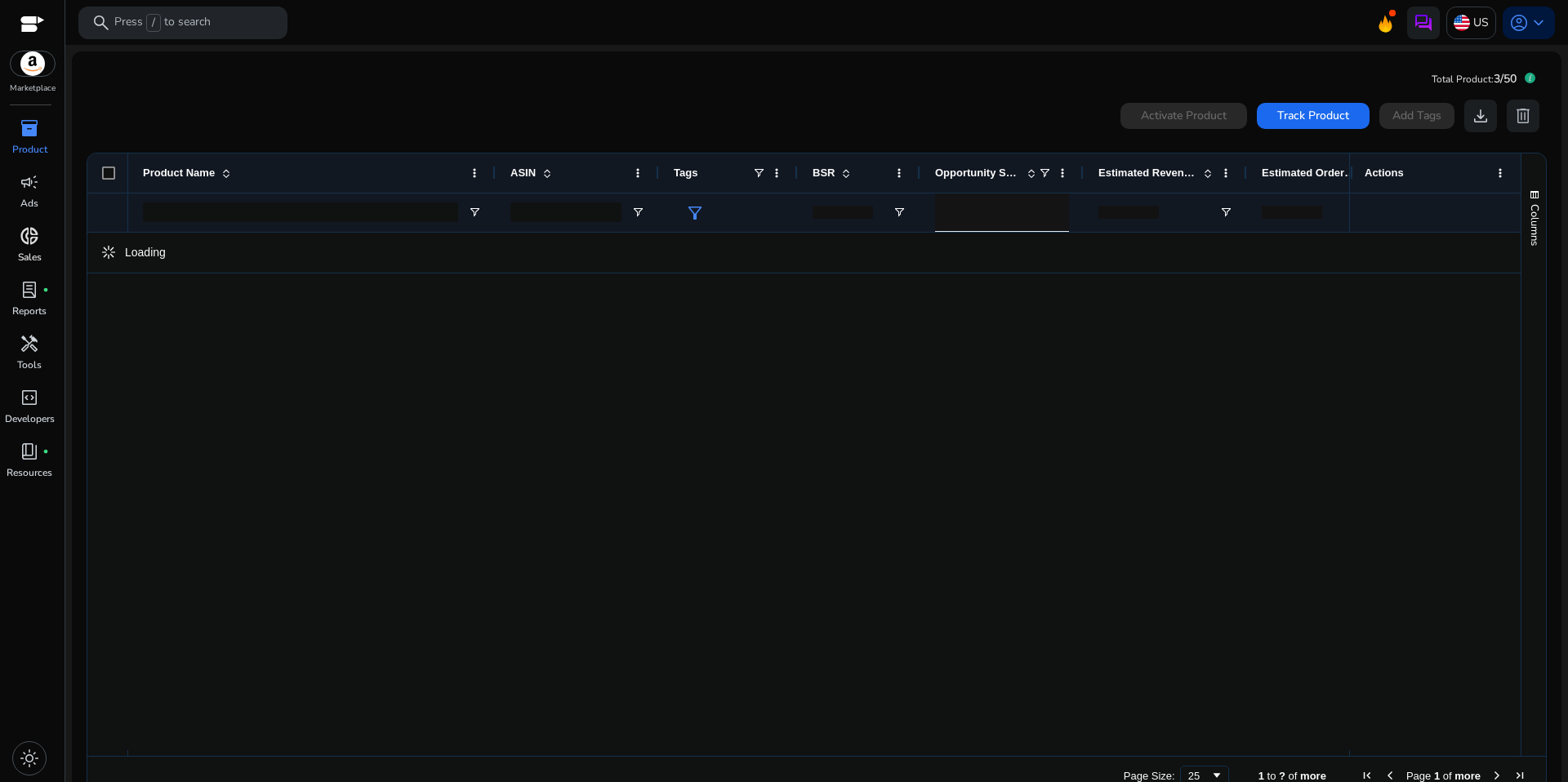
click at [26, 245] on span "donut_small" at bounding box center [29, 236] width 19 height 19
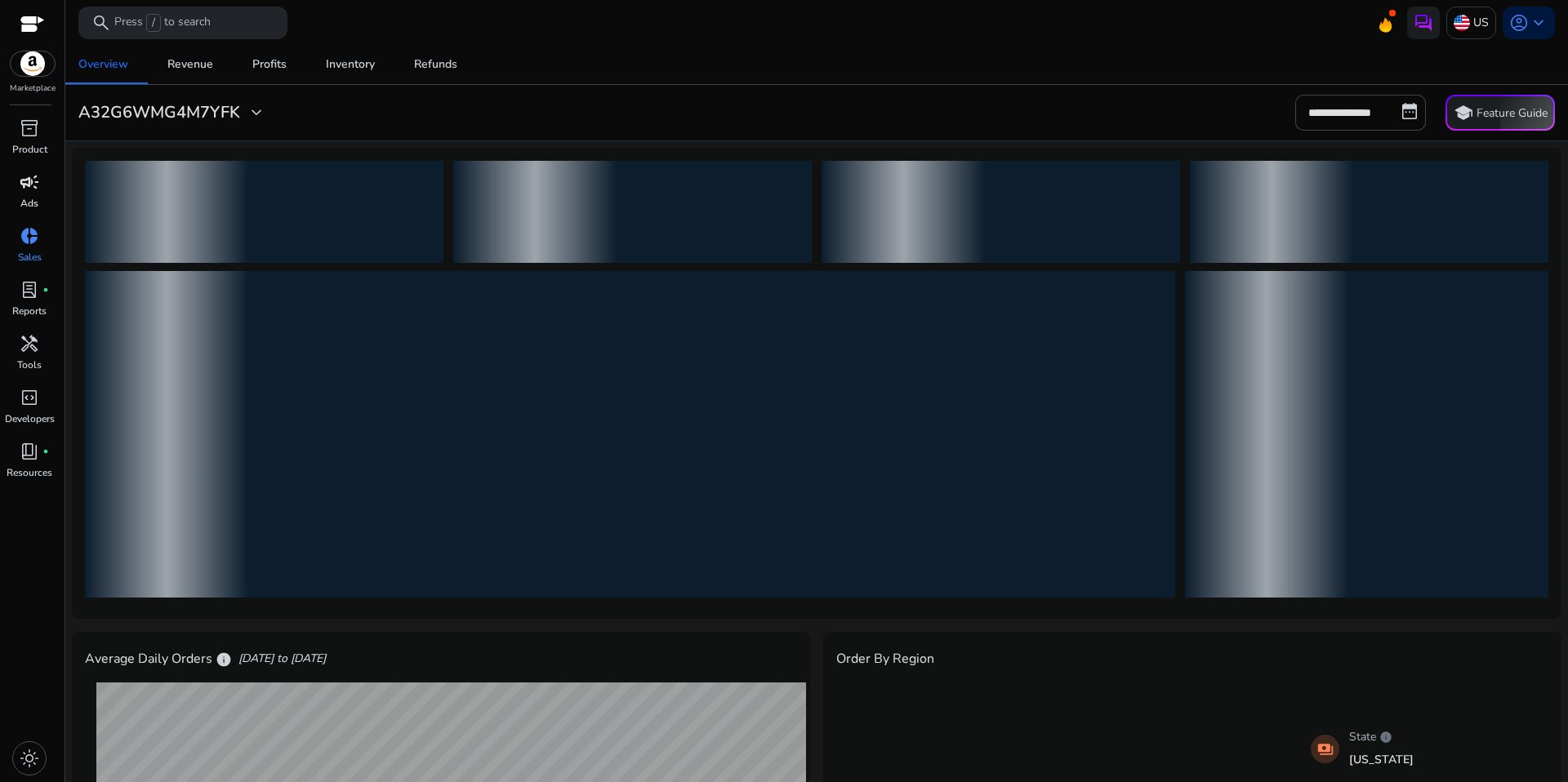
click at [36, 196] on p "Ads" at bounding box center [29, 203] width 18 height 15
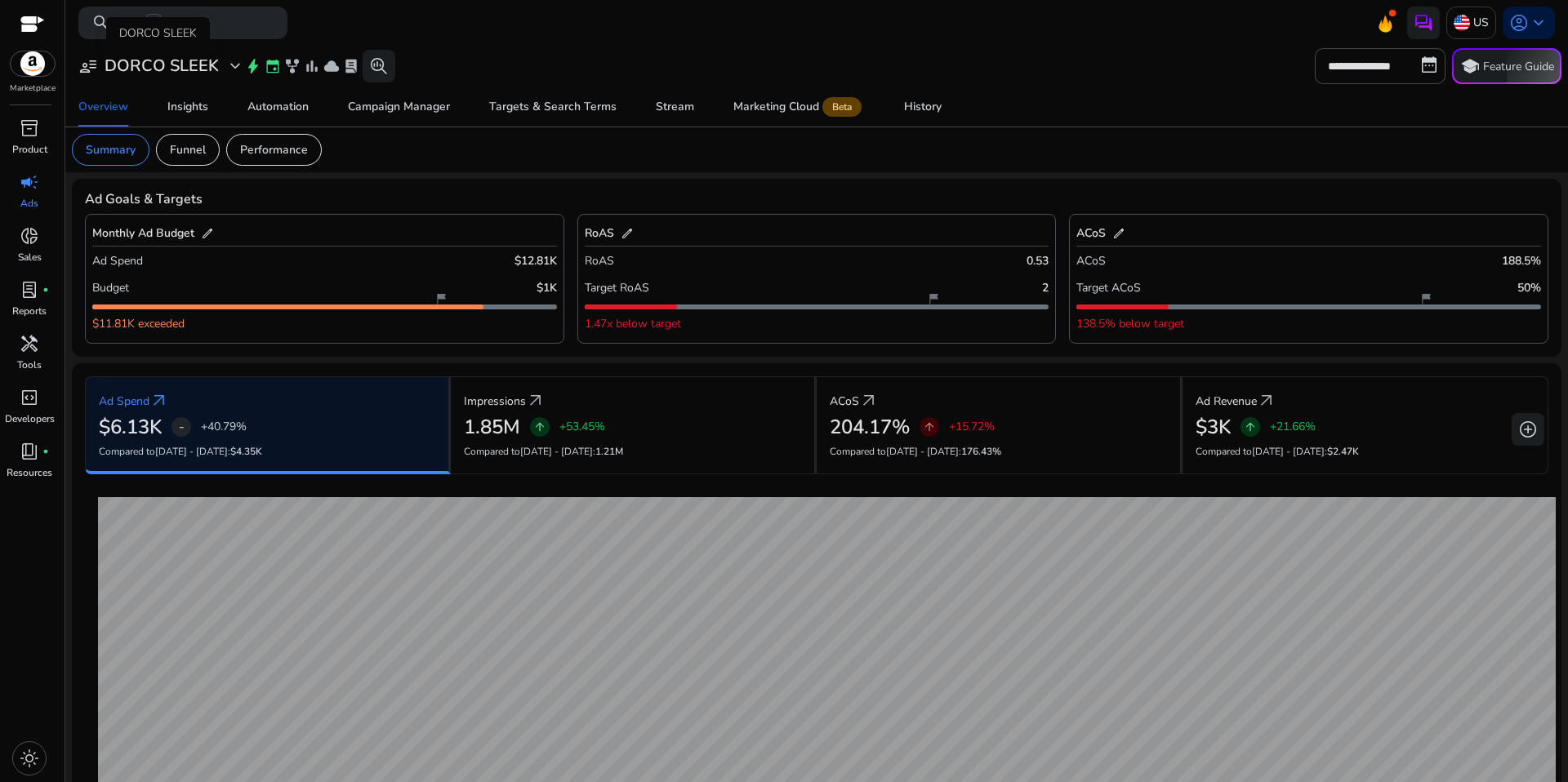
click at [146, 29] on div "DORCO SLEEK" at bounding box center [159, 33] width 104 height 33
click at [160, 64] on h3 "DORCO SLEEK" at bounding box center [162, 66] width 115 height 19
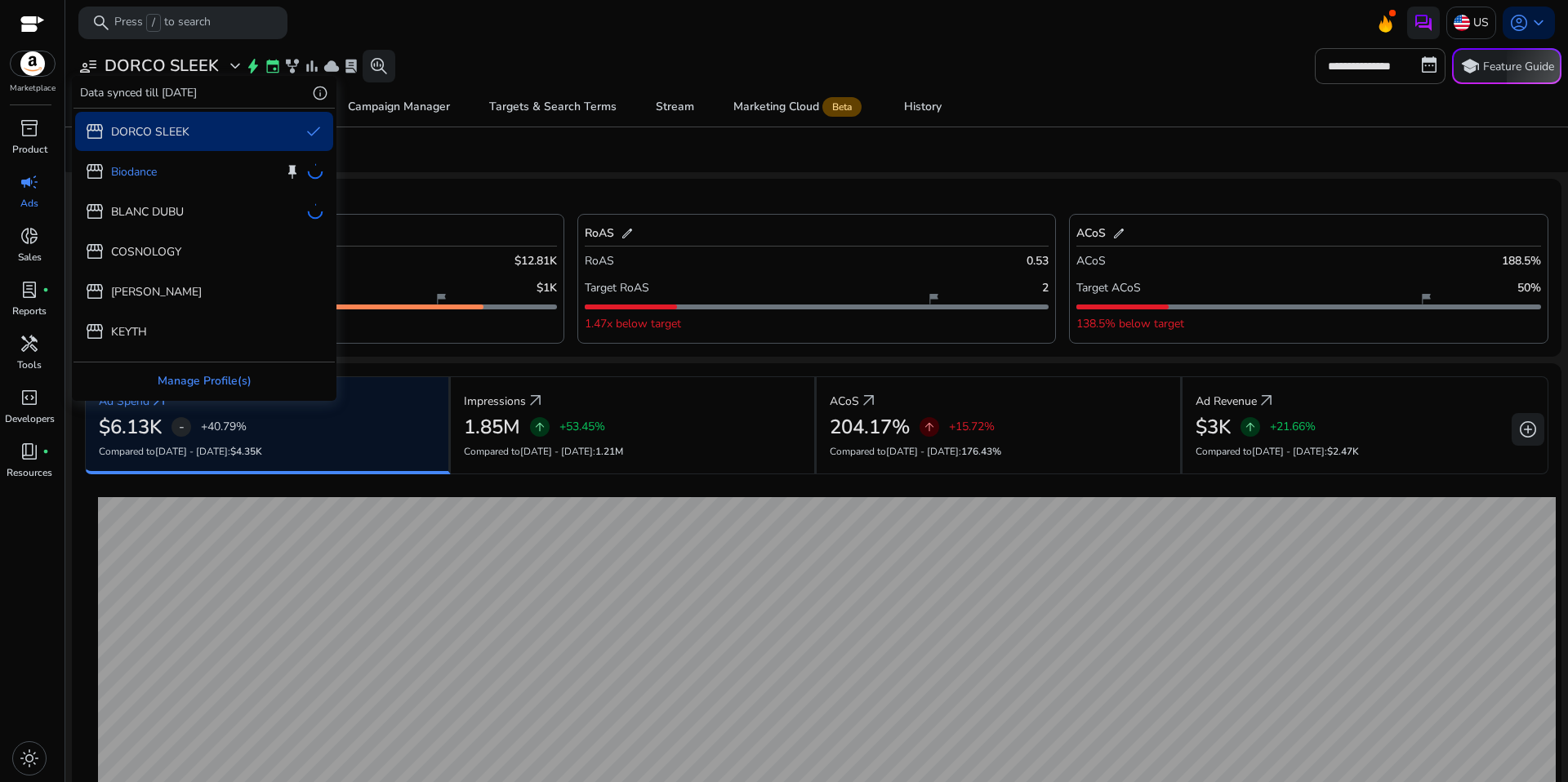
click at [150, 370] on div "Manage Profile(s)" at bounding box center [203, 381] width 262 height 37
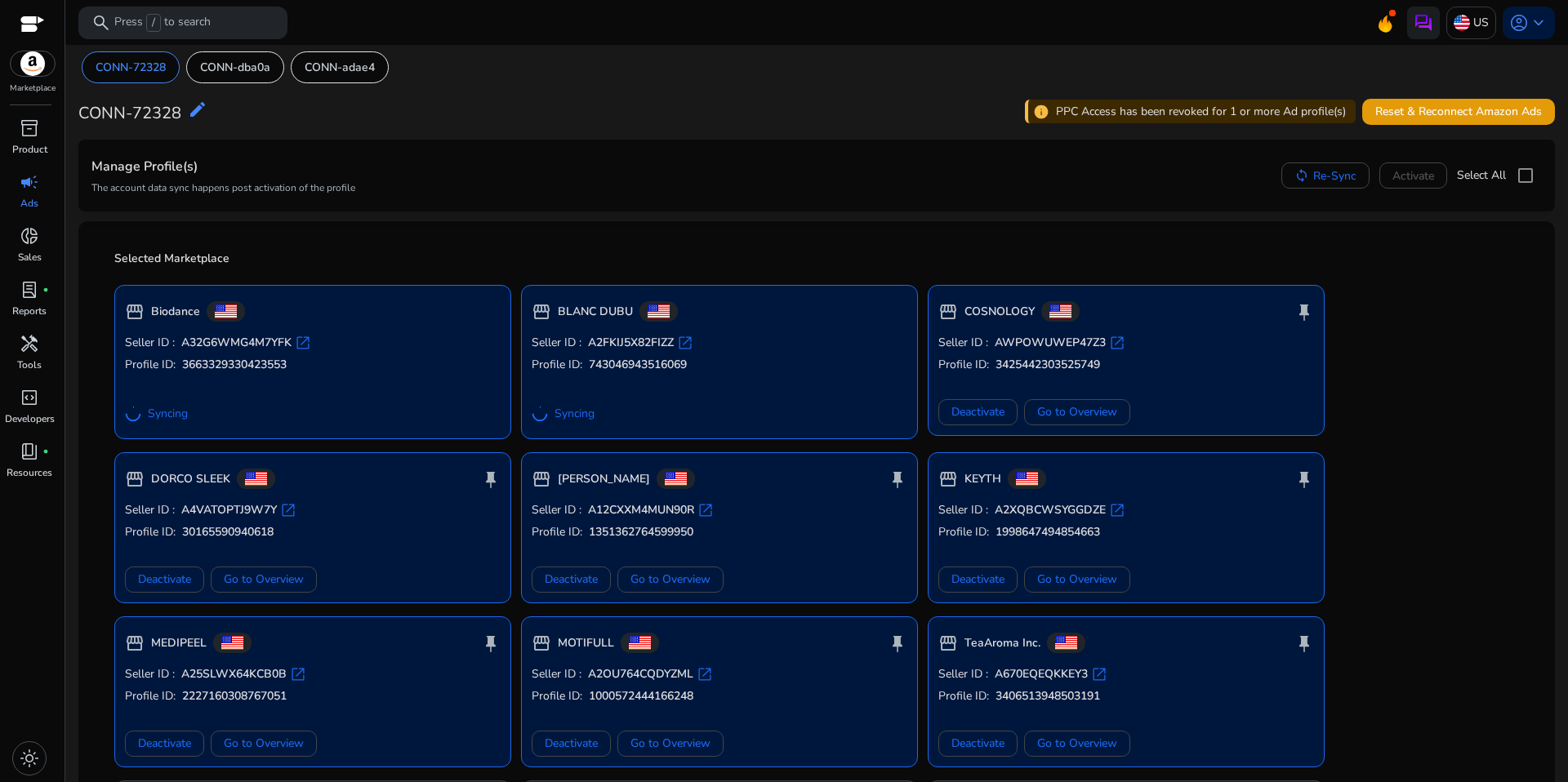
click at [306, 343] on span "open_in_new" at bounding box center [303, 343] width 17 height 17
click at [208, 369] on b "3663329330423553" at bounding box center [234, 365] width 105 height 17
click at [185, 313] on b "Biodance" at bounding box center [176, 312] width 49 height 17
click at [196, 348] on b "A32G6WMG4M7YFK" at bounding box center [236, 343] width 110 height 17
click at [163, 413] on span "Syncing" at bounding box center [167, 414] width 40 height 17
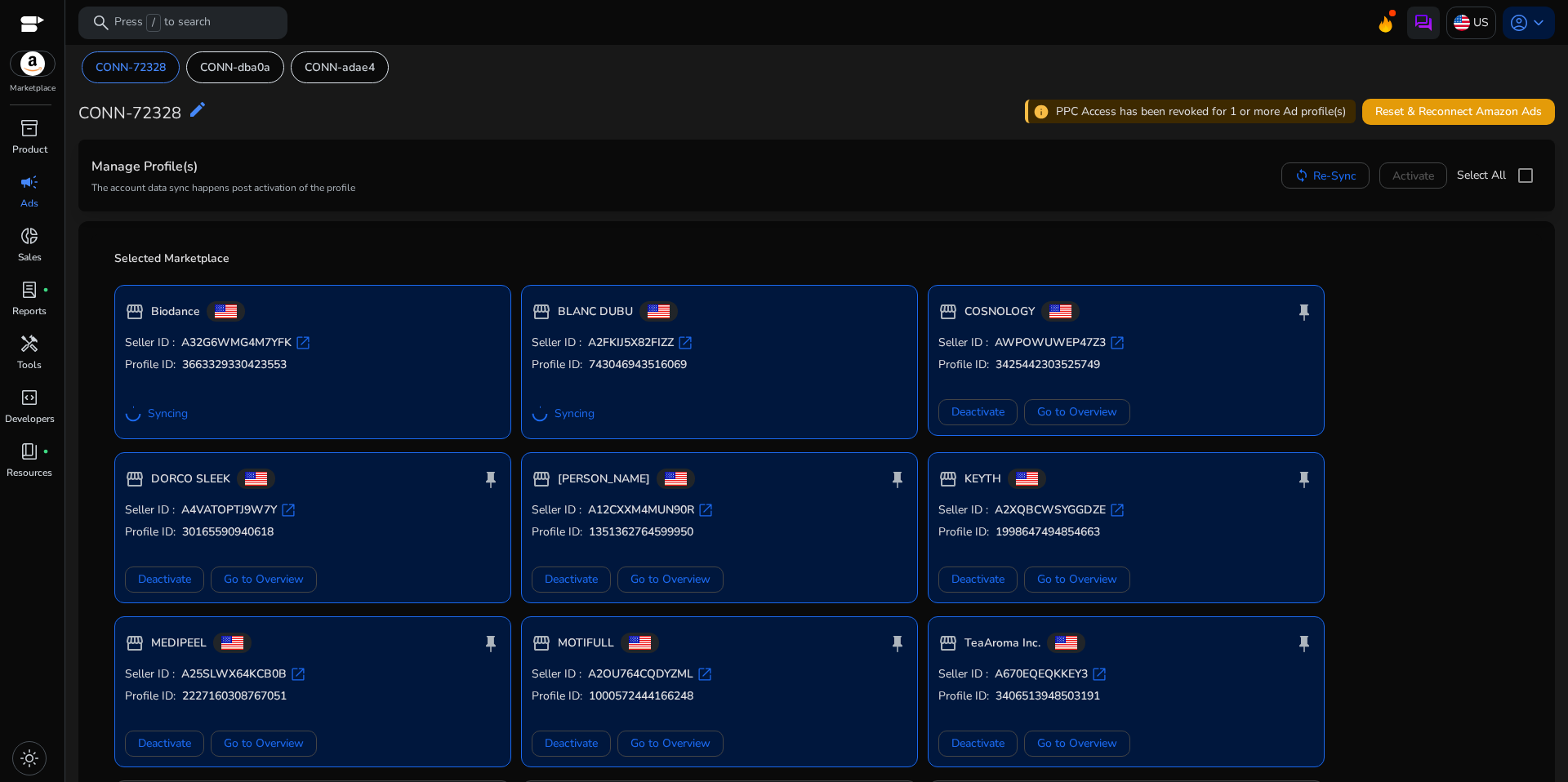
drag, startPoint x: 169, startPoint y: 420, endPoint x: 174, endPoint y: 370, distance: 50.2
click at [169, 420] on span "Syncing" at bounding box center [167, 414] width 40 height 17
click at [182, 309] on b "Biodance" at bounding box center [176, 312] width 49 height 17
click at [264, 73] on p "CONN-dba0a" at bounding box center [235, 67] width 70 height 17
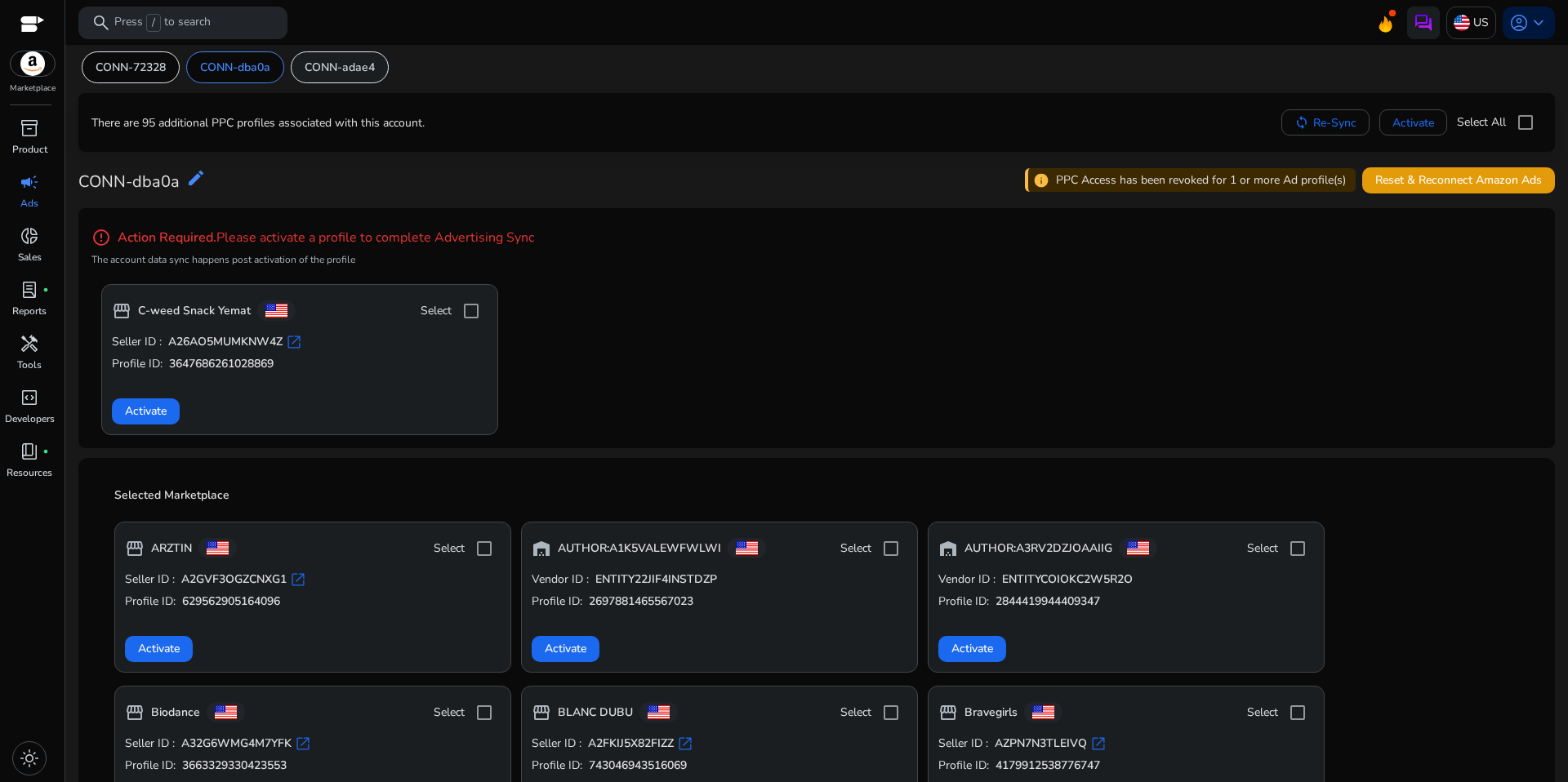
click at [363, 62] on p "CONN-adae4" at bounding box center [340, 67] width 70 height 17
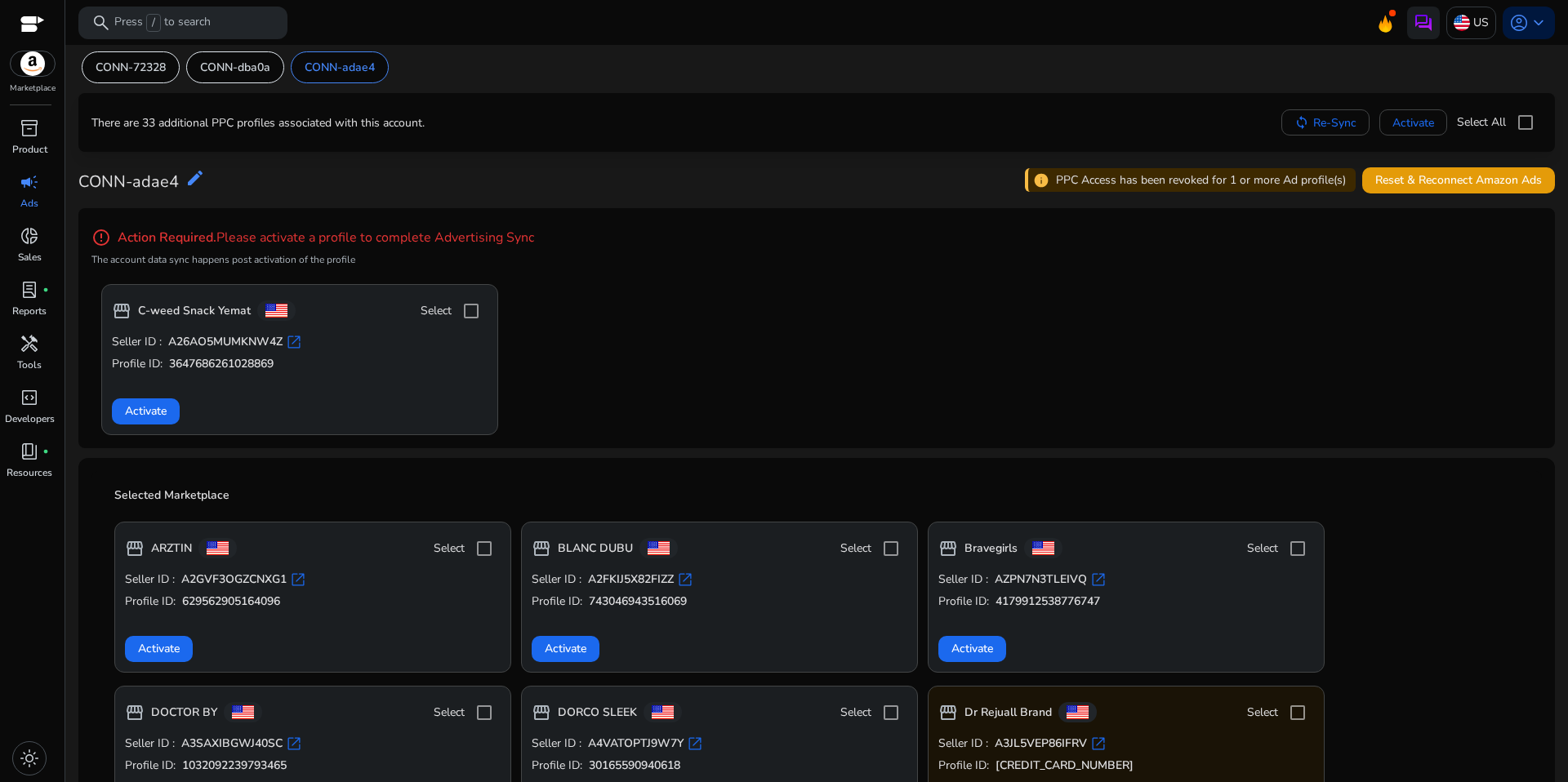
drag, startPoint x: 185, startPoint y: 92, endPoint x: 194, endPoint y: 84, distance: 12.0
click at [197, 79] on div "CONN-dba0a" at bounding box center [234, 67] width 98 height 32
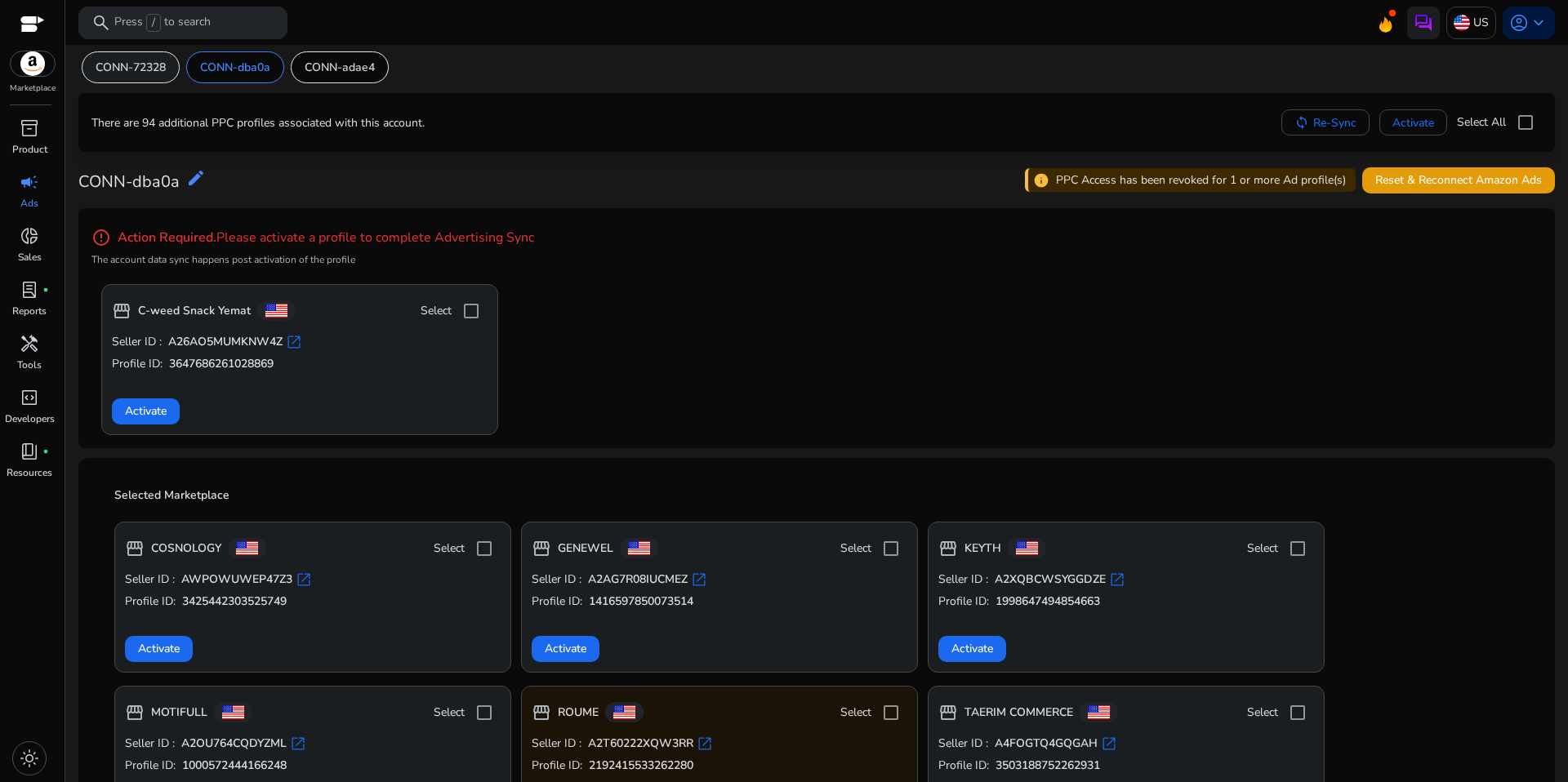
click at [118, 79] on div "CONN-72328" at bounding box center [130, 67] width 98 height 32
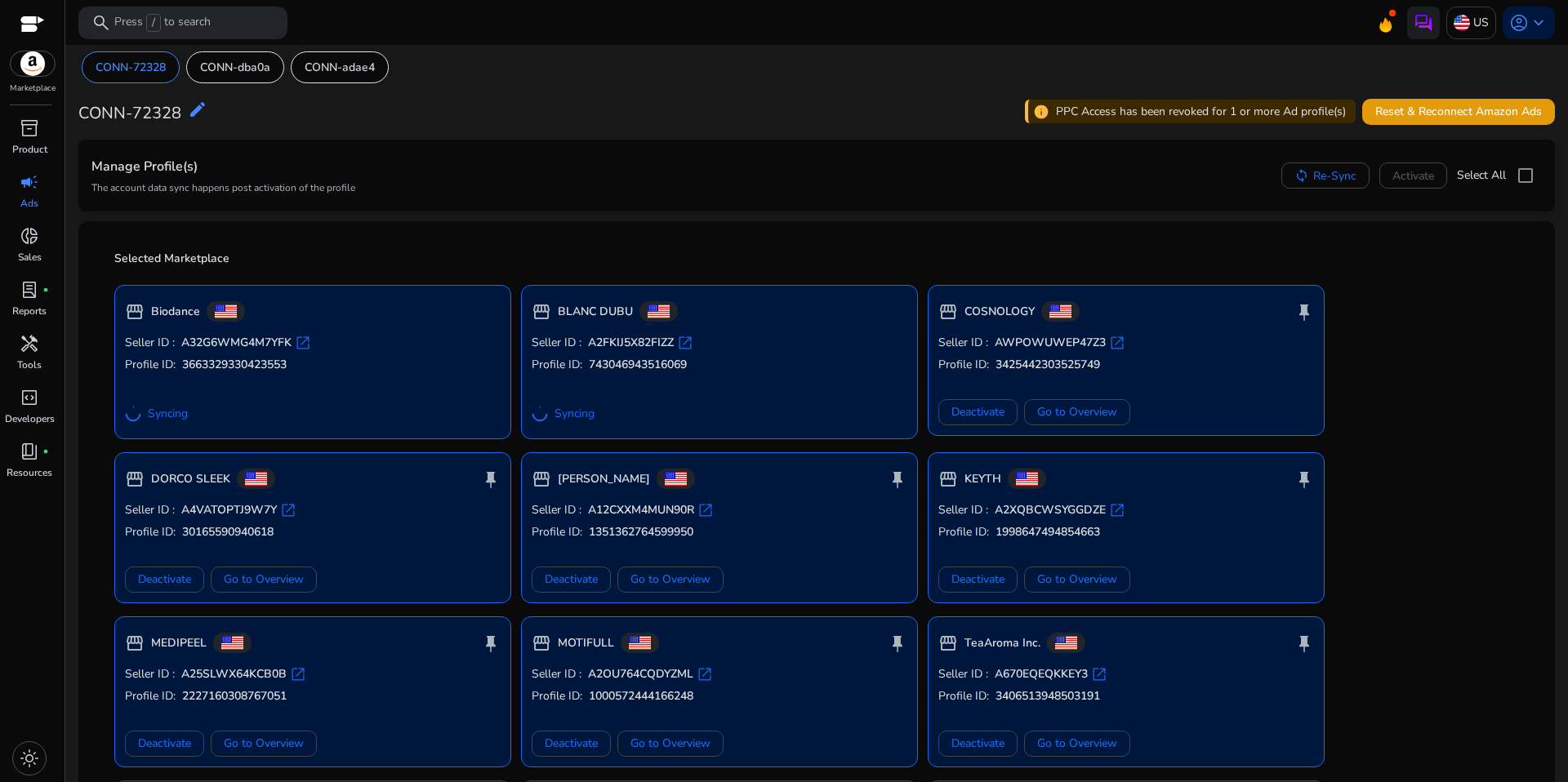
click at [29, 192] on span "campaign" at bounding box center [29, 182] width 19 height 19
